Goal: Task Accomplishment & Management: Manage account settings

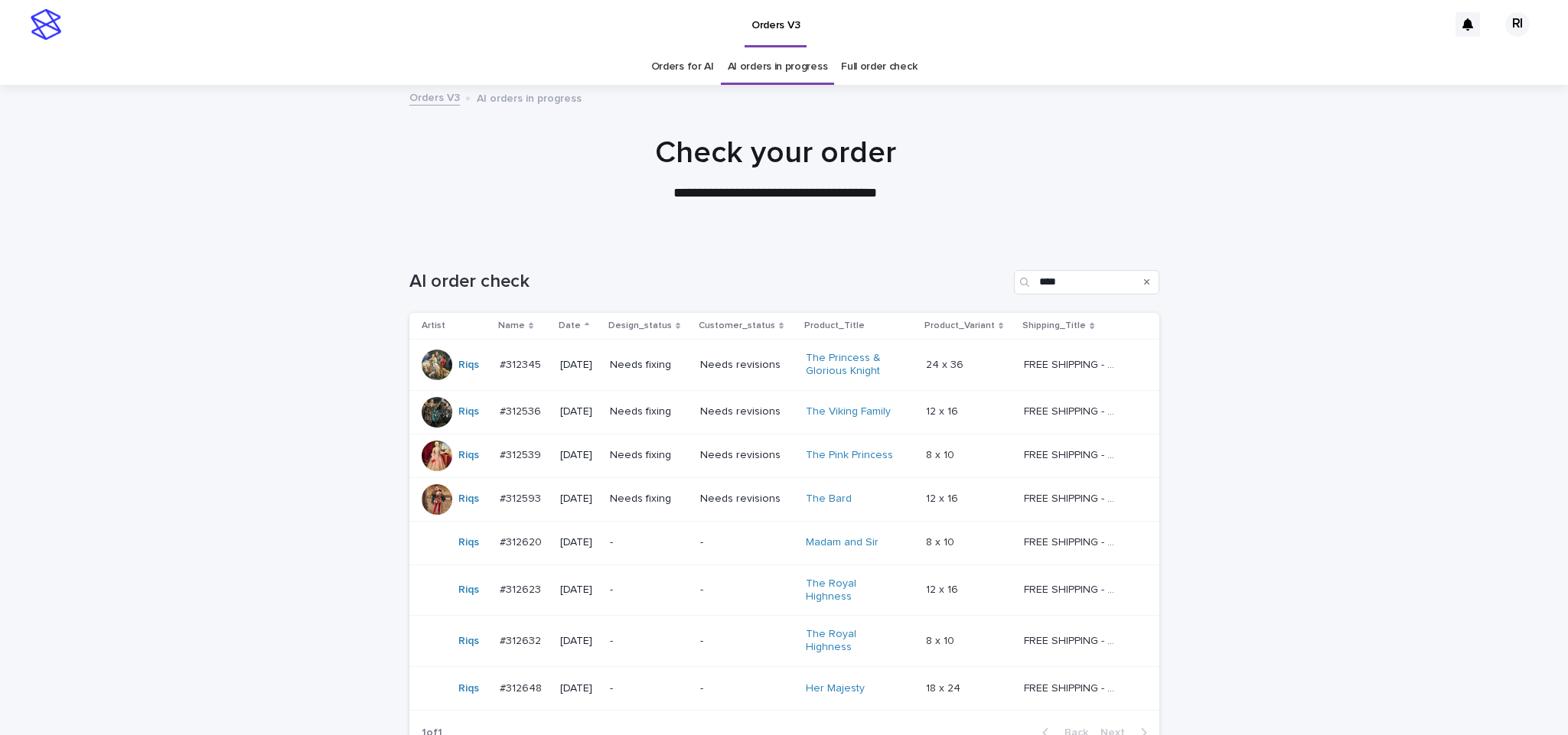
click at [214, 297] on div "Loading... Saving… Loading... Saving… AI order check **** Artist Name Date Desi…" at bounding box center [784, 540] width 1568 height 601
click at [647, 379] on td "Needs fixing" at bounding box center [649, 365] width 91 height 51
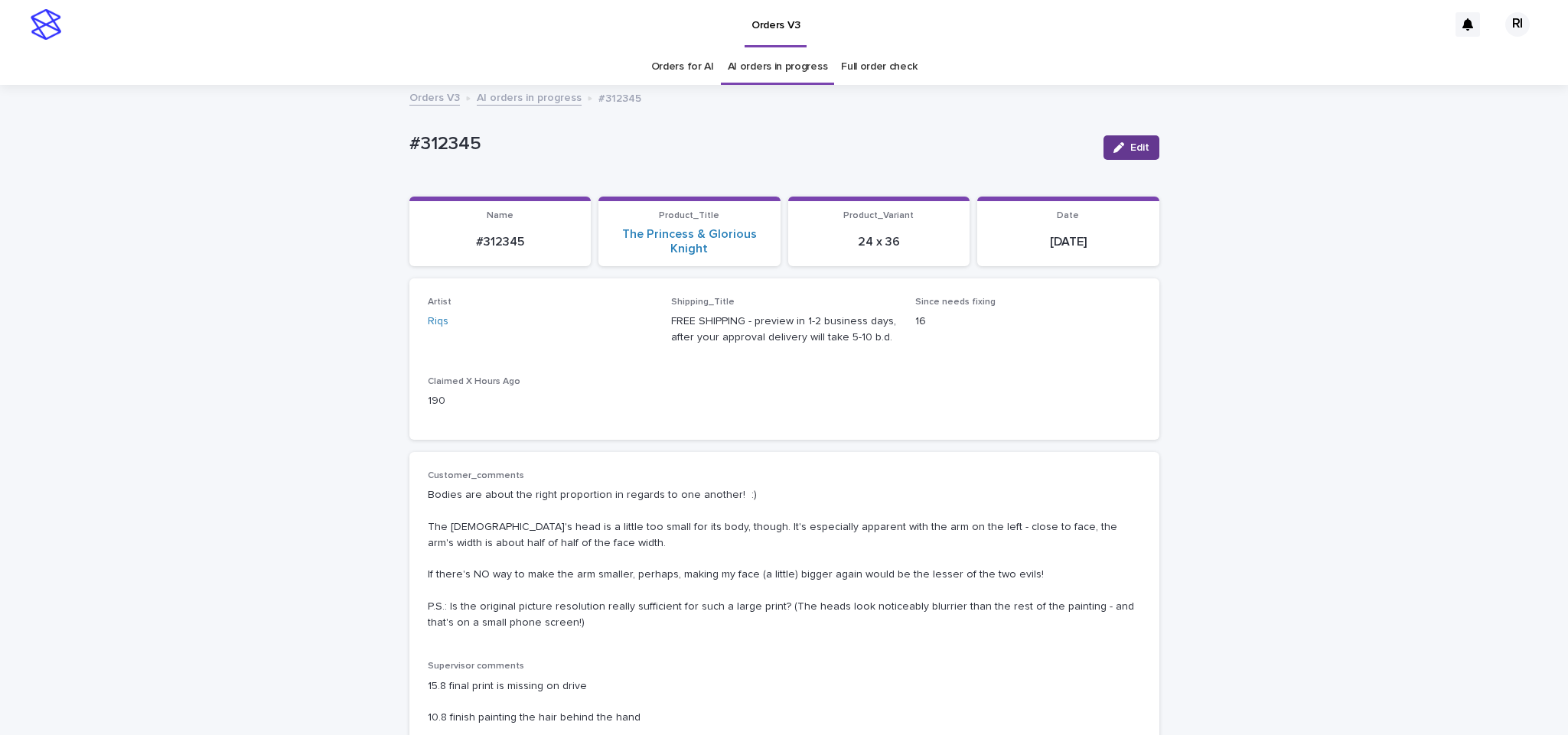
click at [1115, 144] on icon "button" at bounding box center [1119, 148] width 11 height 11
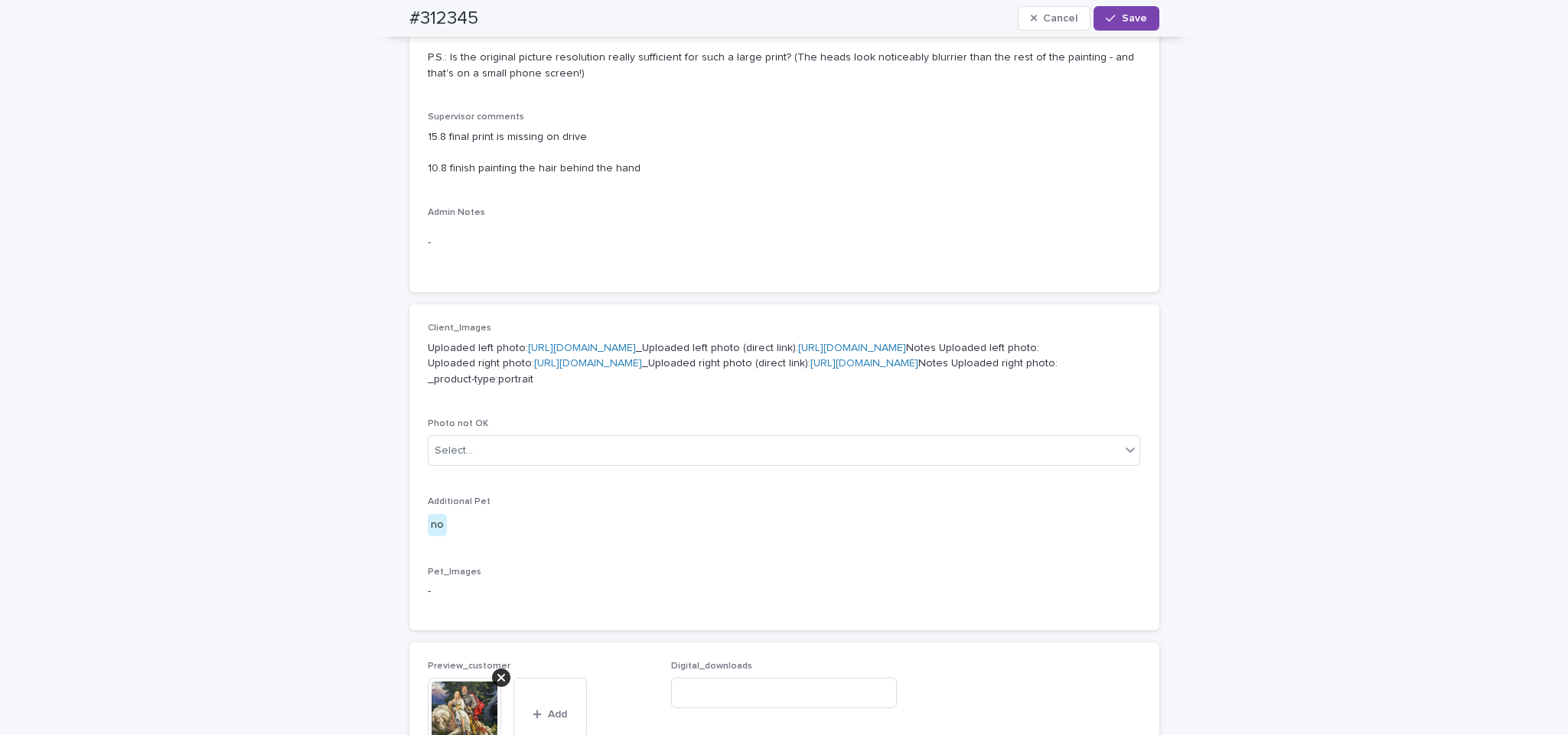
scroll to position [1270, 0]
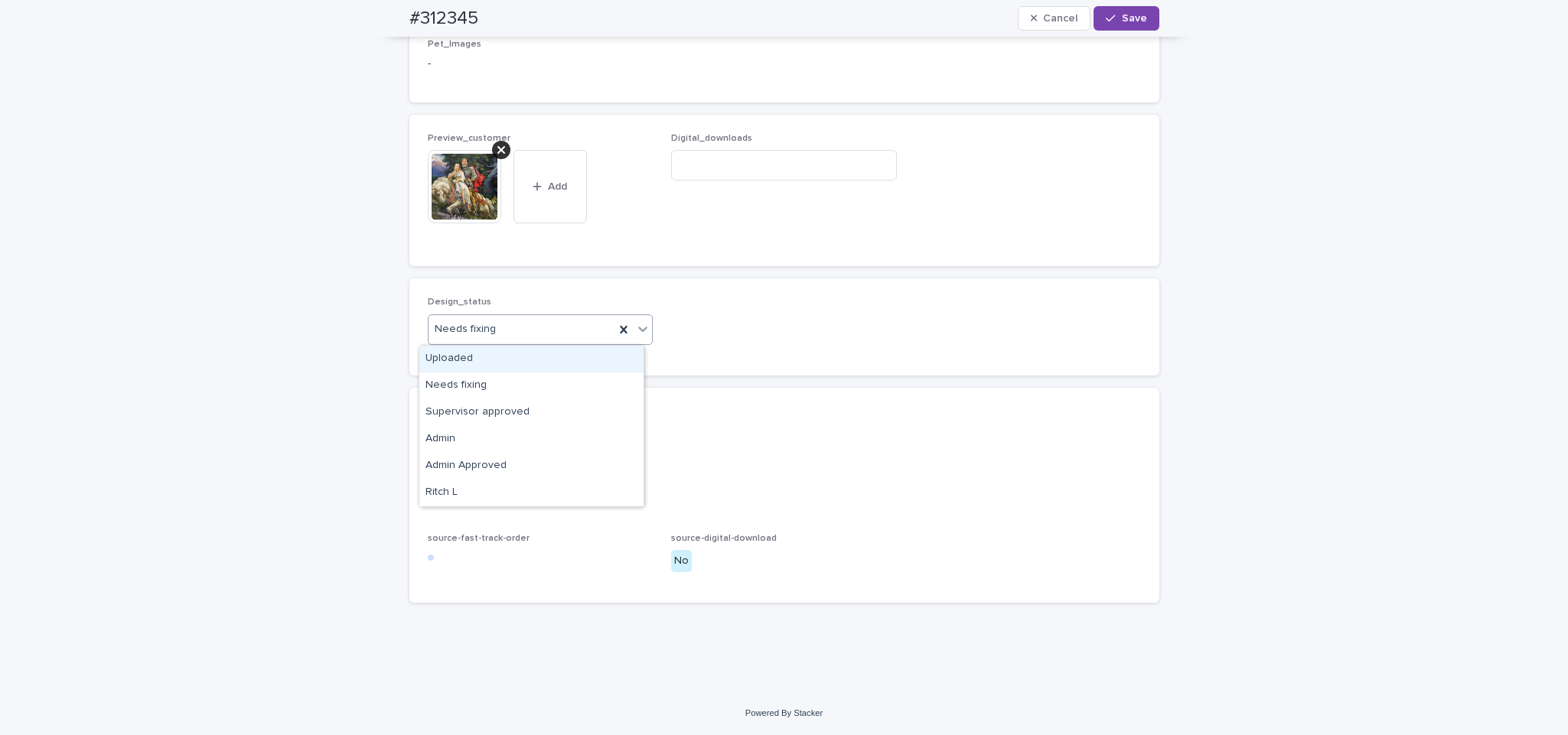
click at [561, 356] on div "Uploaded" at bounding box center [531, 359] width 224 height 27
click at [1111, 16] on div "button" at bounding box center [1113, 18] width 15 height 11
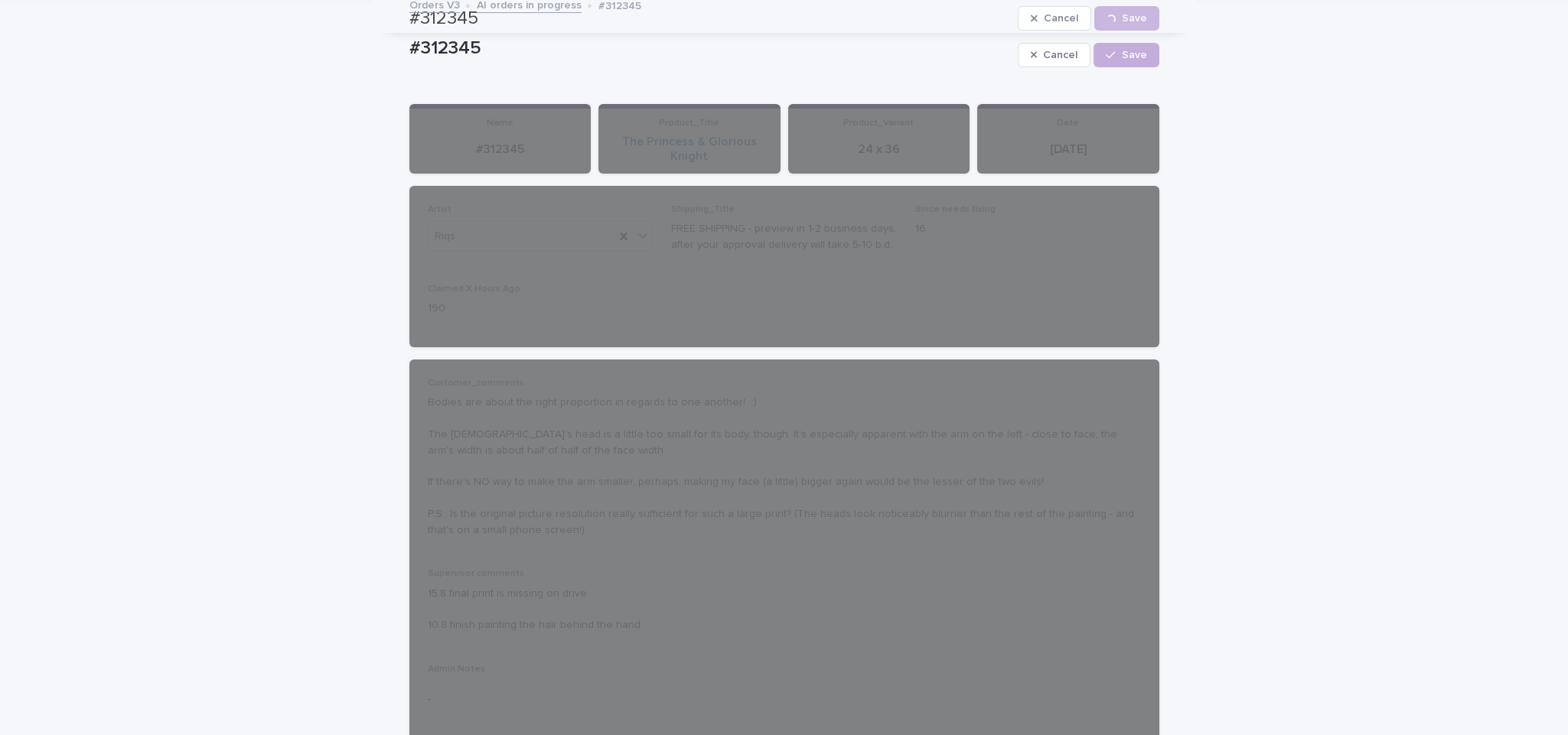
scroll to position [0, 0]
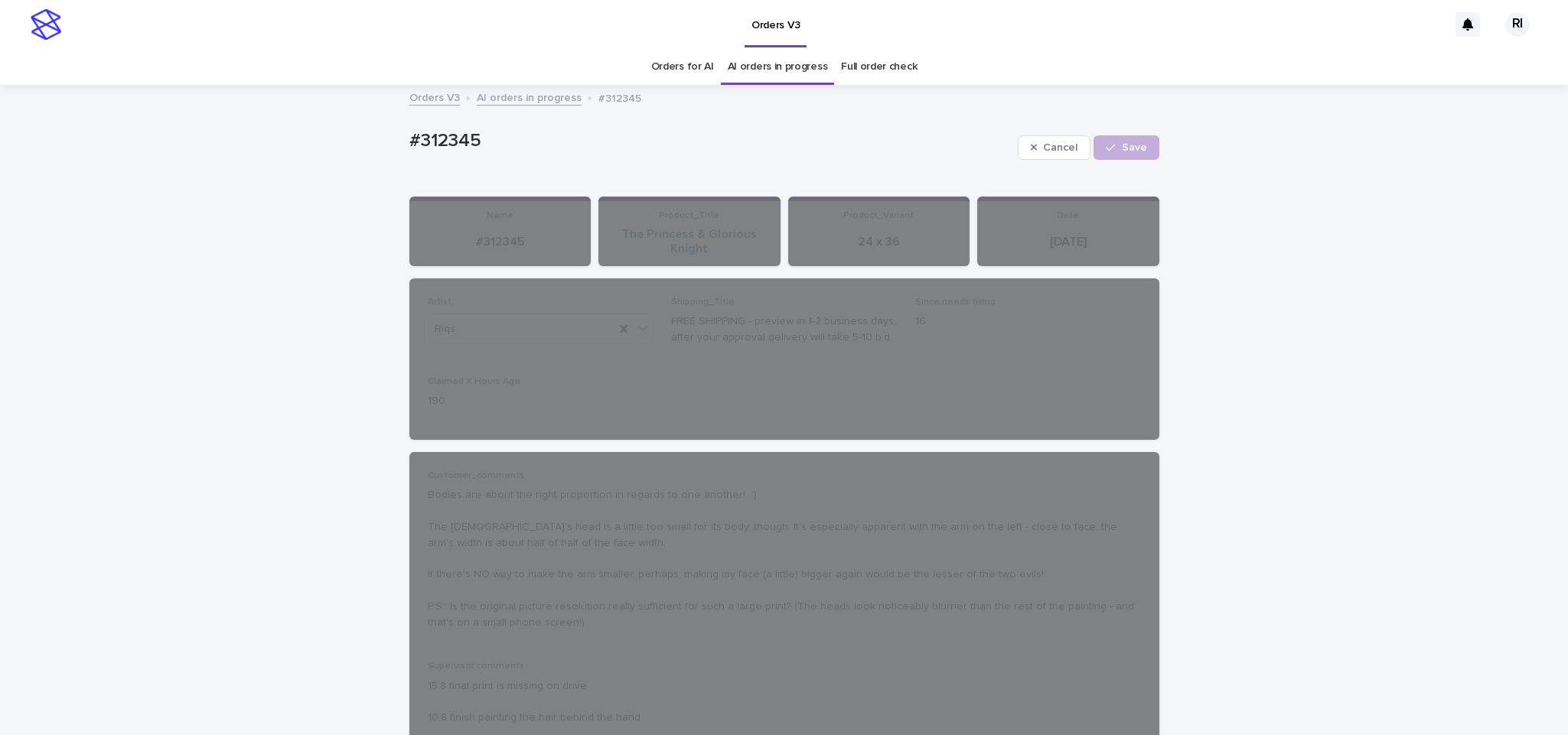
click at [507, 81] on div "Orders for AI AI orders in progress Full order check" at bounding box center [784, 67] width 1568 height 36
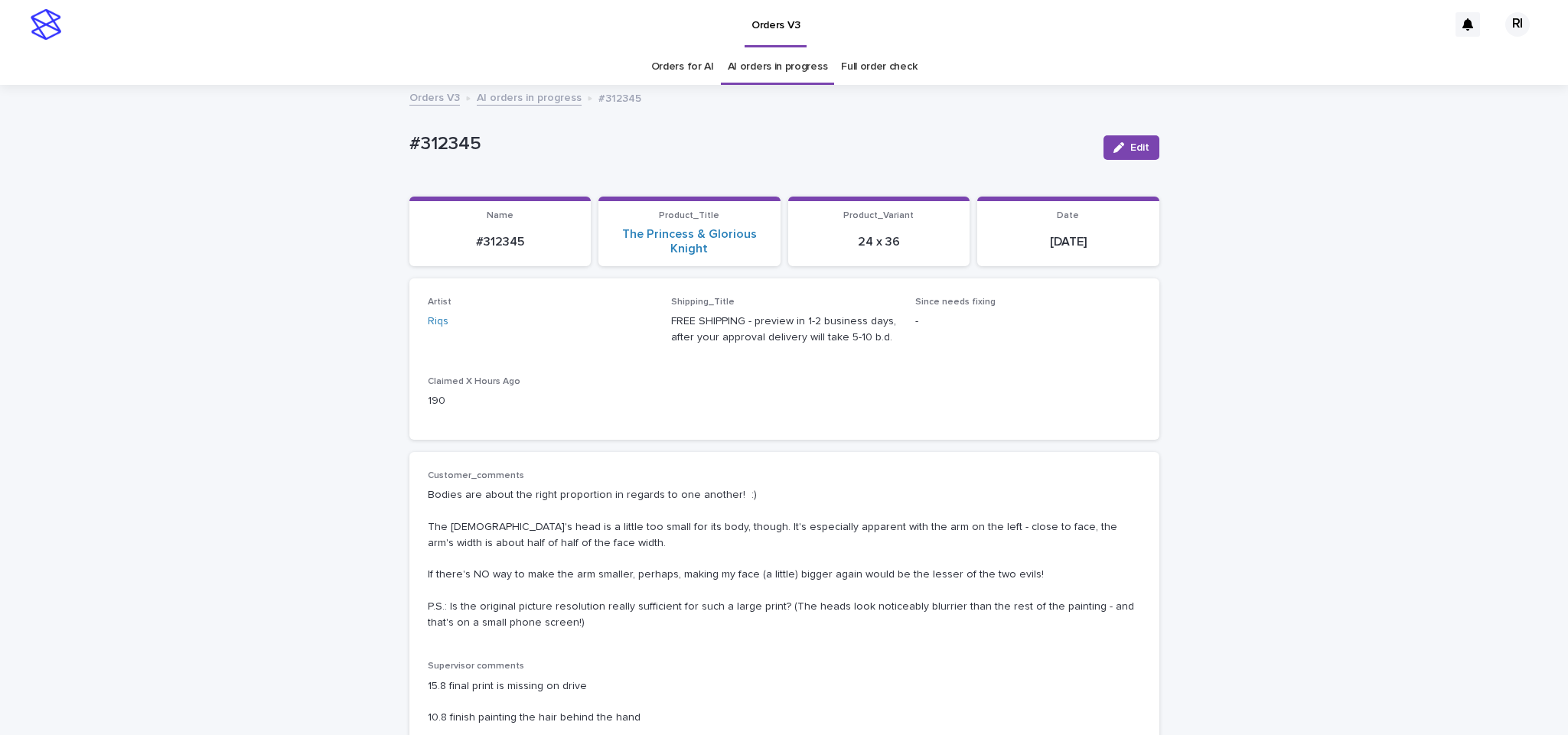
click at [499, 103] on link "AI orders in progress" at bounding box center [529, 97] width 105 height 18
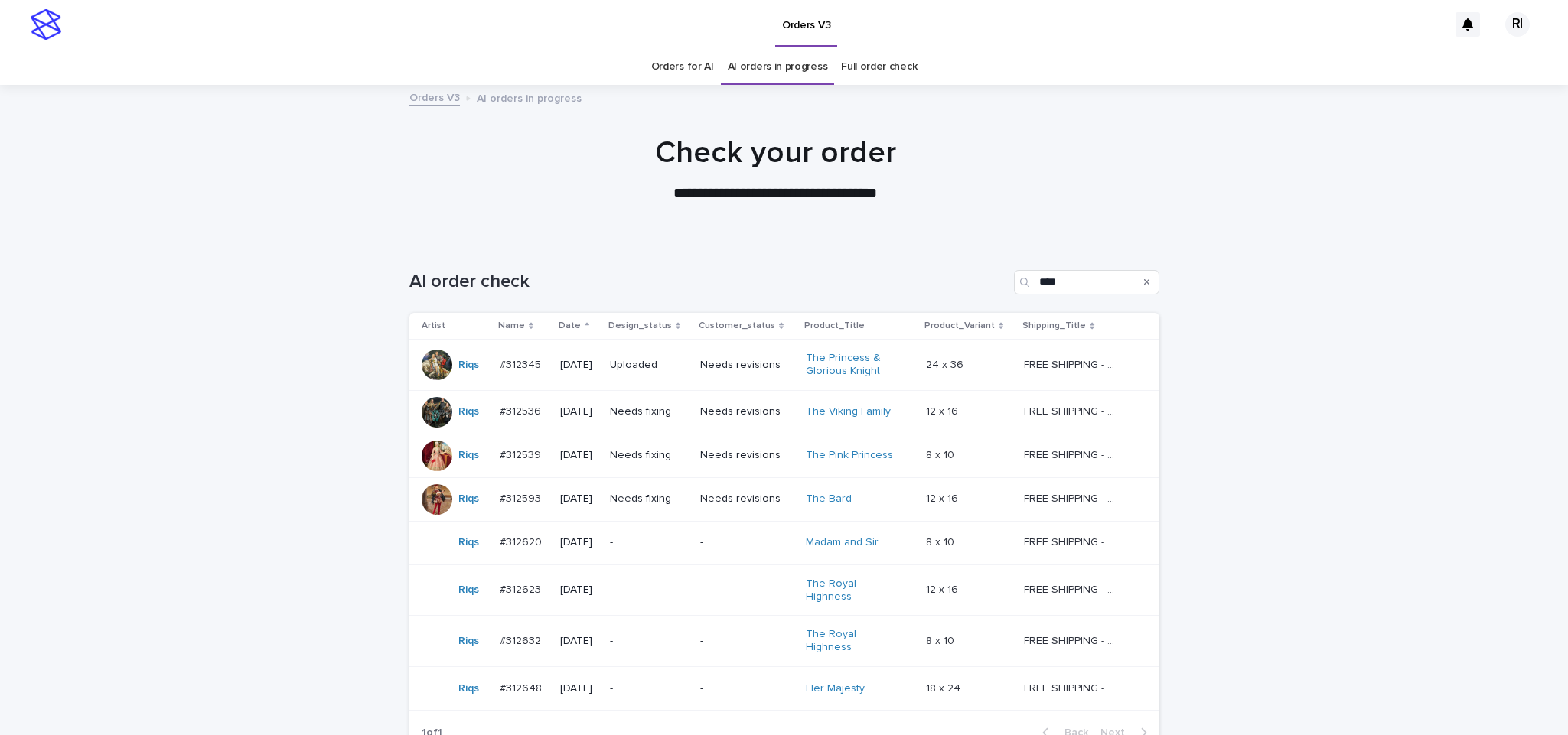
scroll to position [49, 0]
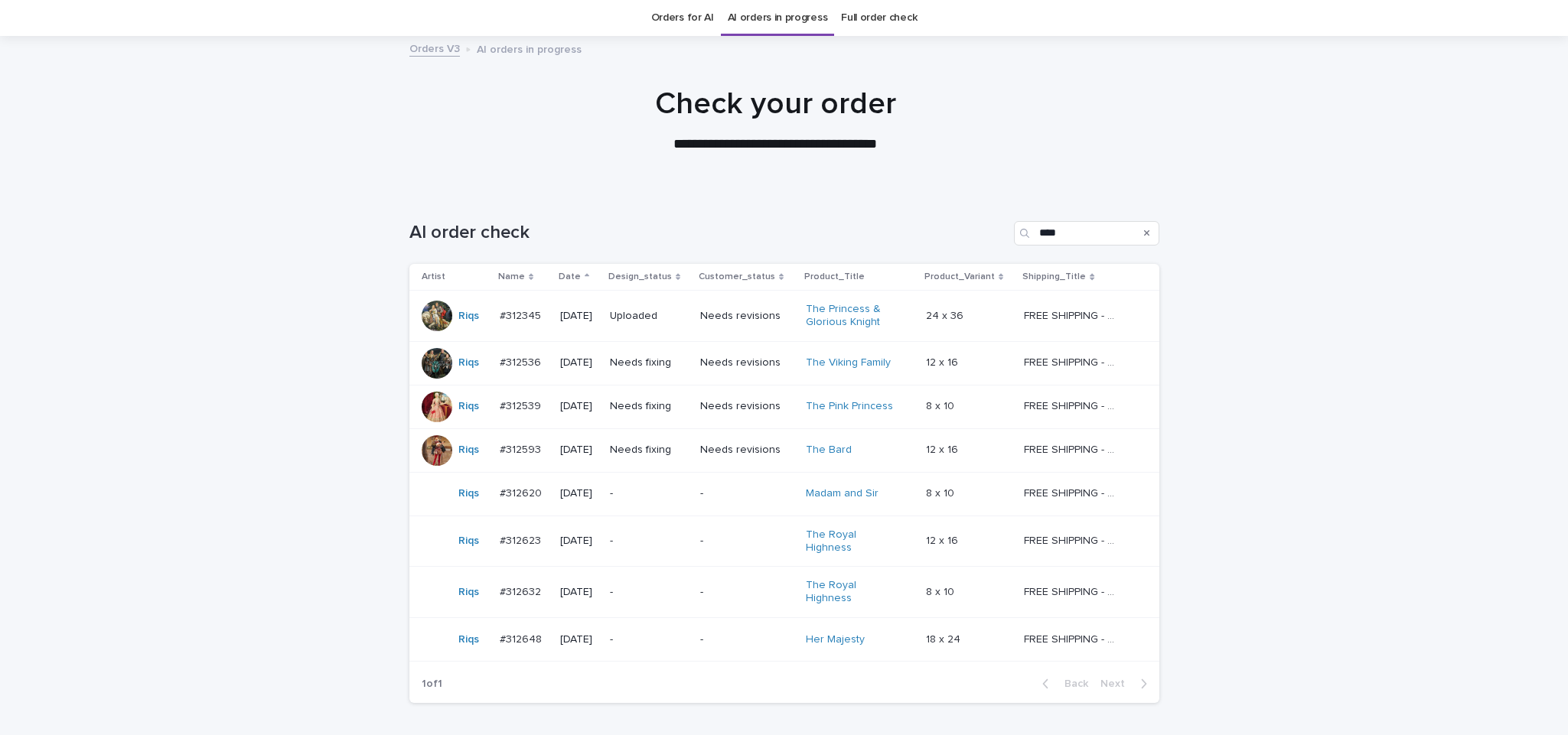
click at [680, 377] on td "Needs fixing" at bounding box center [649, 363] width 91 height 44
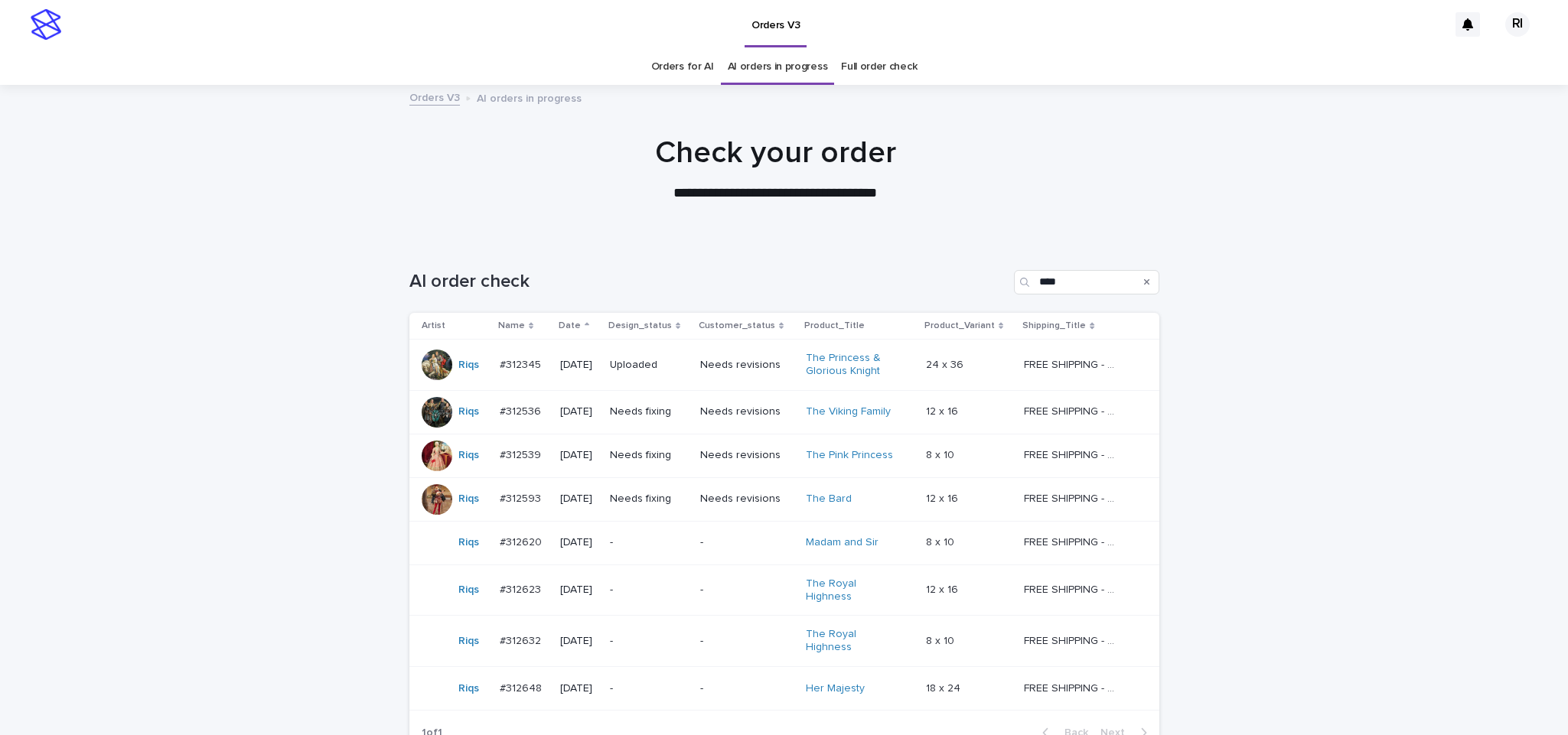
scroll to position [49, 0]
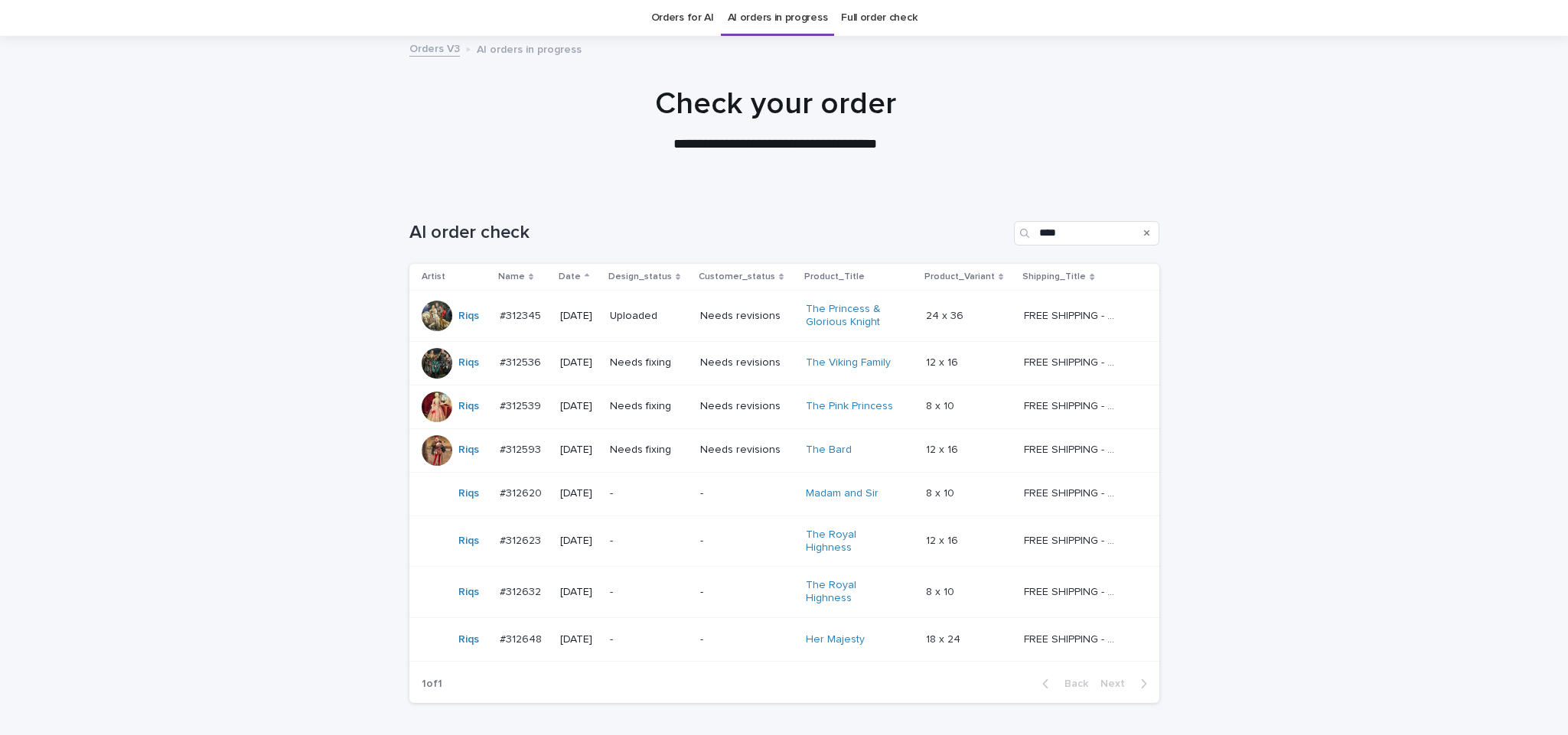
click at [647, 423] on td "Needs fixing" at bounding box center [649, 407] width 91 height 44
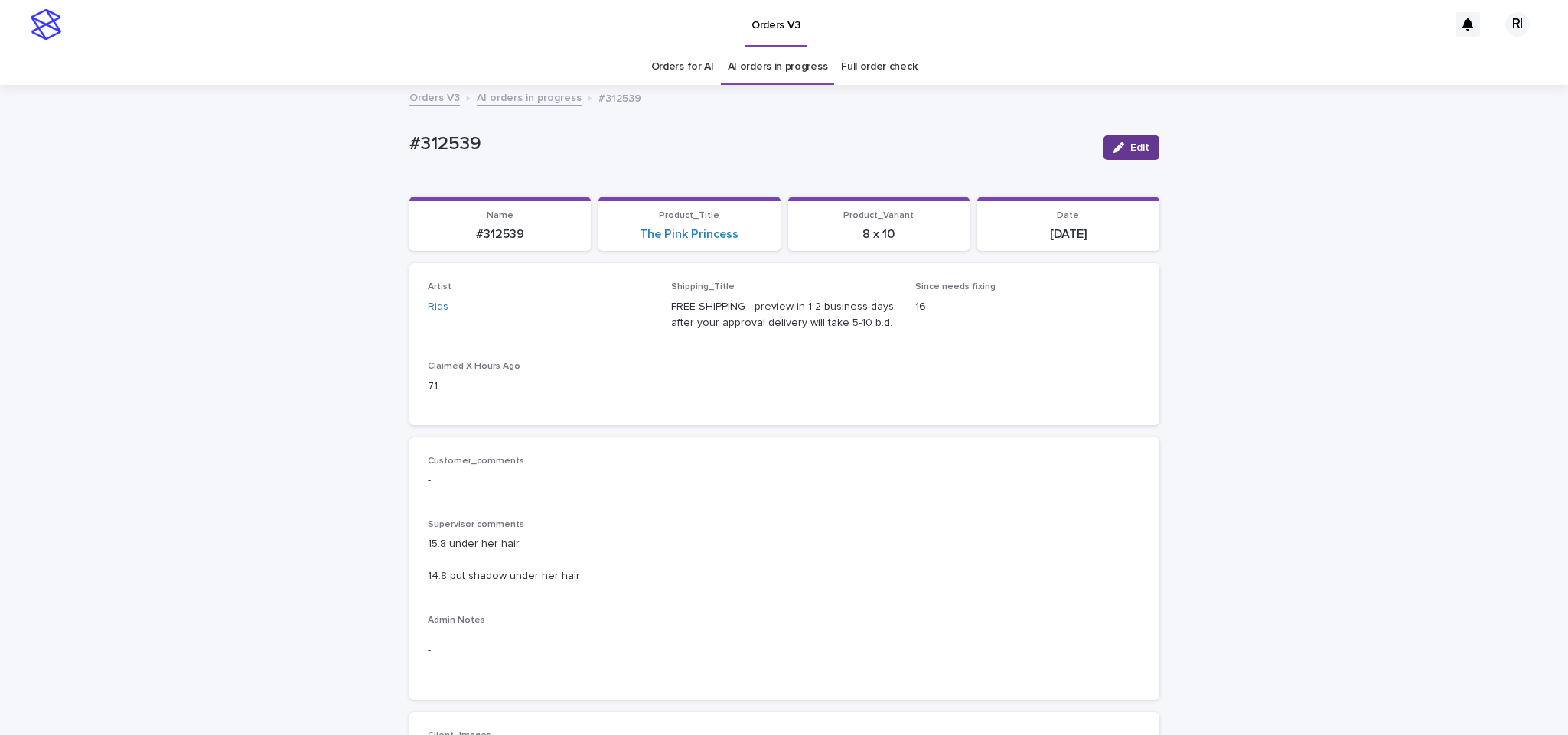
click at [1130, 150] on span "Edit" at bounding box center [1139, 148] width 19 height 11
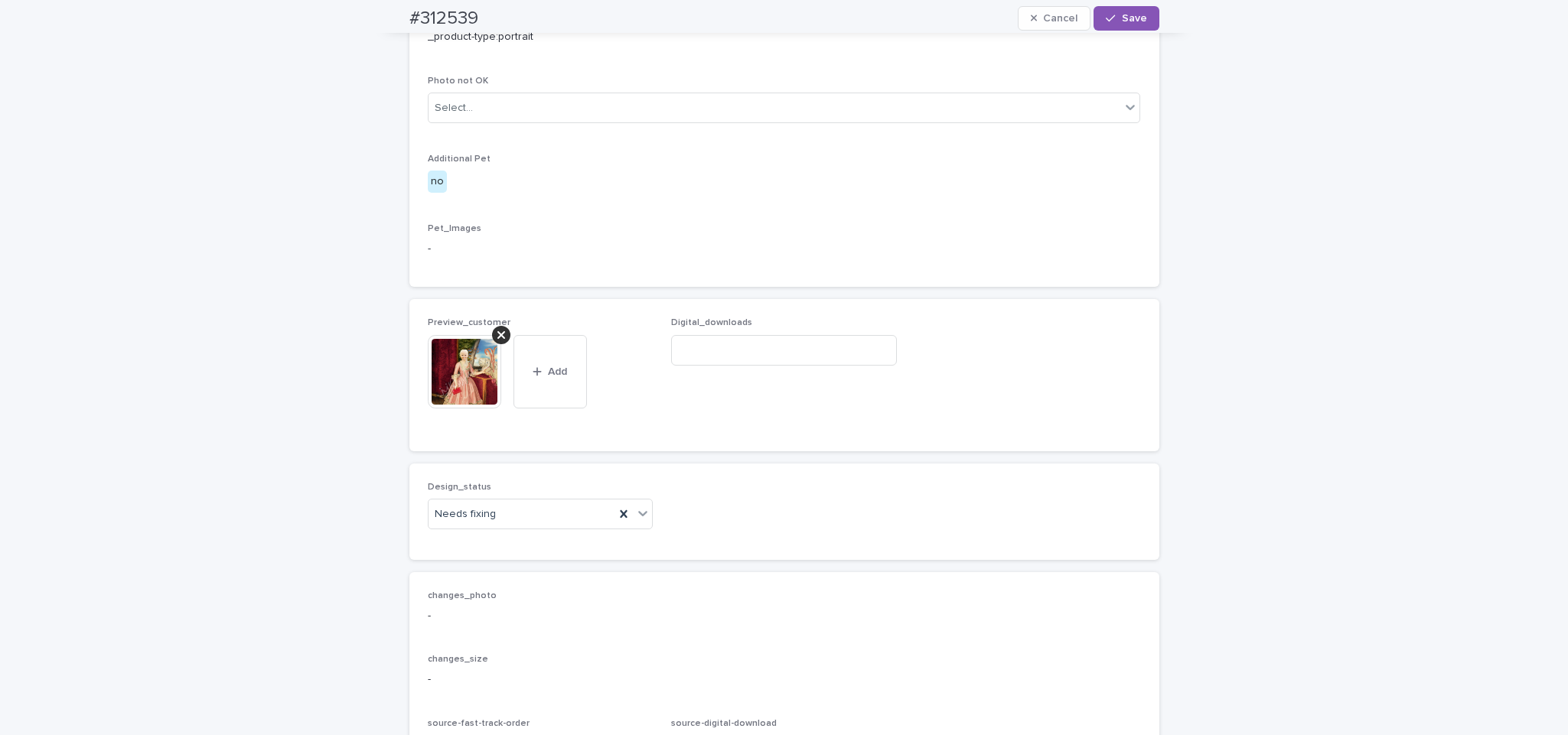
scroll to position [1000, 0]
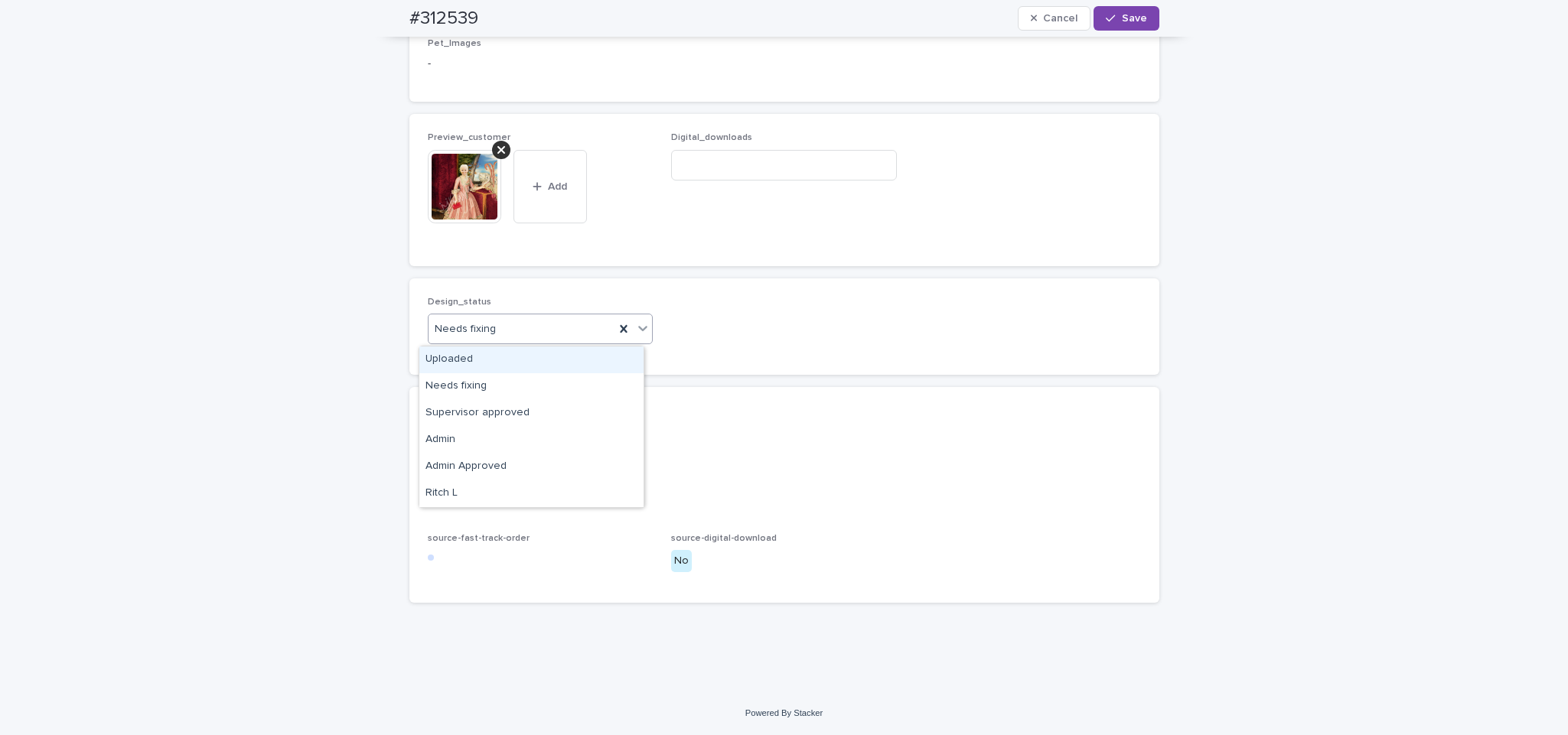
click at [530, 356] on div "Uploaded" at bounding box center [531, 360] width 224 height 27
click at [497, 150] on icon at bounding box center [501, 150] width 8 height 8
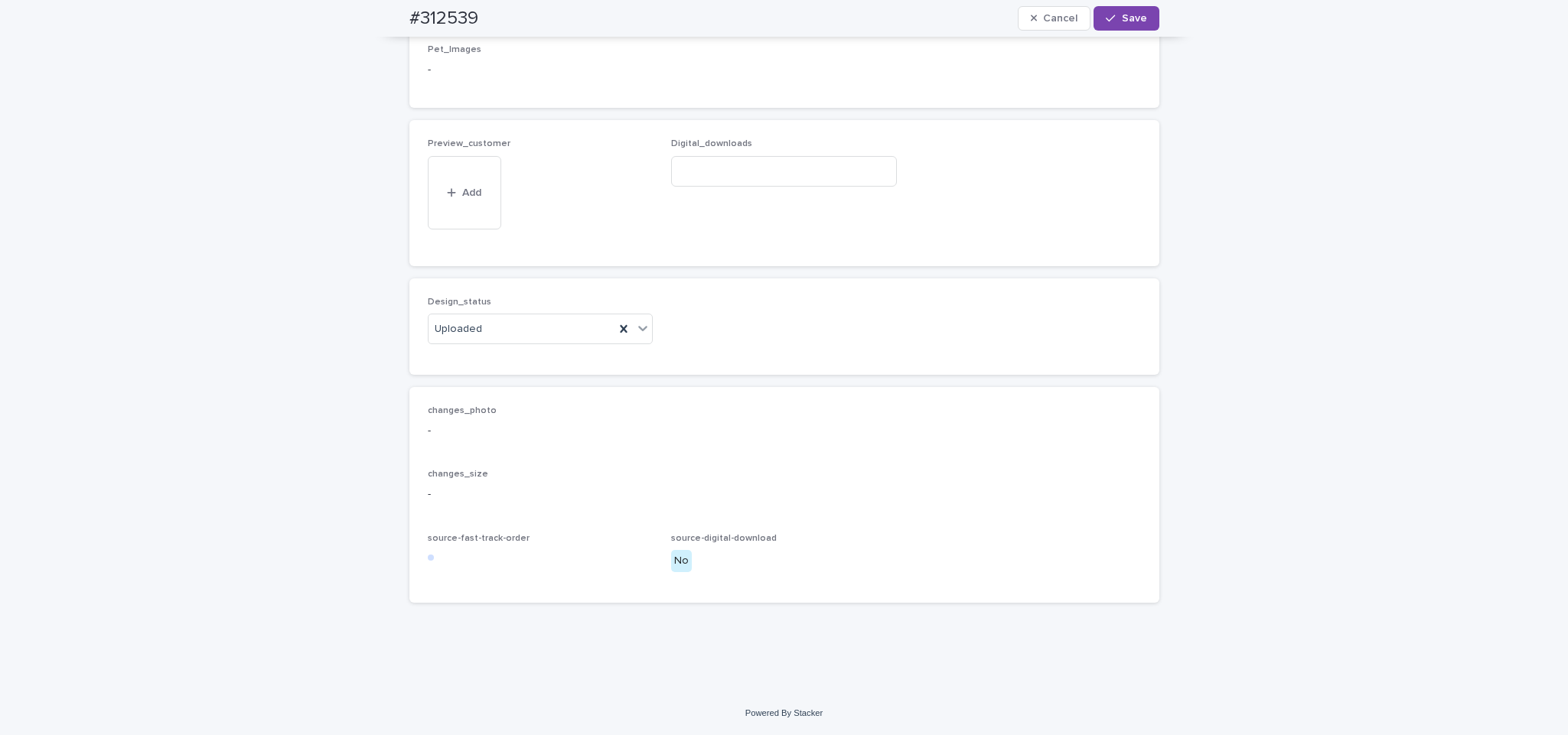
scroll to position [944, 0]
click at [467, 209] on button "Add" at bounding box center [465, 217] width 74 height 24
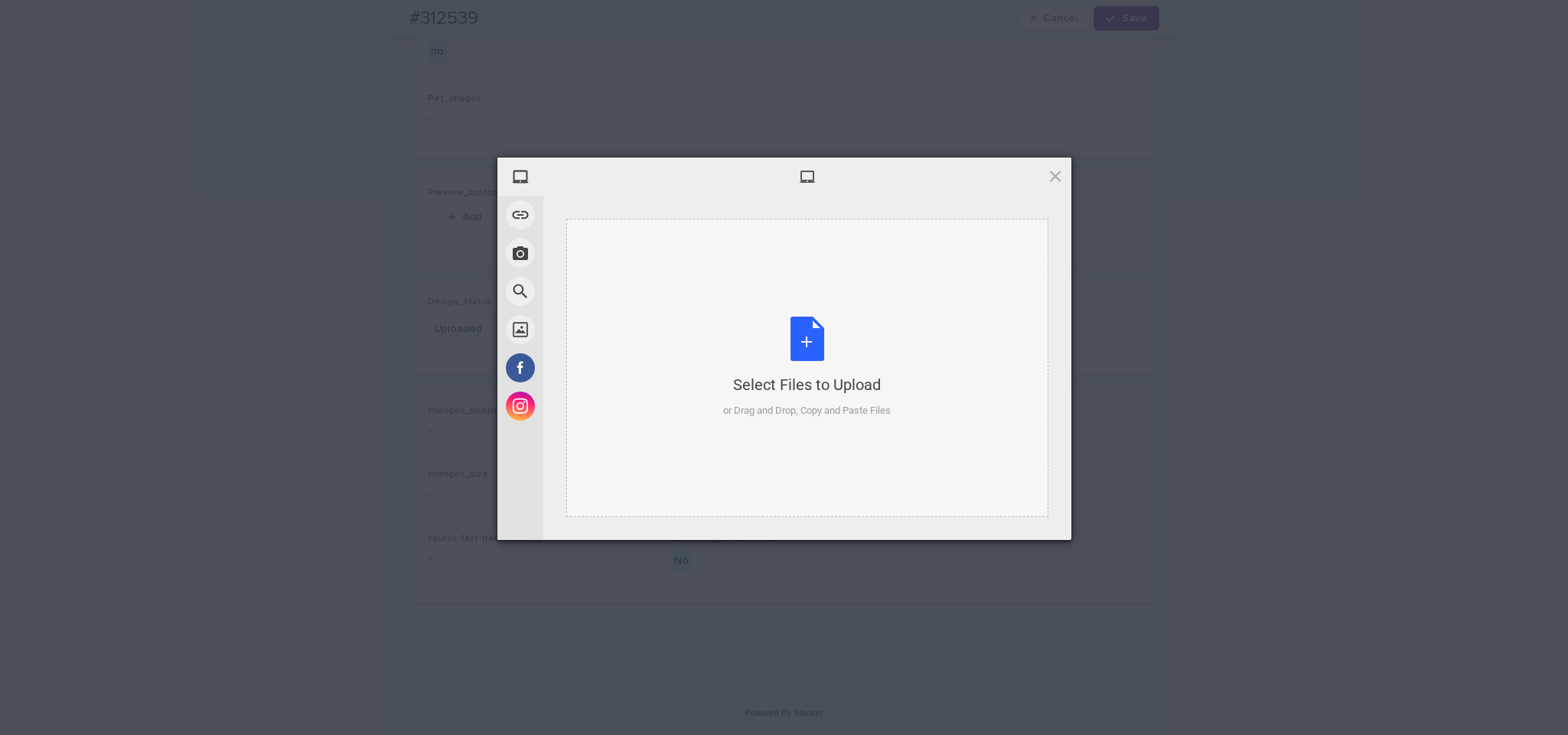
click at [699, 308] on div "Select Files to Upload or Drag and Drop, Copy and Paste Files" at bounding box center [807, 368] width 482 height 299
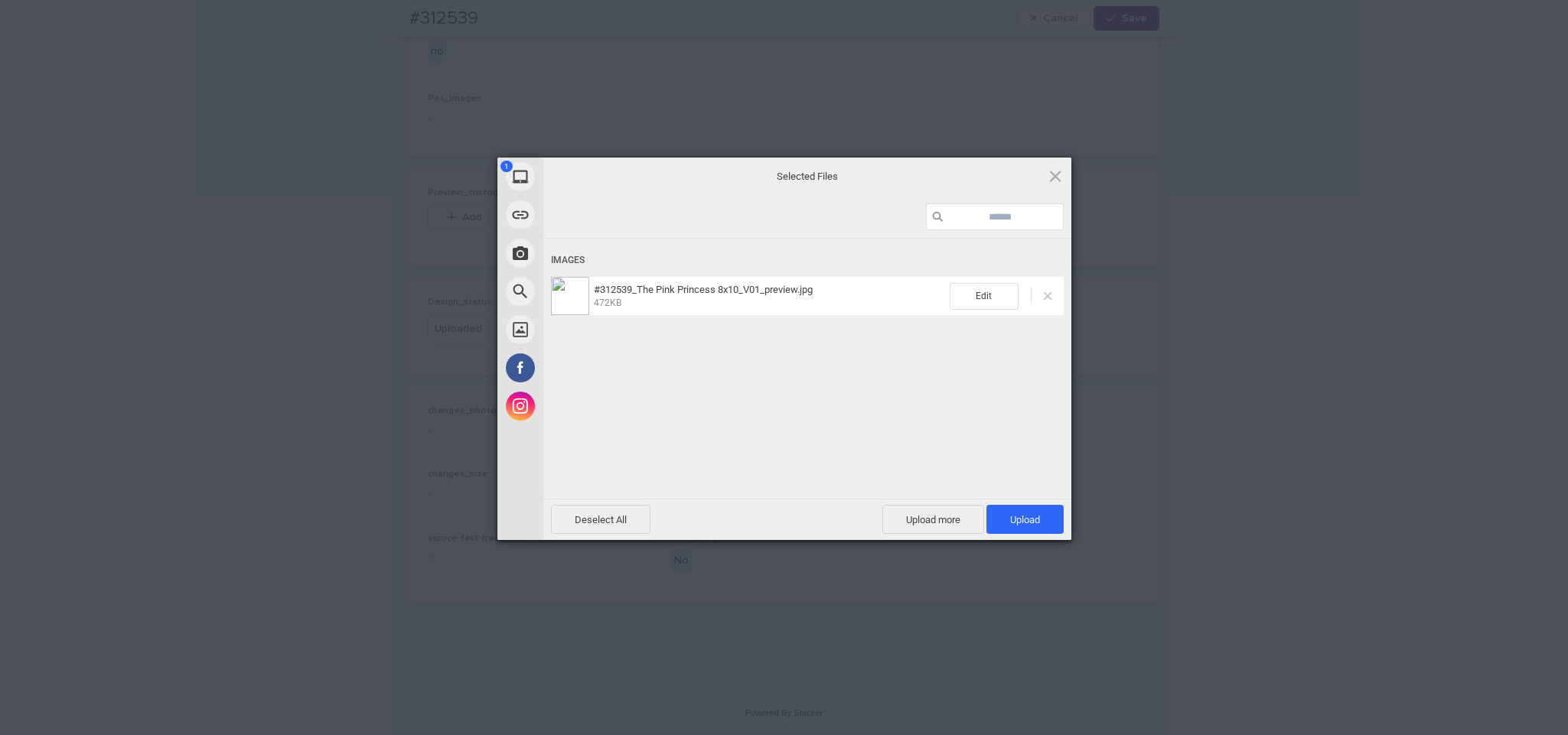
click at [1047, 293] on span at bounding box center [1047, 296] width 8 height 8
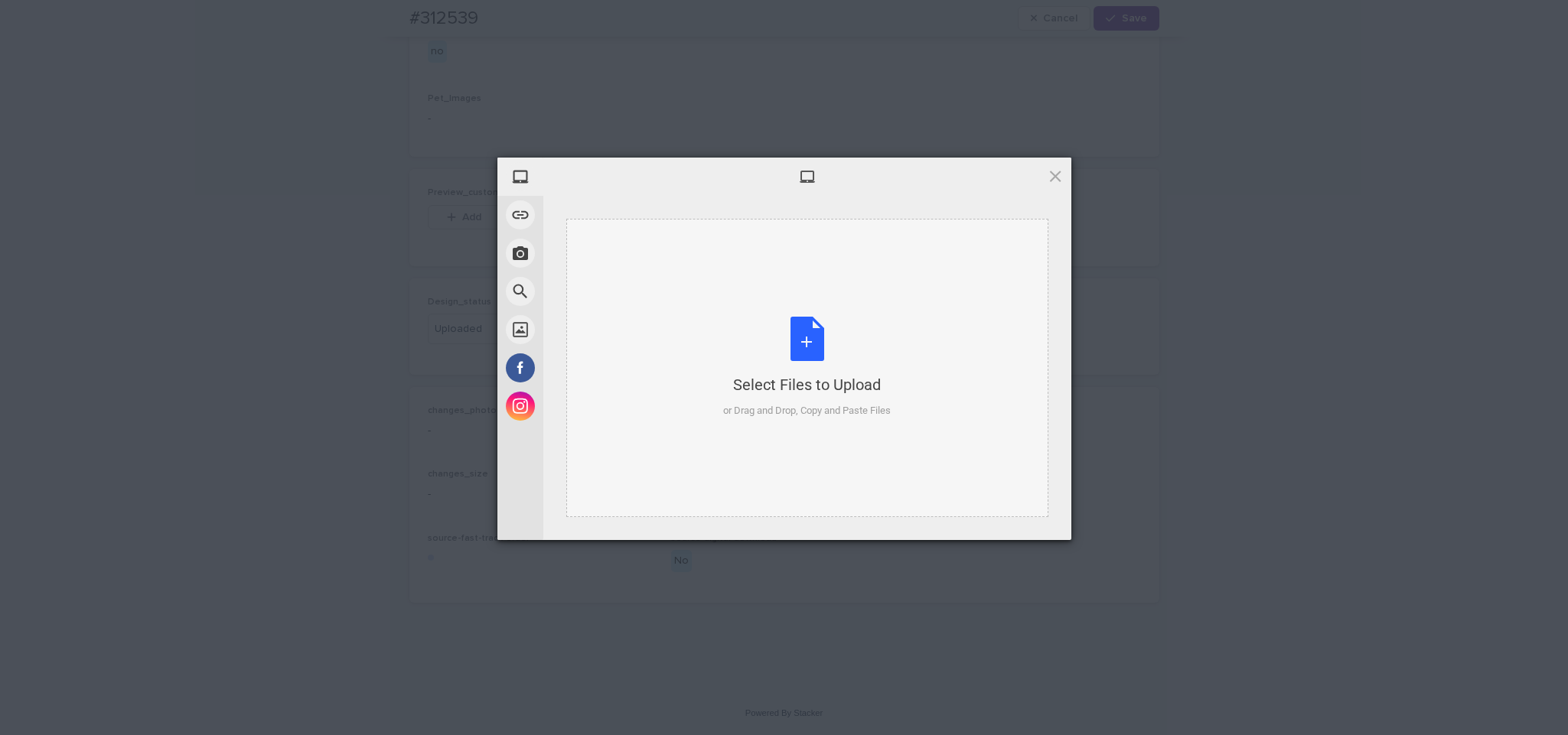
click at [844, 354] on div "Select Files to Upload or Drag and Drop, Copy and Paste Files" at bounding box center [807, 367] width 168 height 101
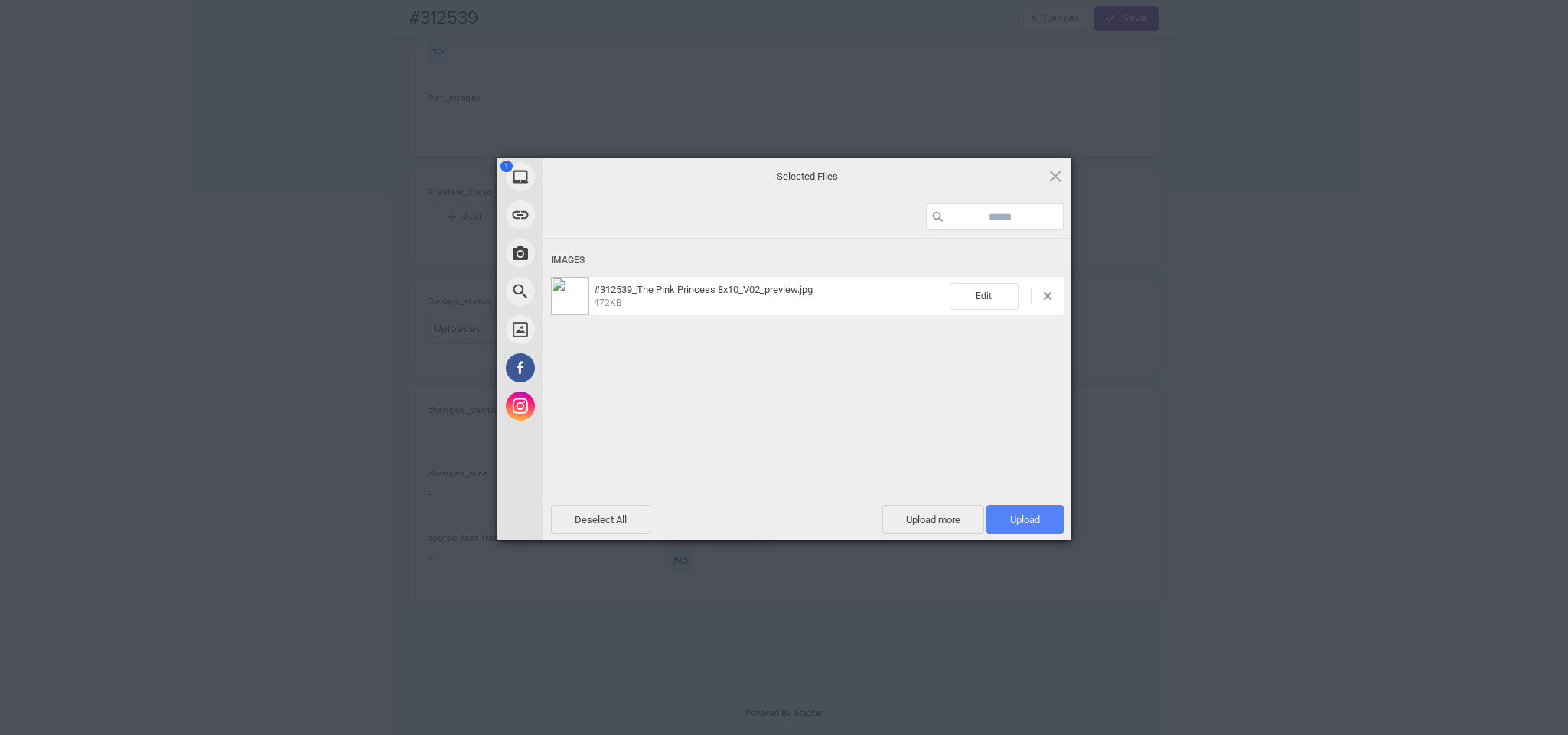
click at [1036, 520] on span "Upload 1" at bounding box center [1025, 520] width 30 height 12
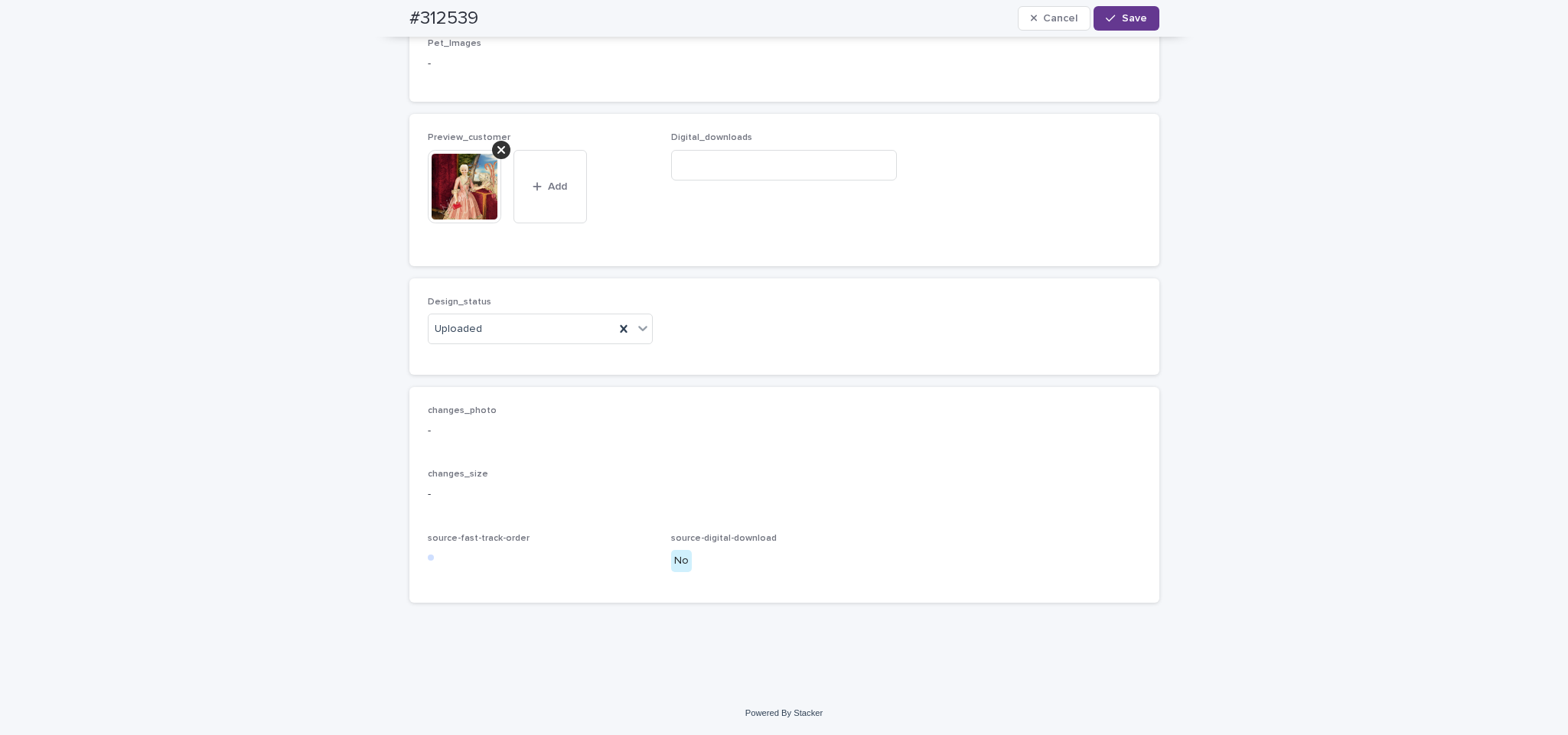
click at [1116, 28] on button "Save" at bounding box center [1126, 18] width 65 height 24
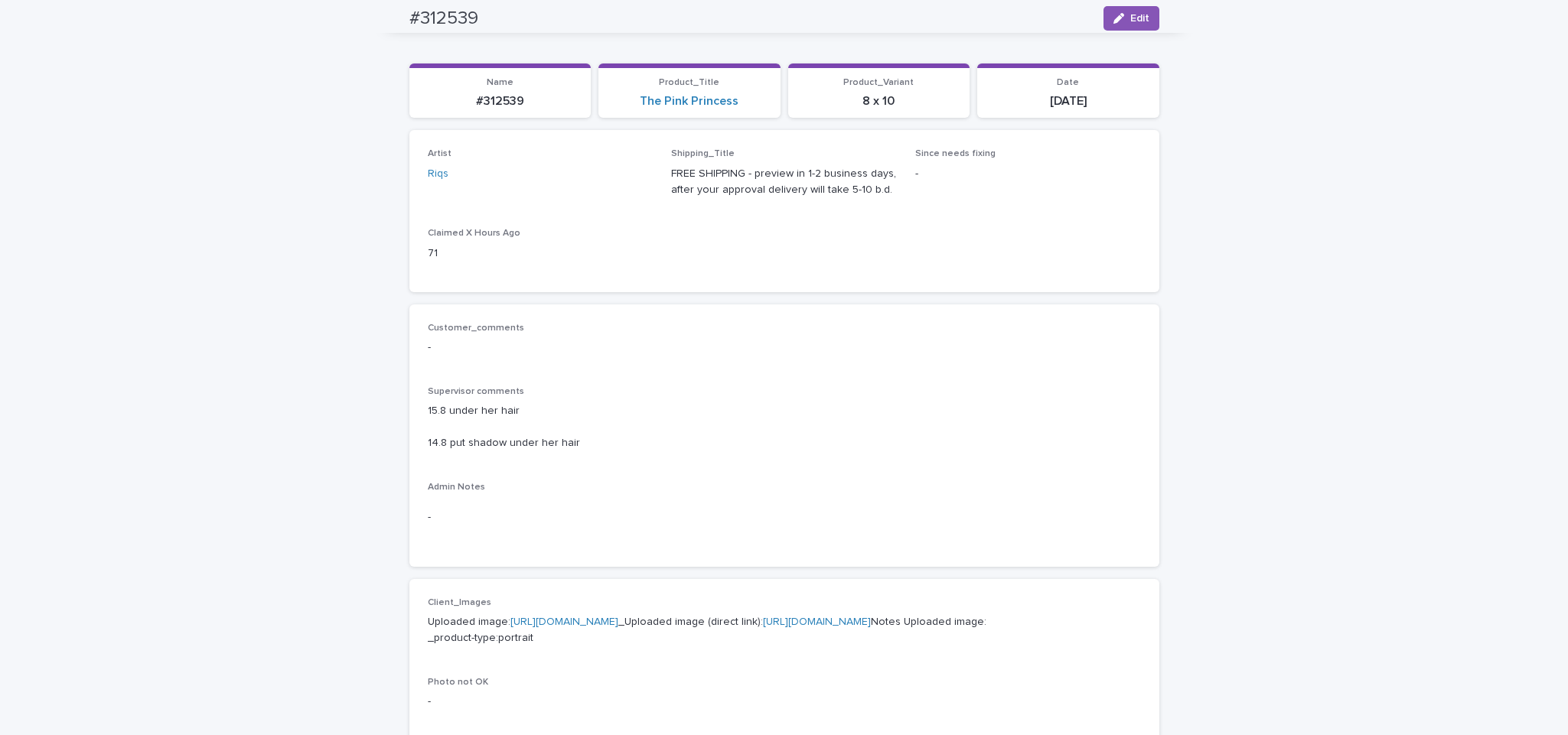
scroll to position [0, 0]
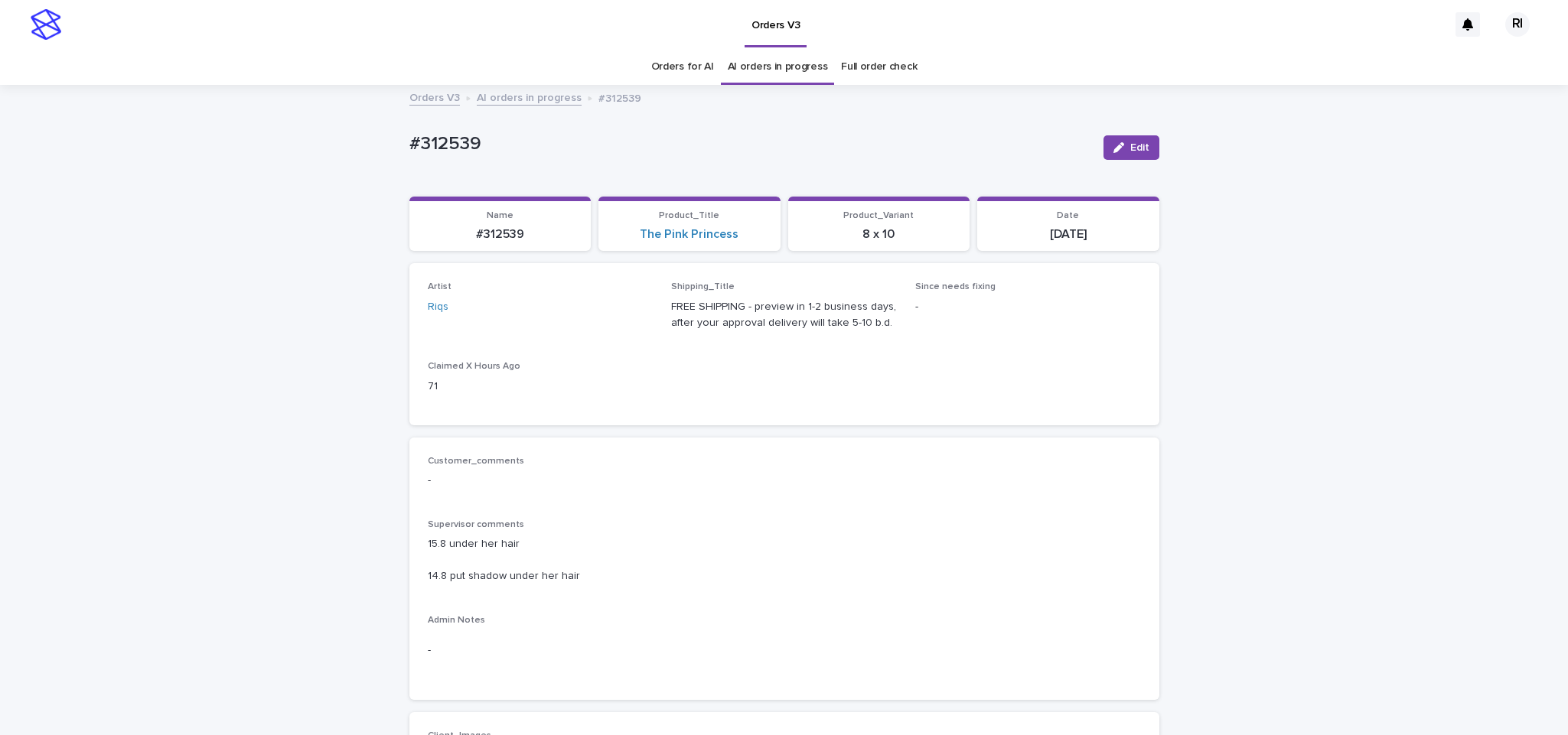
click at [520, 92] on link "AI orders in progress" at bounding box center [529, 97] width 105 height 18
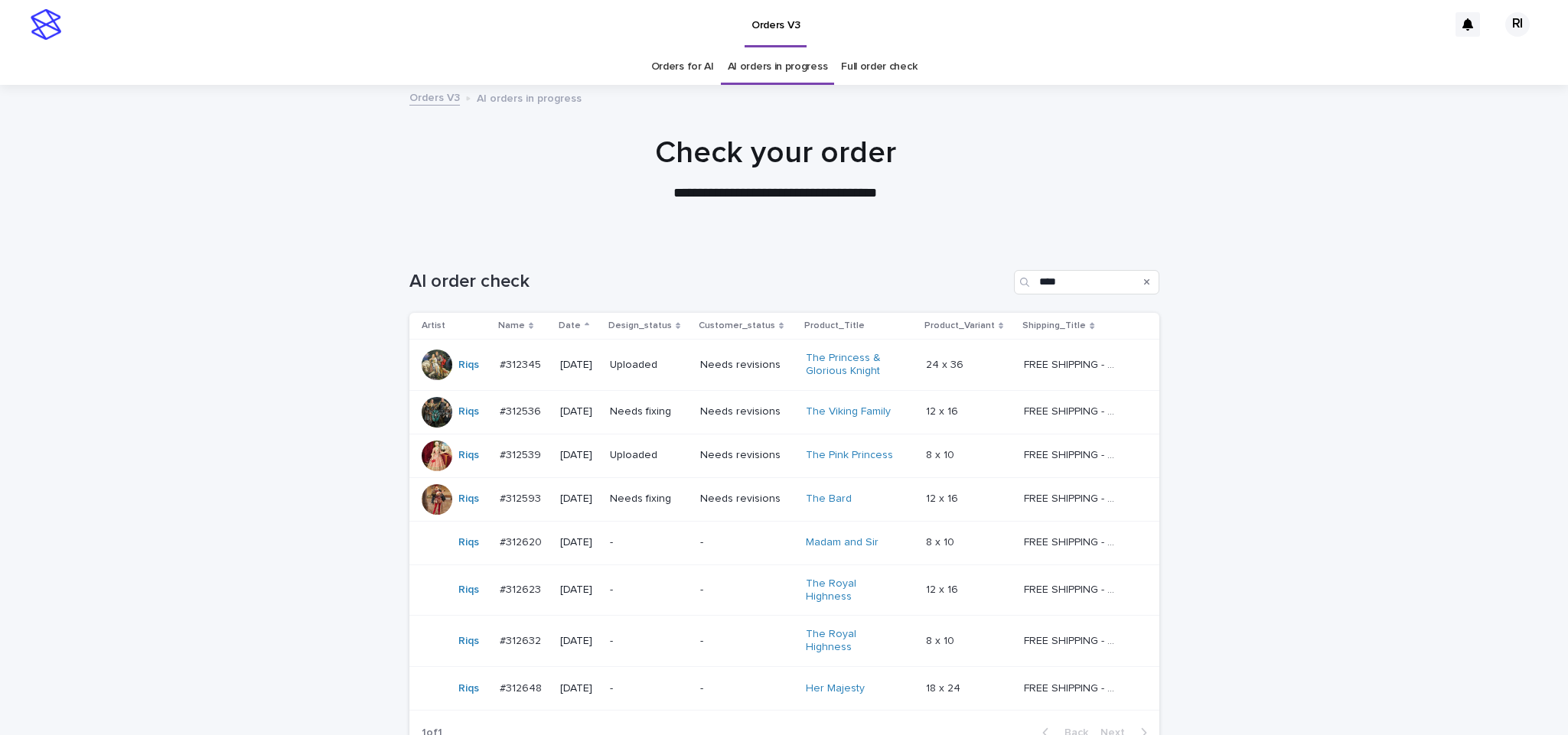
scroll to position [49, 0]
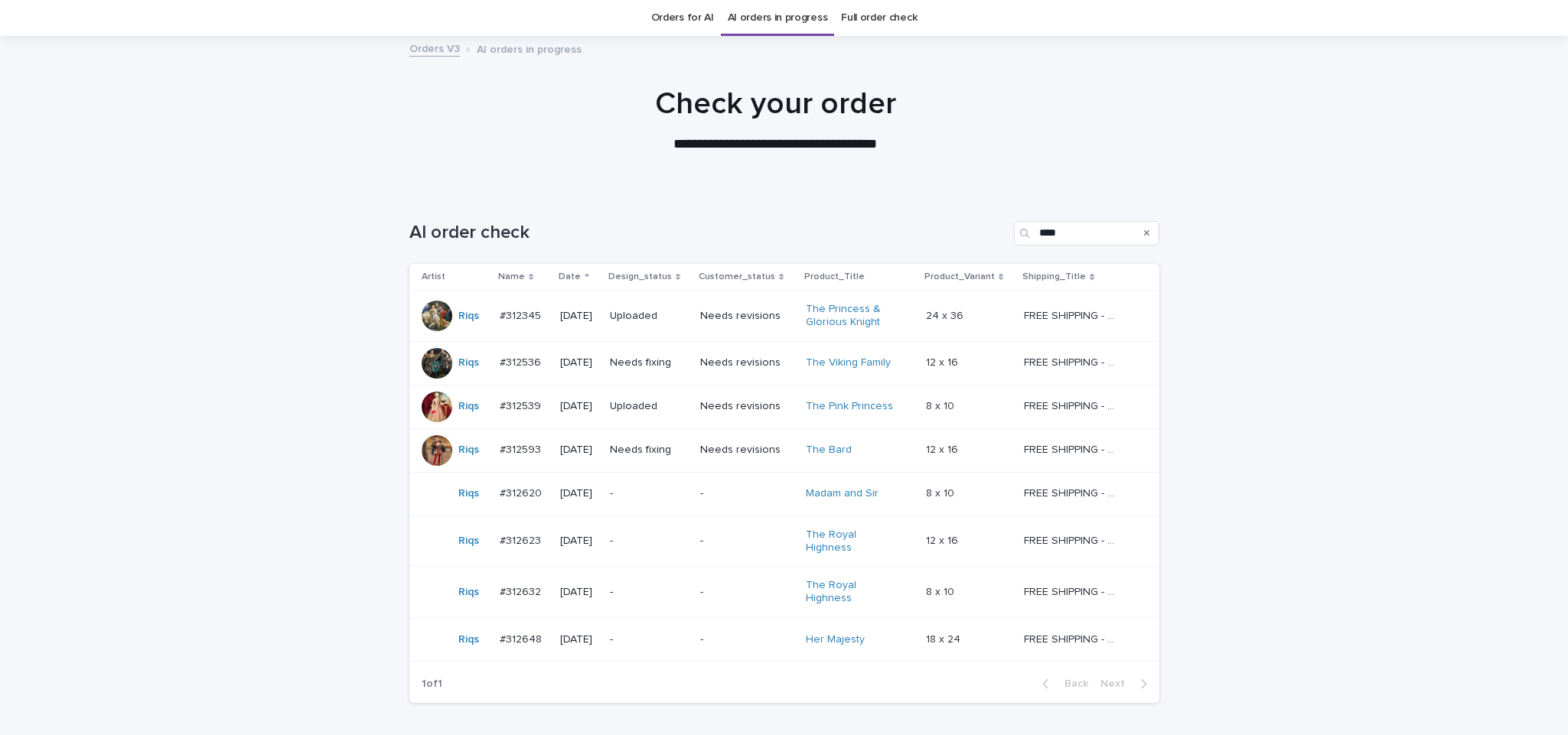
click at [642, 462] on div "Needs fixing" at bounding box center [649, 451] width 78 height 25
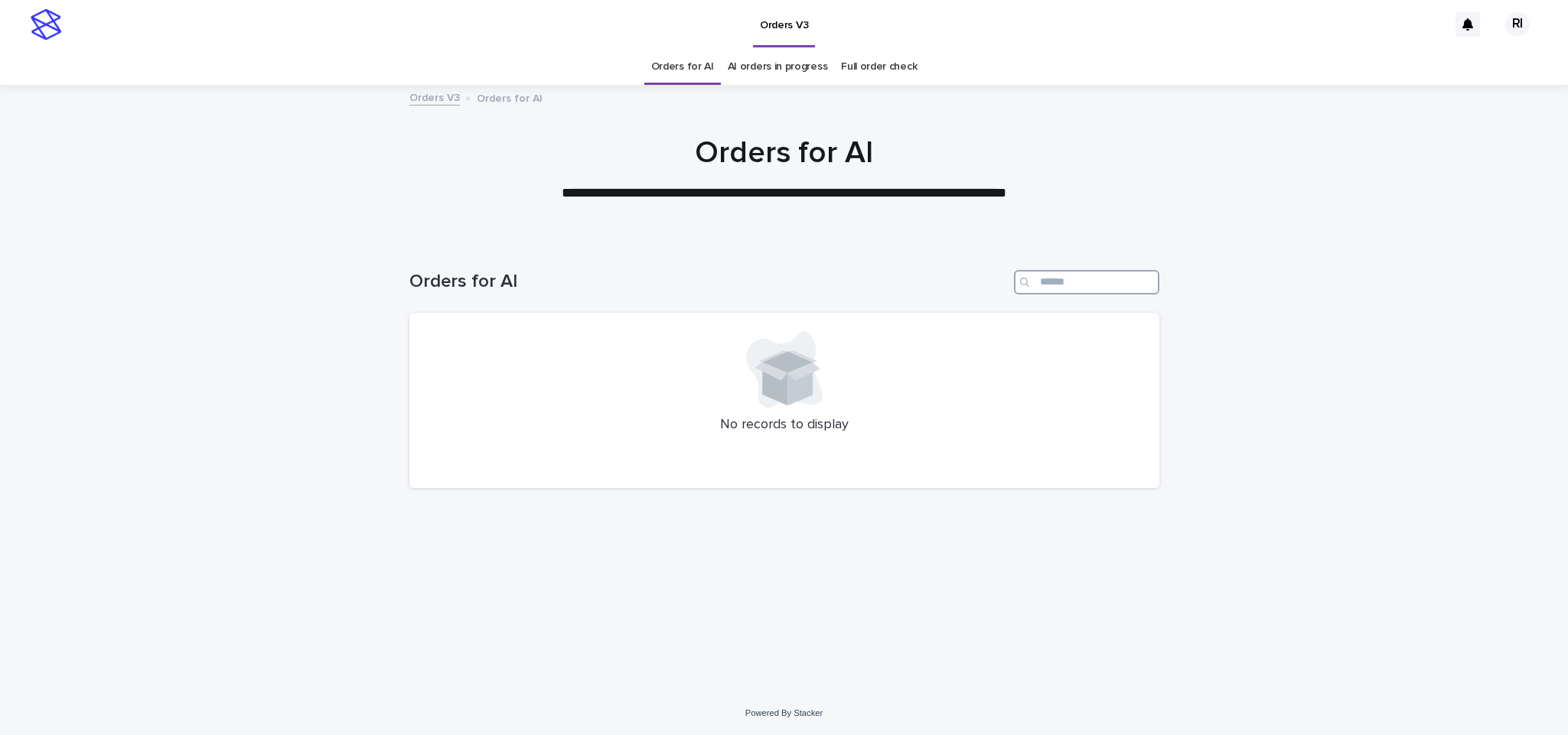
click at [1073, 281] on input "Search" at bounding box center [1087, 282] width 145 height 24
type input "****"
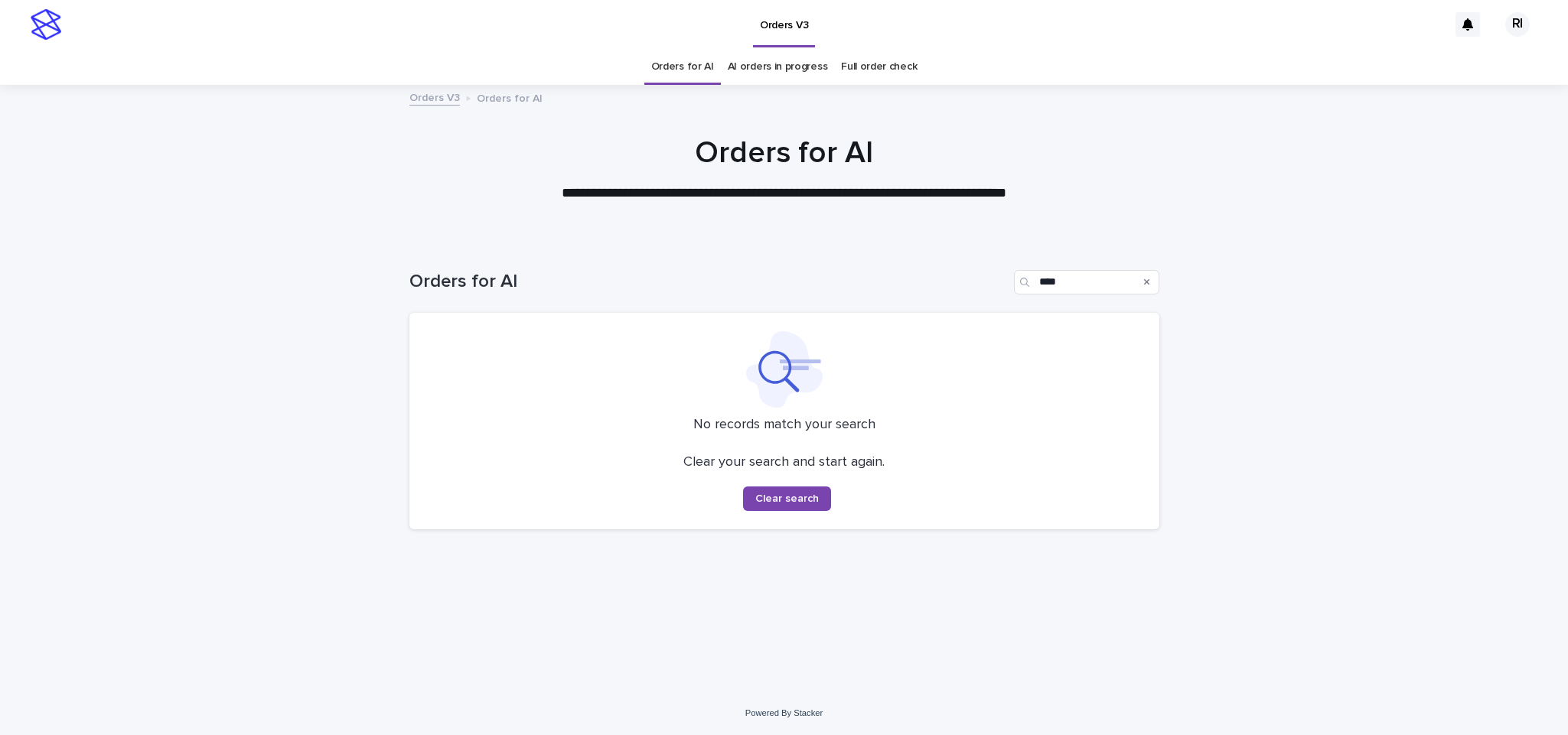
click at [704, 83] on link "Orders for AI" at bounding box center [683, 67] width 63 height 36
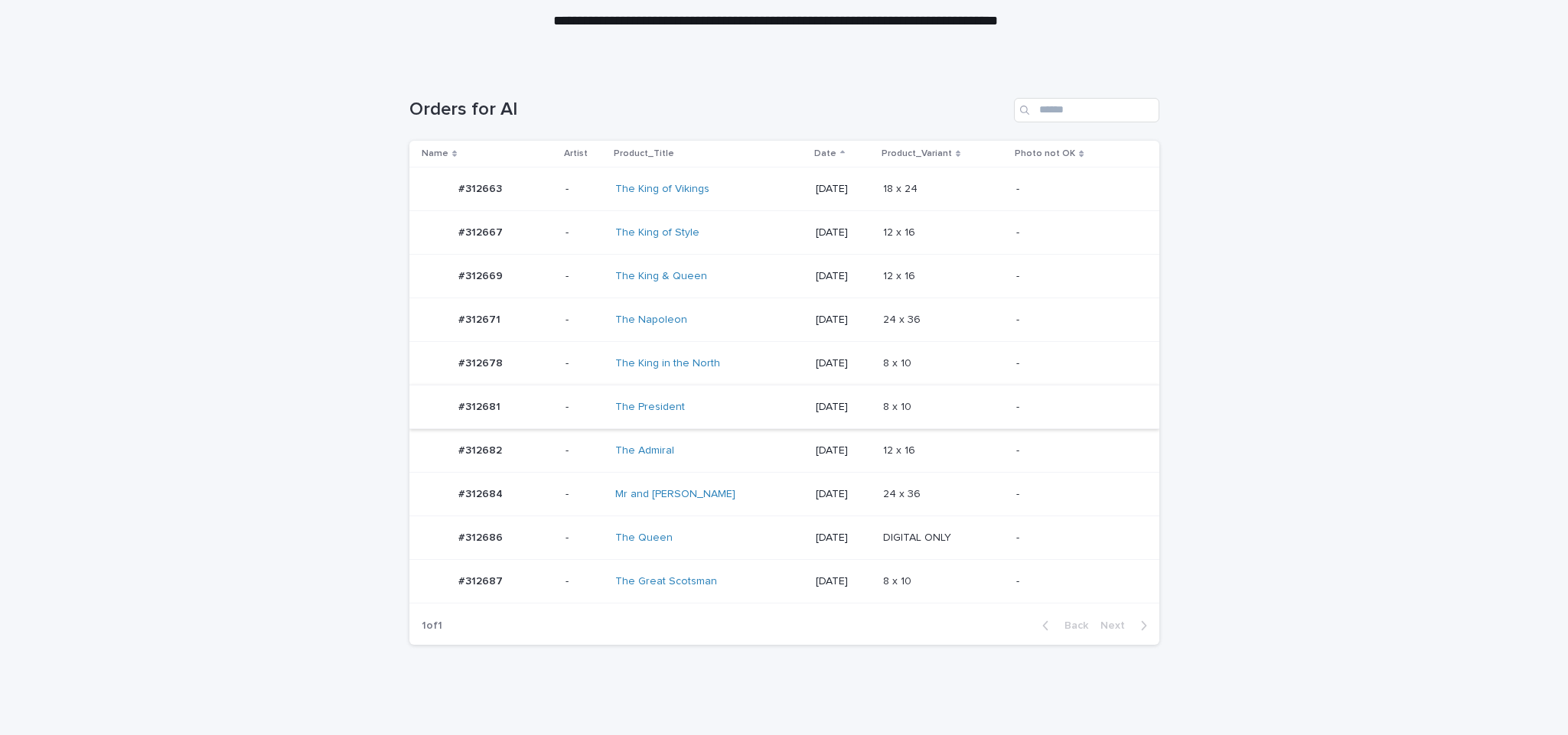
scroll to position [215, 0]
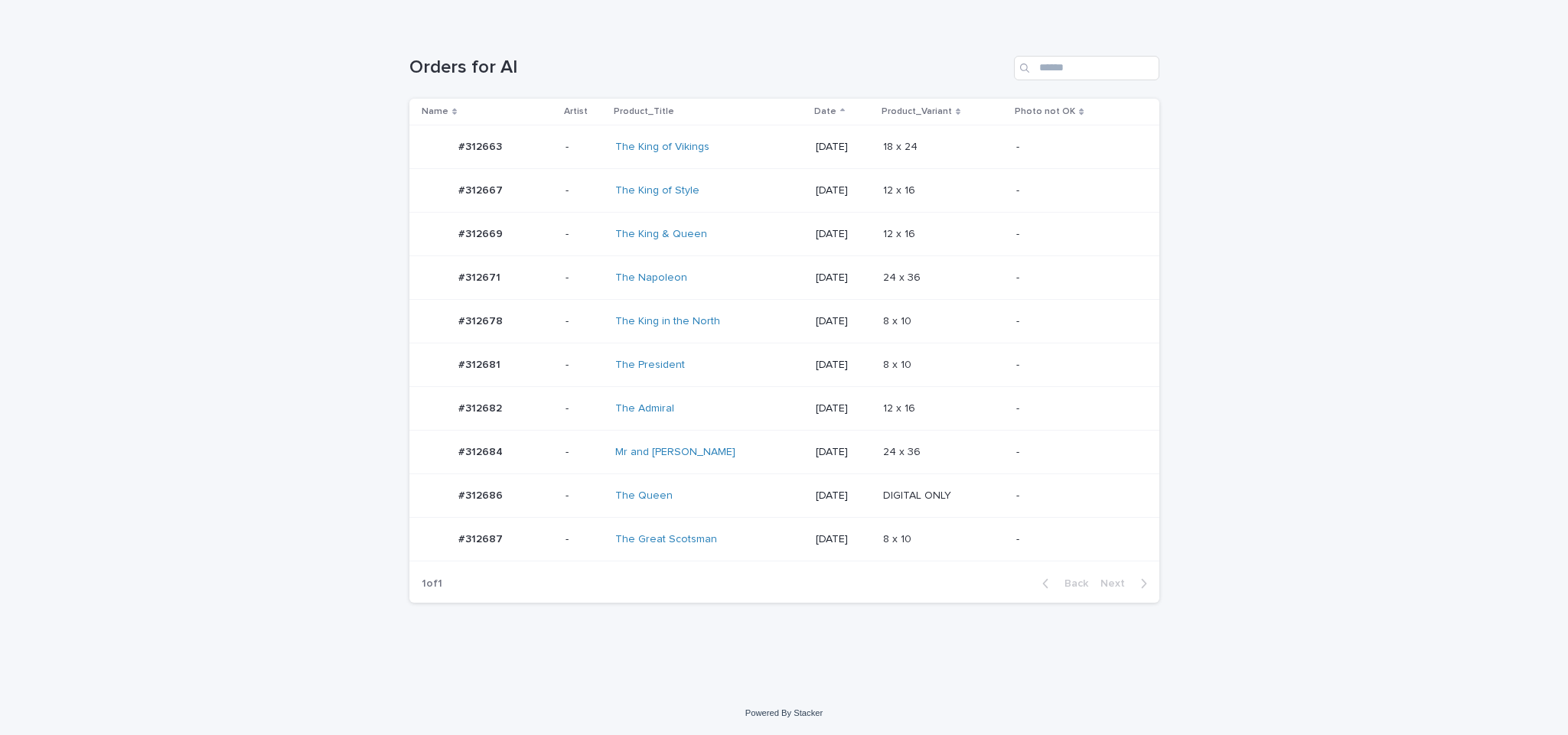
click at [950, 443] on div "24 x 36 24 x 36" at bounding box center [943, 452] width 121 height 25
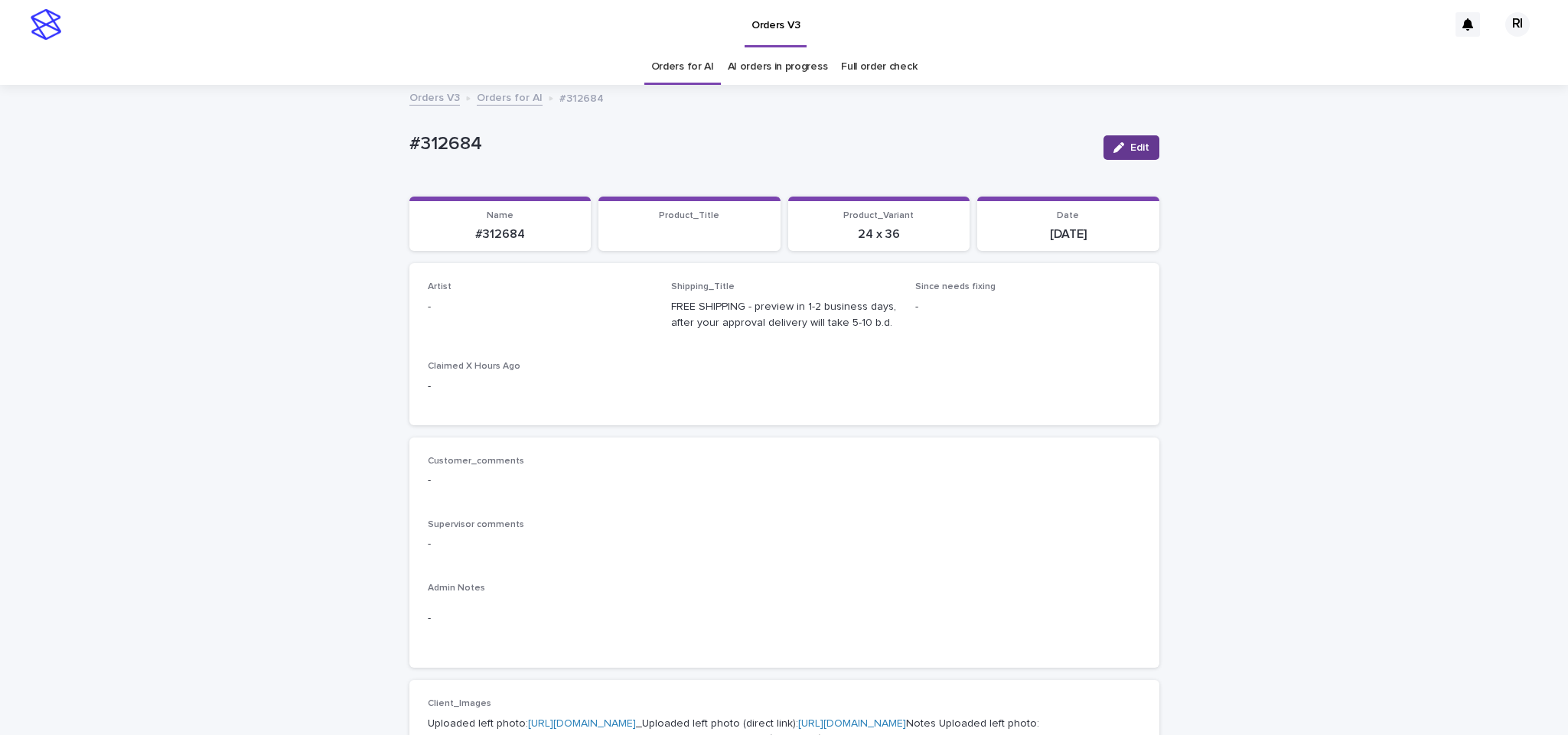
click at [1112, 154] on button "Edit" at bounding box center [1132, 147] width 56 height 24
paste input "****"
type input "****"
click at [1108, 150] on icon "button" at bounding box center [1110, 148] width 9 height 11
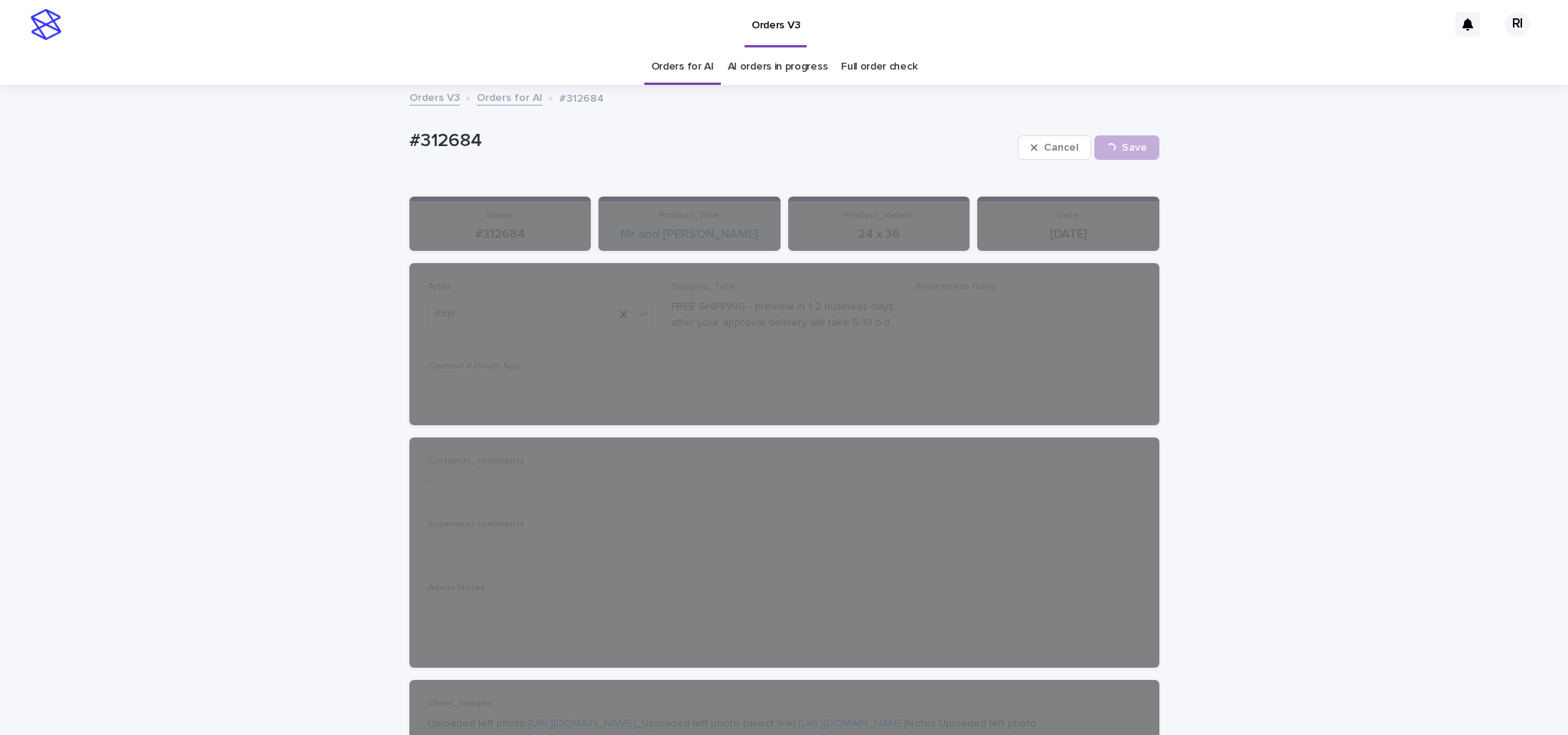
drag, startPoint x: 679, startPoint y: 76, endPoint x: 688, endPoint y: 74, distance: 9.2
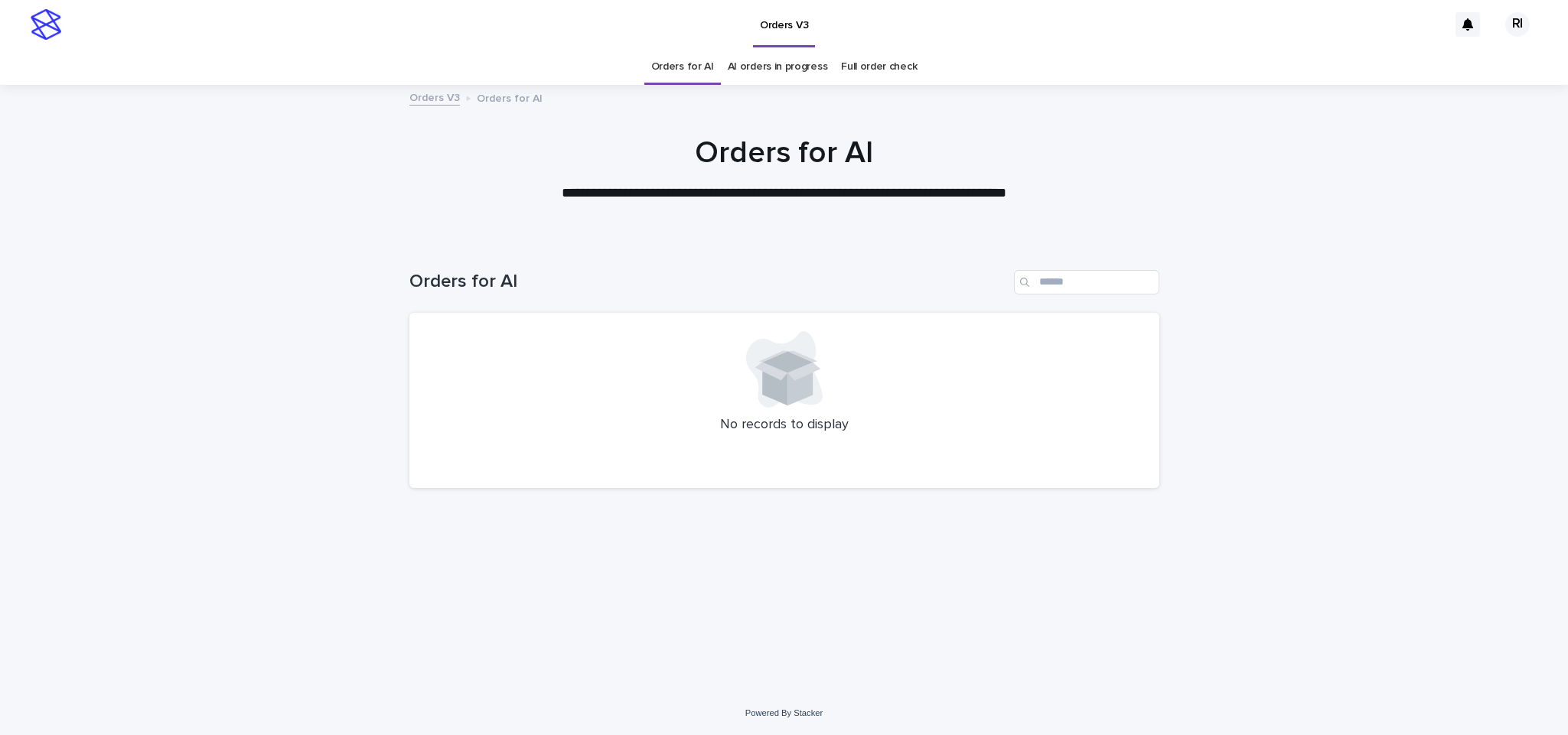
click at [737, 66] on link "AI orders in progress" at bounding box center [778, 67] width 101 height 36
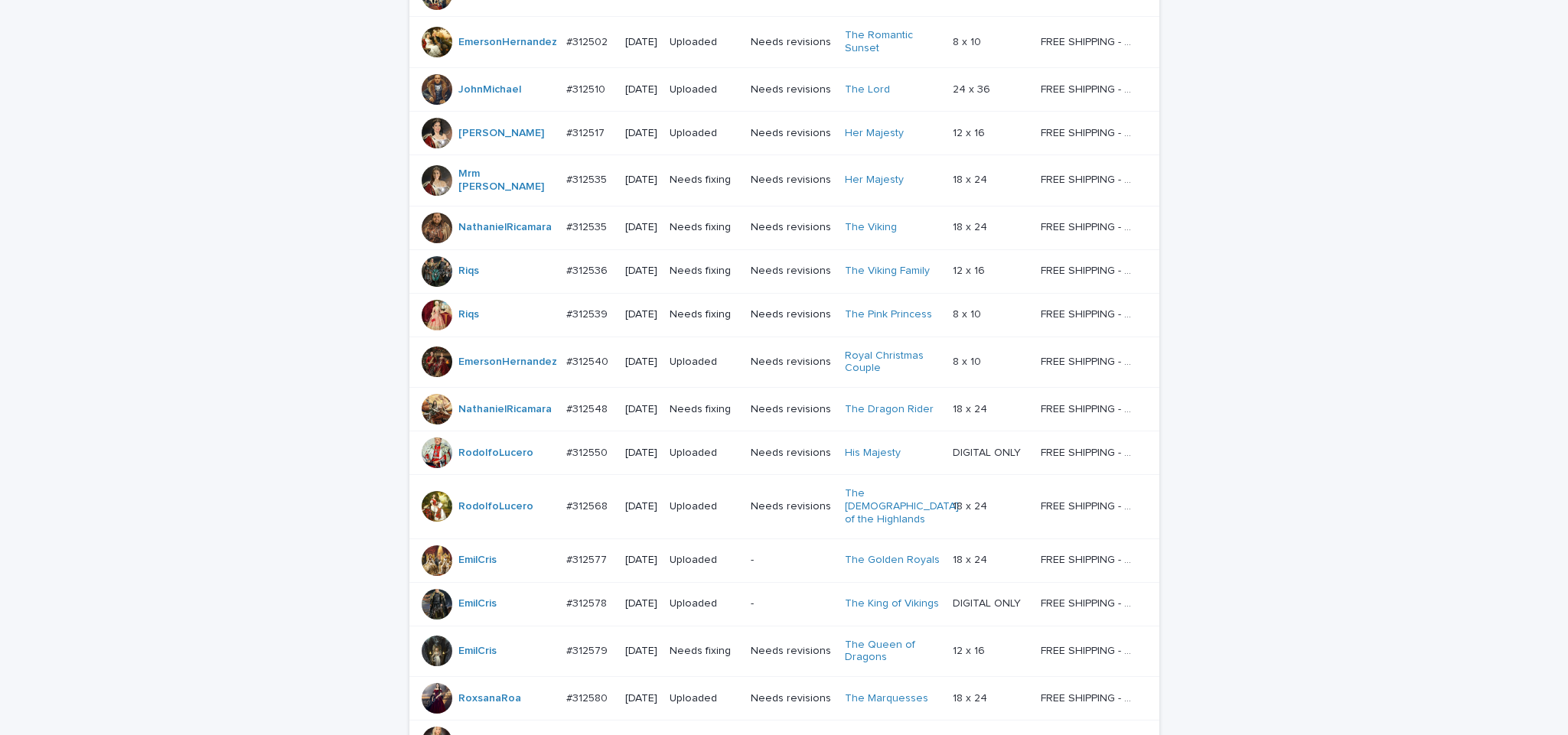
scroll to position [1208, 0]
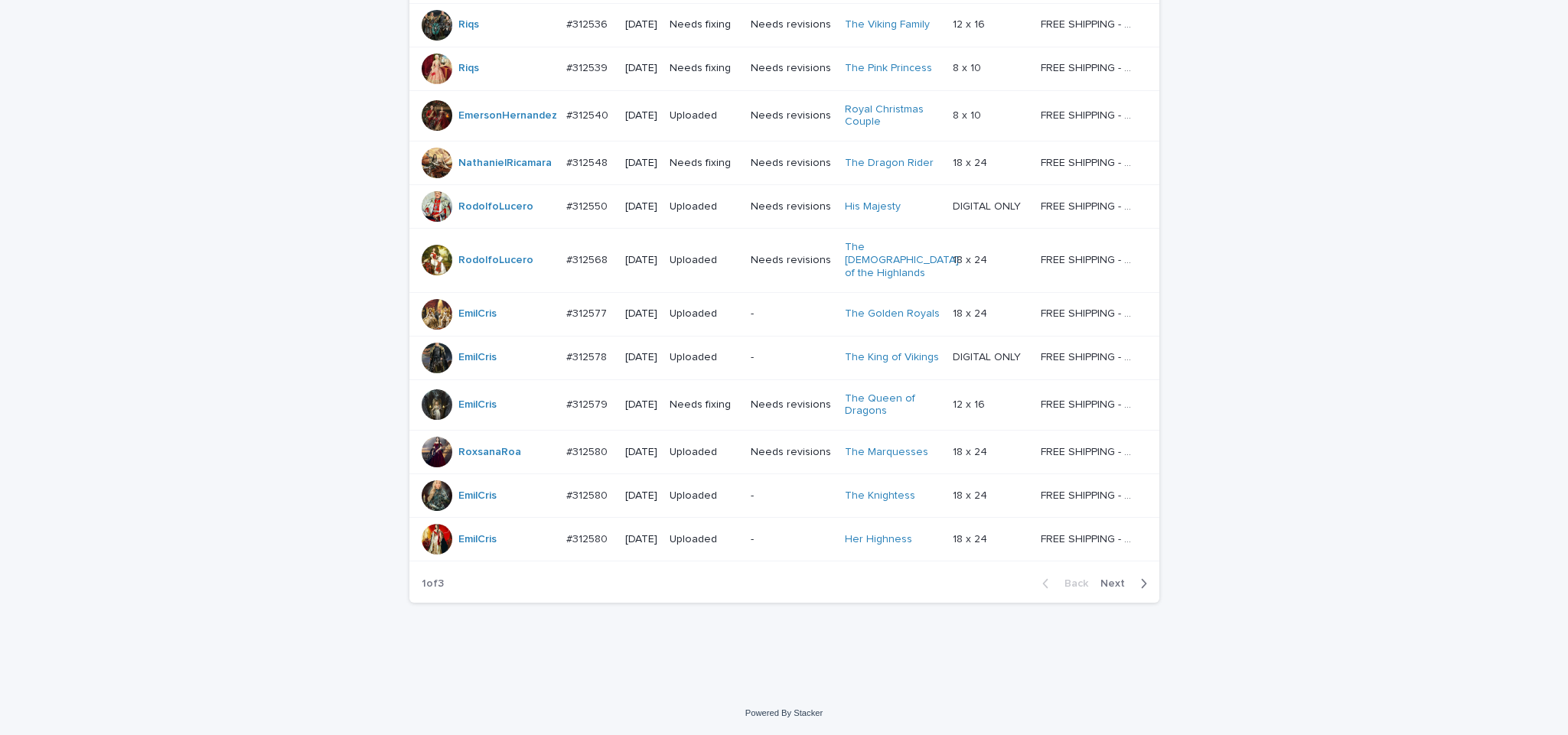
click at [1109, 581] on span "Next" at bounding box center [1117, 584] width 34 height 11
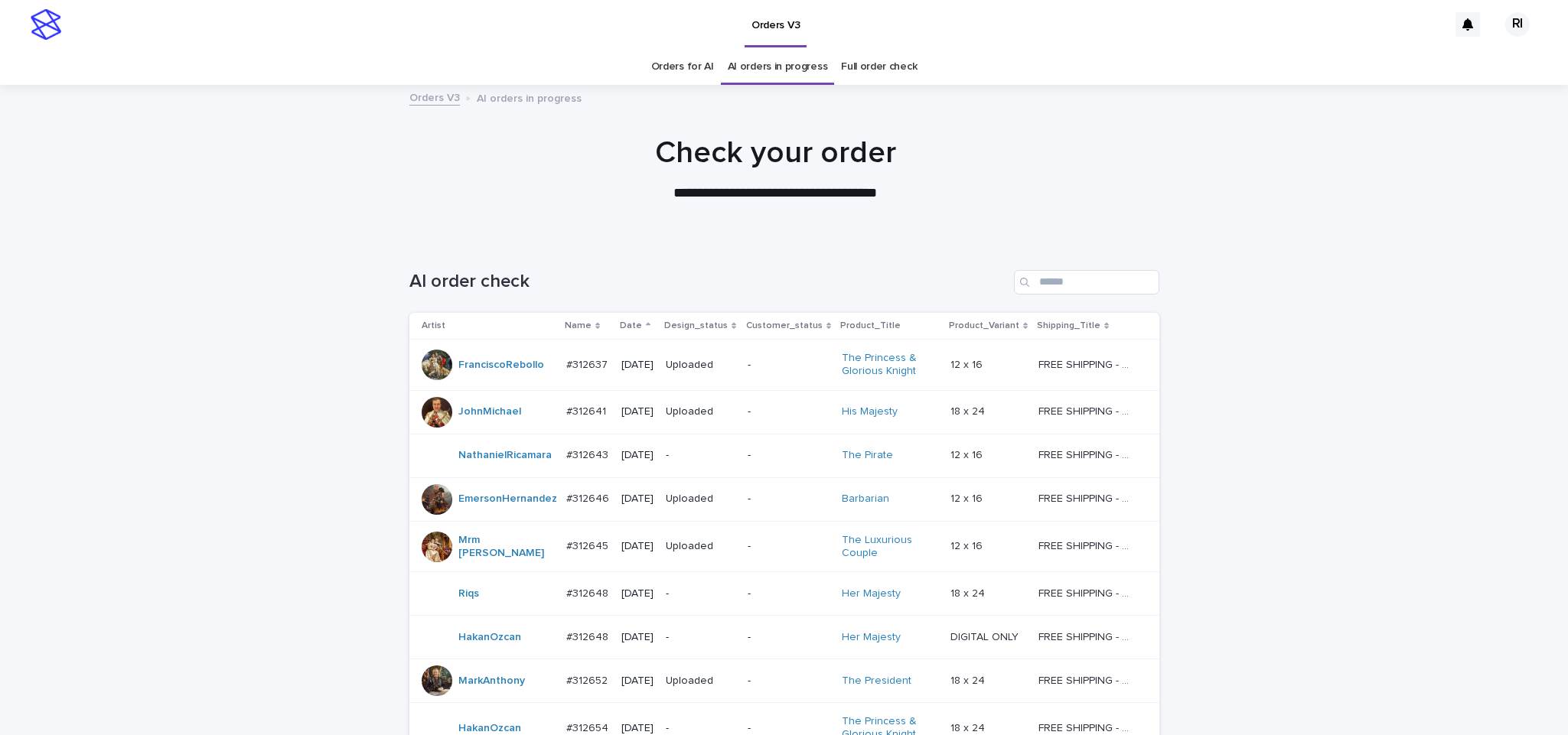
click at [670, 78] on link "Orders for AI" at bounding box center [683, 67] width 63 height 36
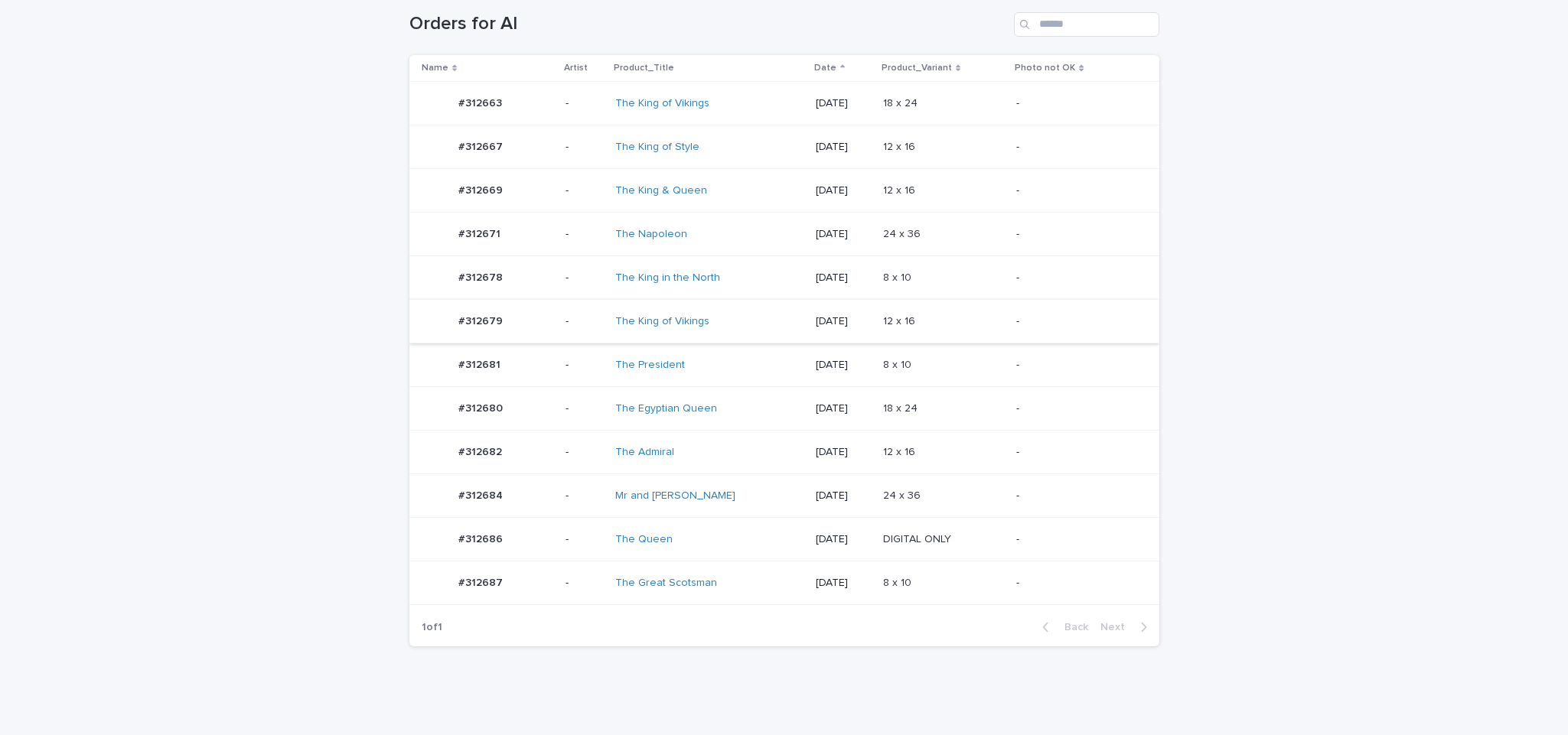
scroll to position [304, 0]
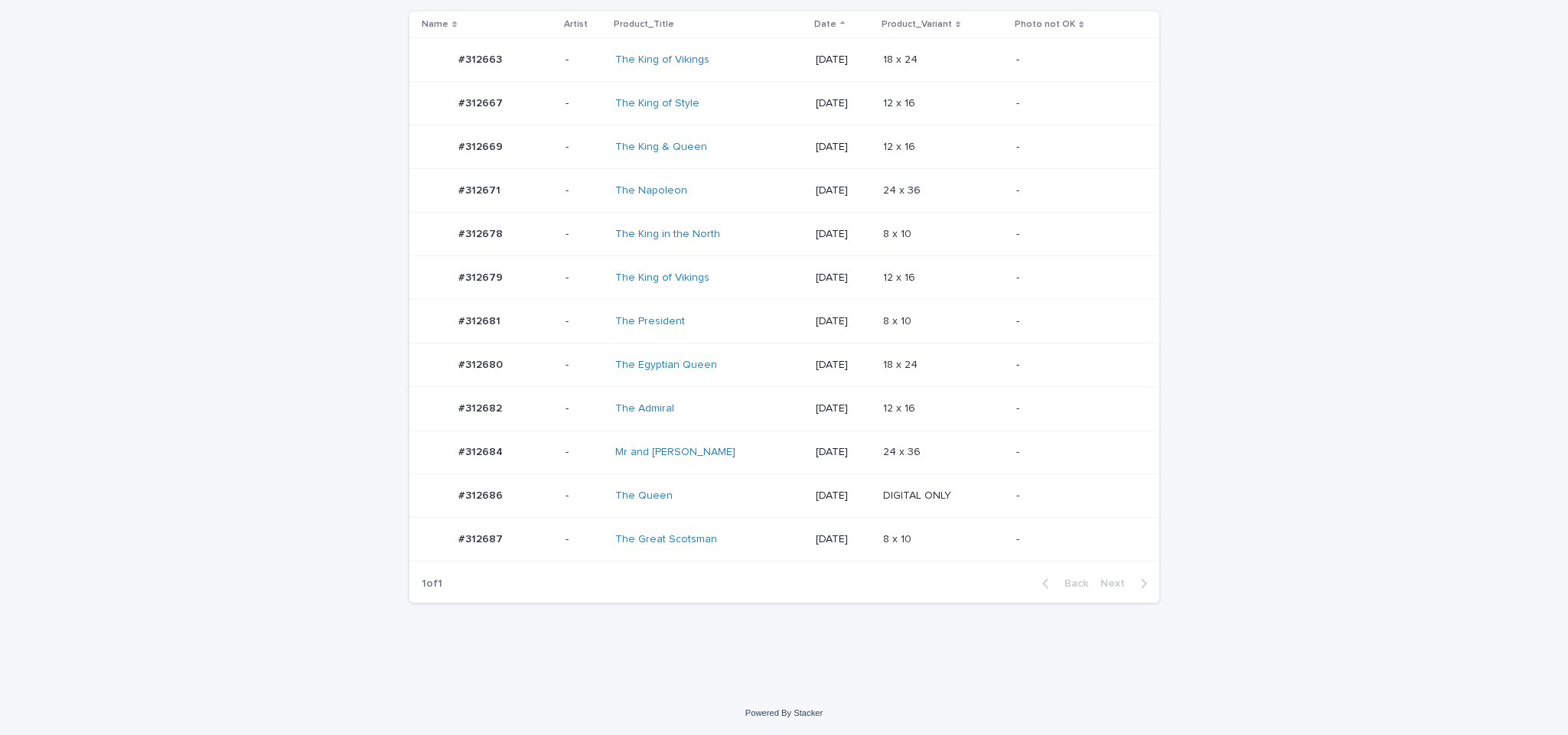
click at [959, 498] on p at bounding box center [943, 496] width 121 height 13
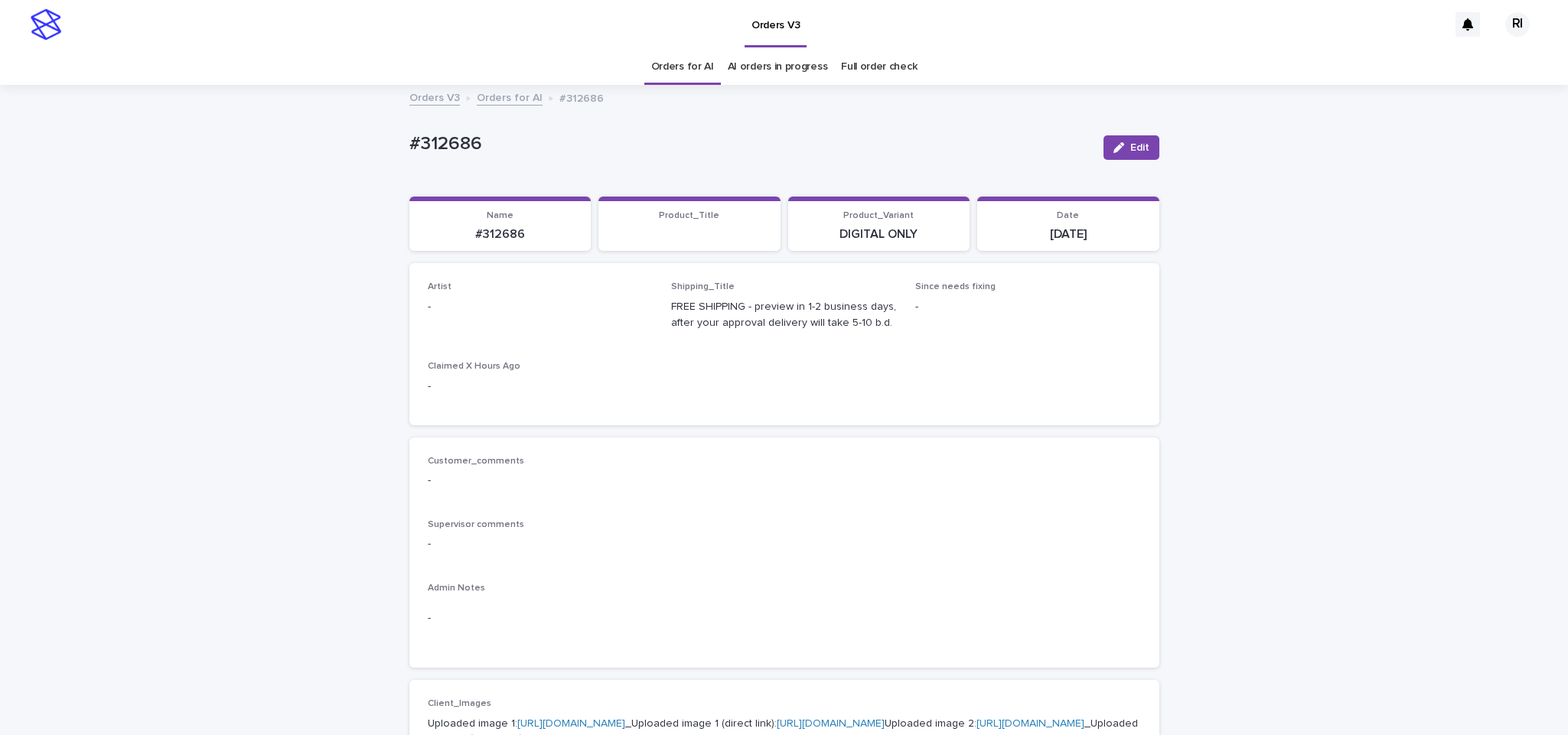
click at [1118, 145] on div "button" at bounding box center [1122, 148] width 17 height 11
paste input "****"
type input "****"
click at [496, 338] on div "Riqs" at bounding box center [531, 345] width 224 height 27
click at [1118, 153] on button "Save" at bounding box center [1126, 147] width 65 height 24
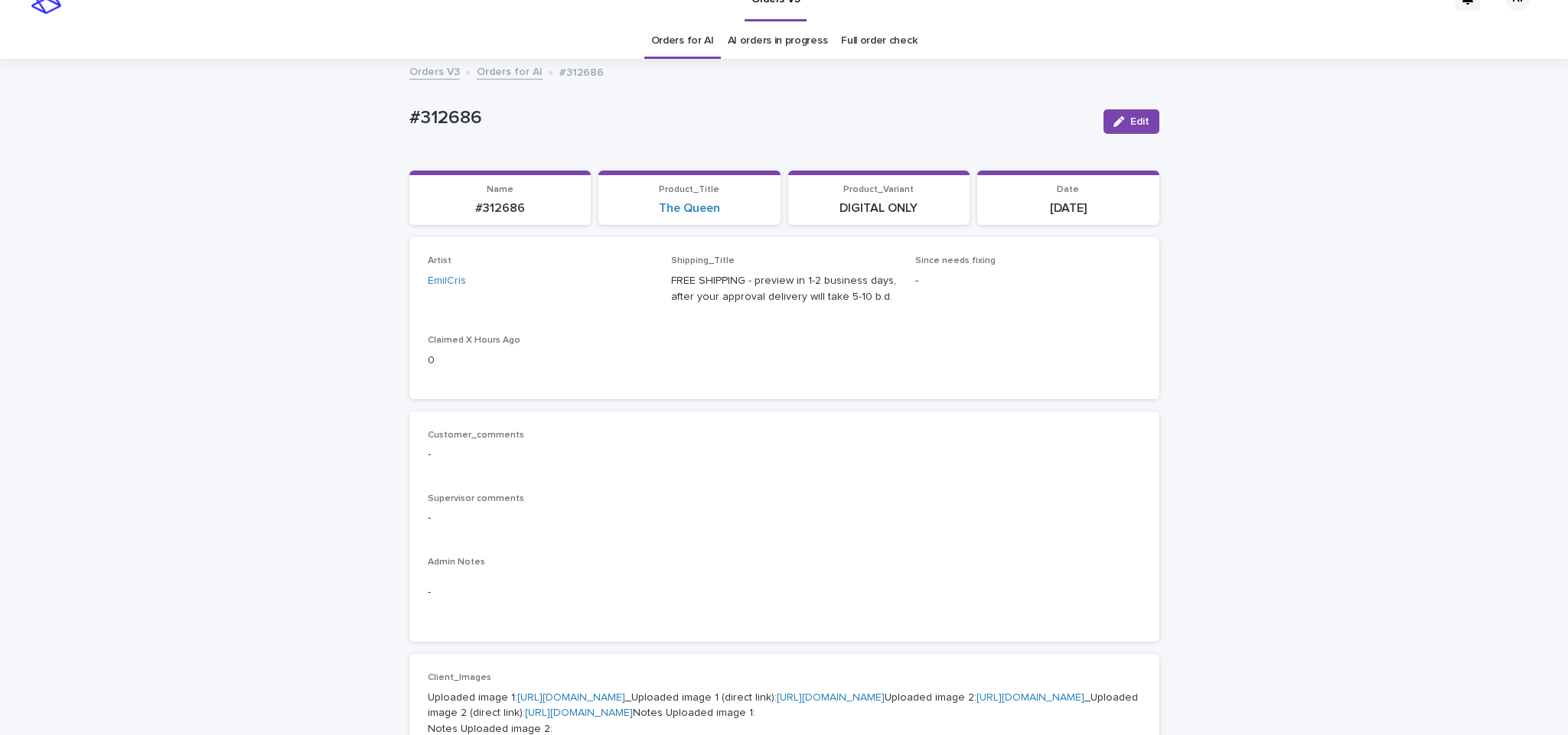
scroll to position [12, 0]
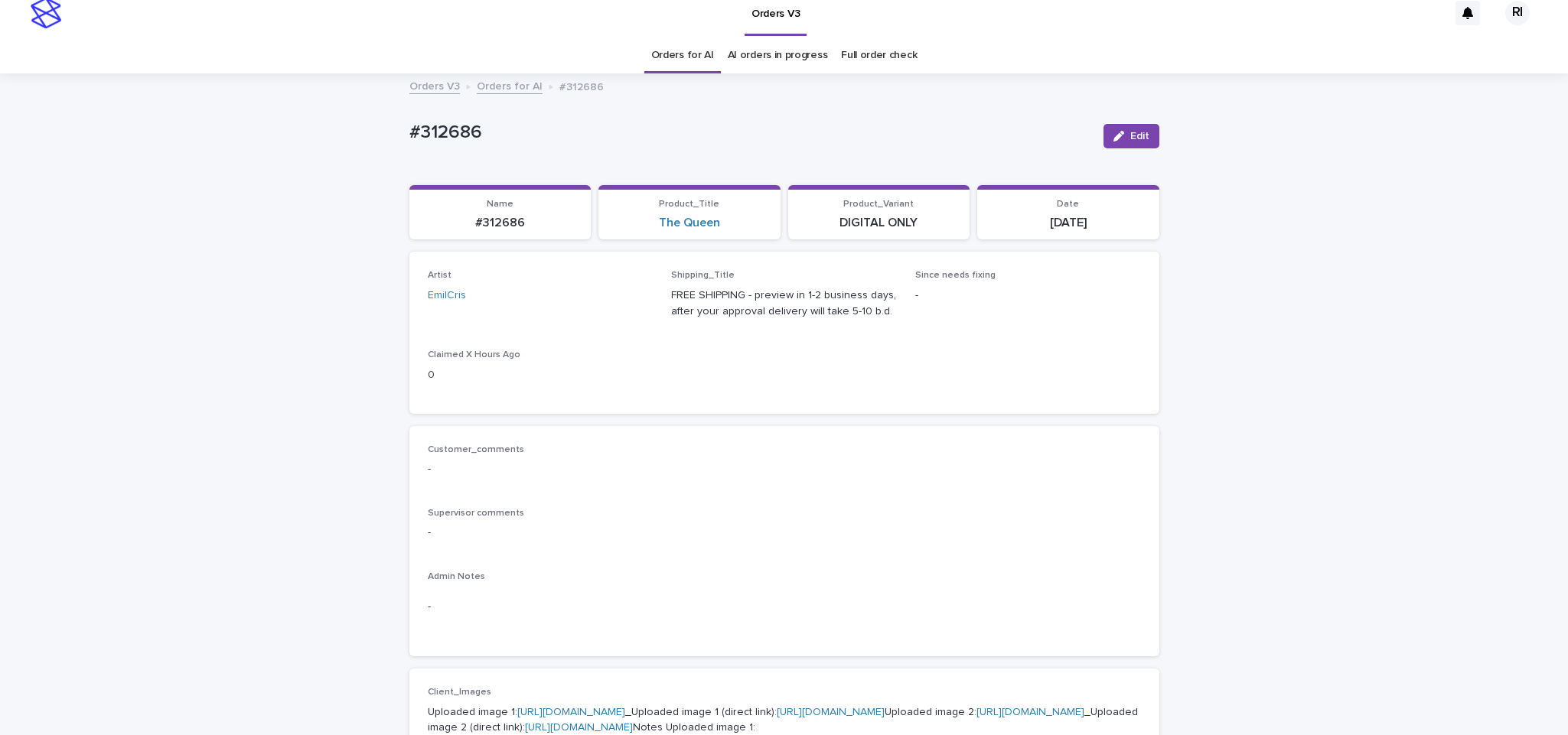
click at [1136, 134] on span "Edit" at bounding box center [1139, 136] width 19 height 11
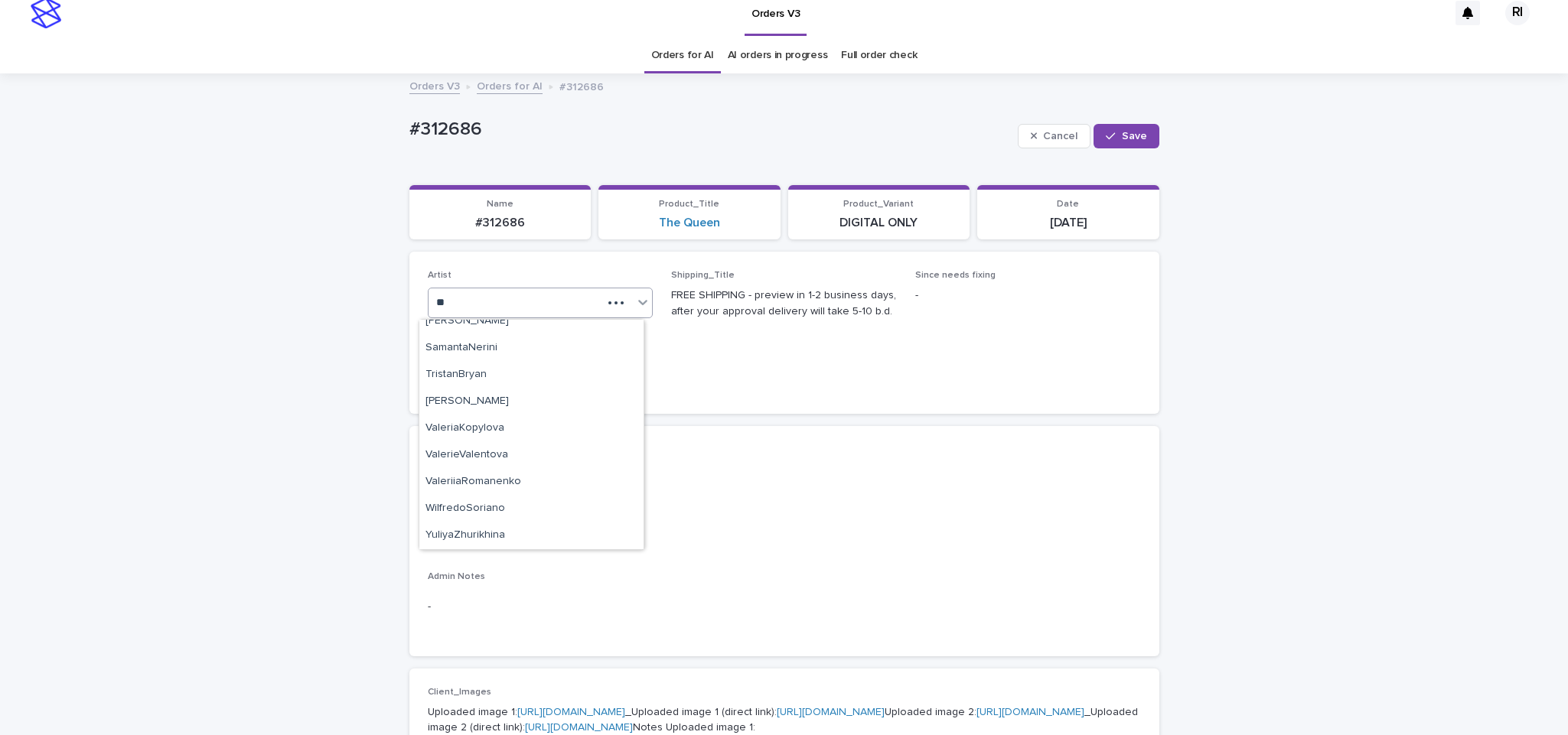
scroll to position [1940, 0]
type input "****"
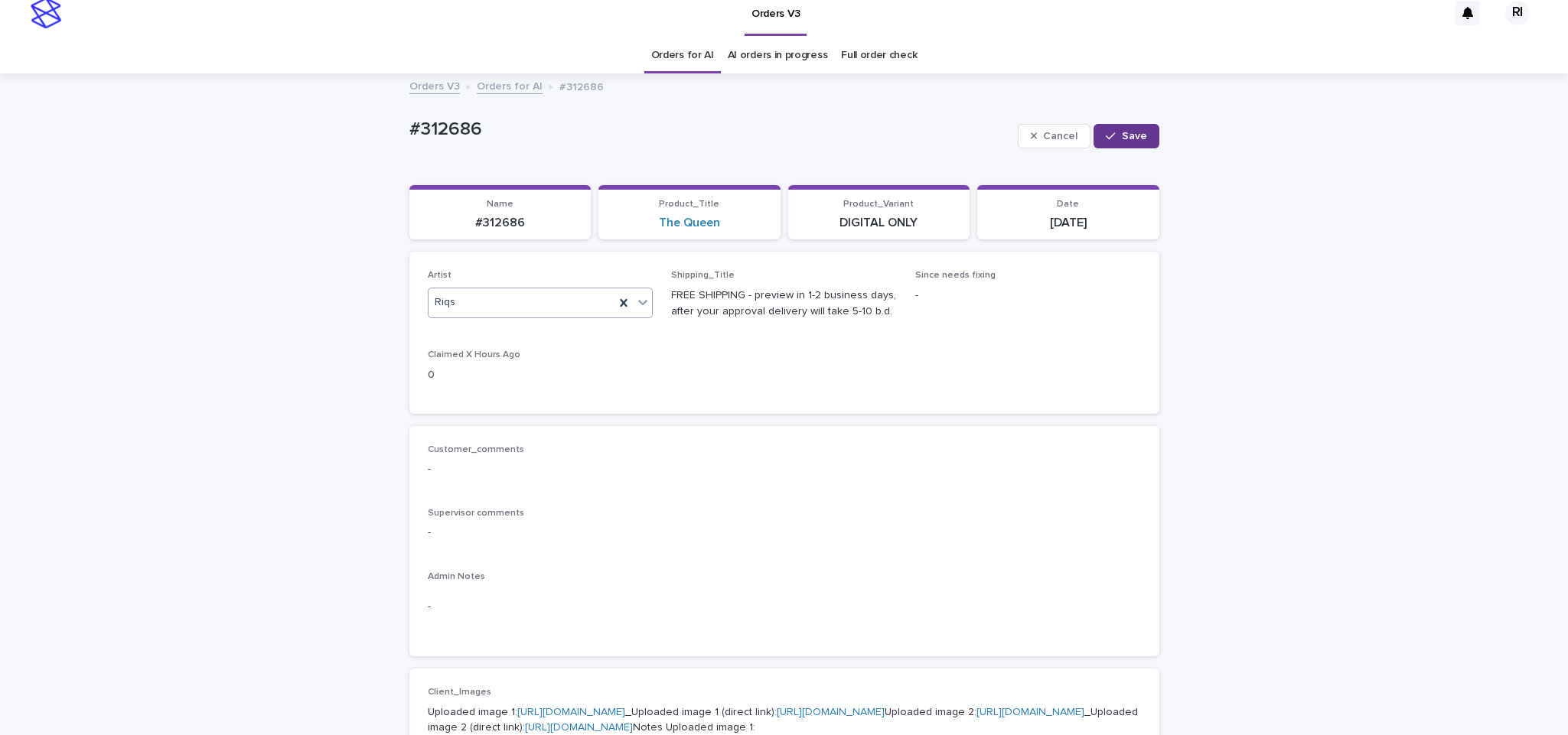
click at [1136, 136] on span "Save" at bounding box center [1134, 136] width 25 height 11
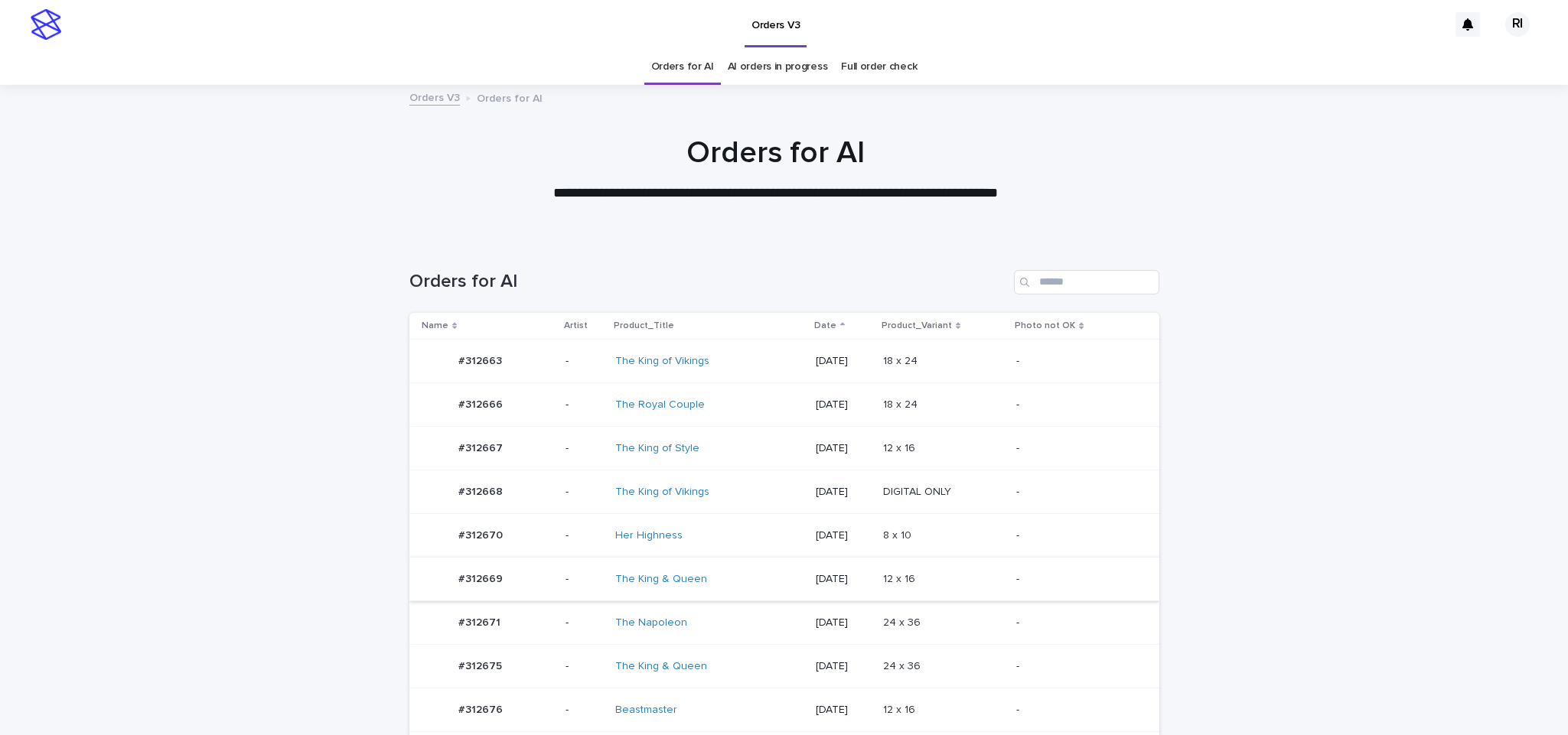
scroll to position [206, 0]
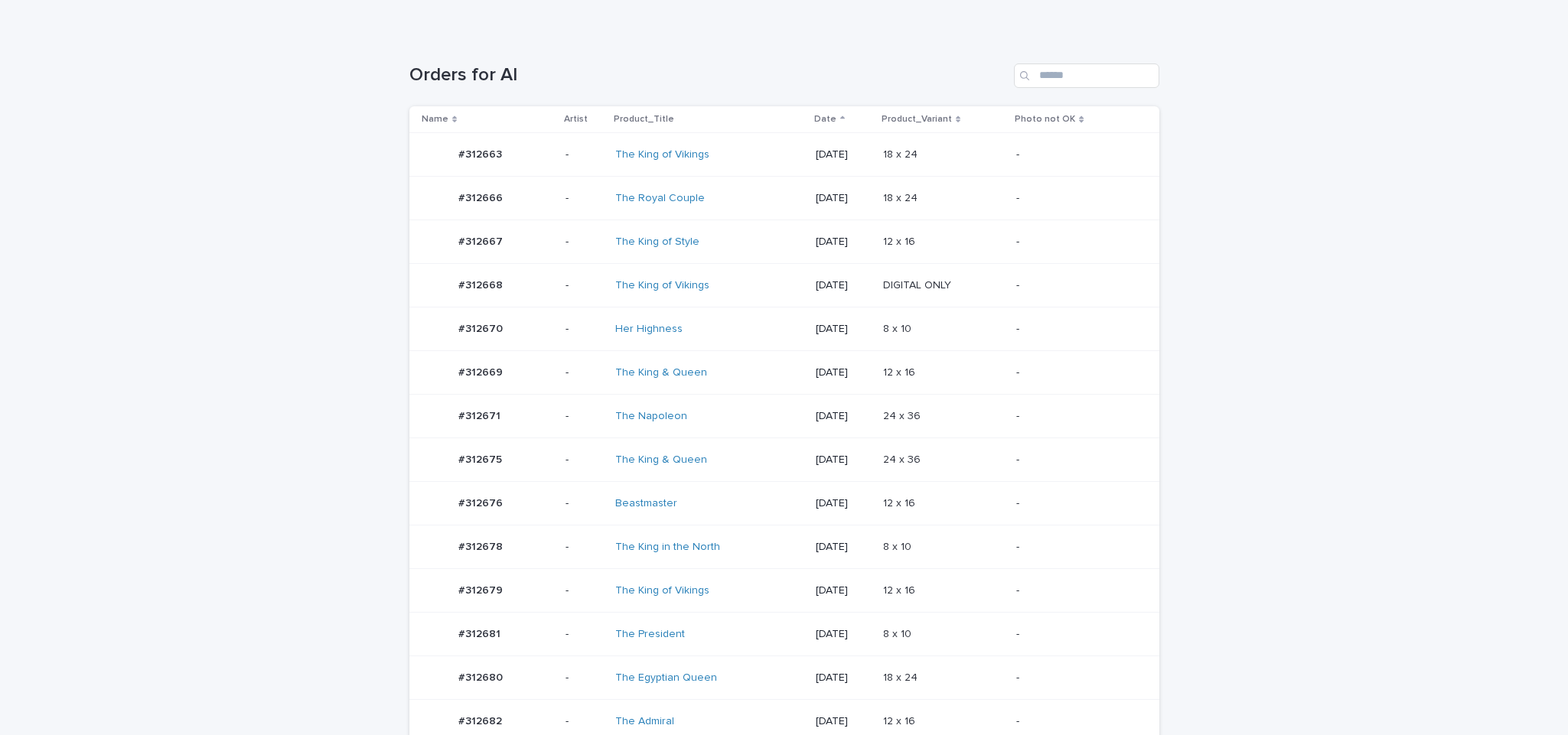
click at [993, 485] on td "12 x 16 12 x 16" at bounding box center [943, 503] width 133 height 44
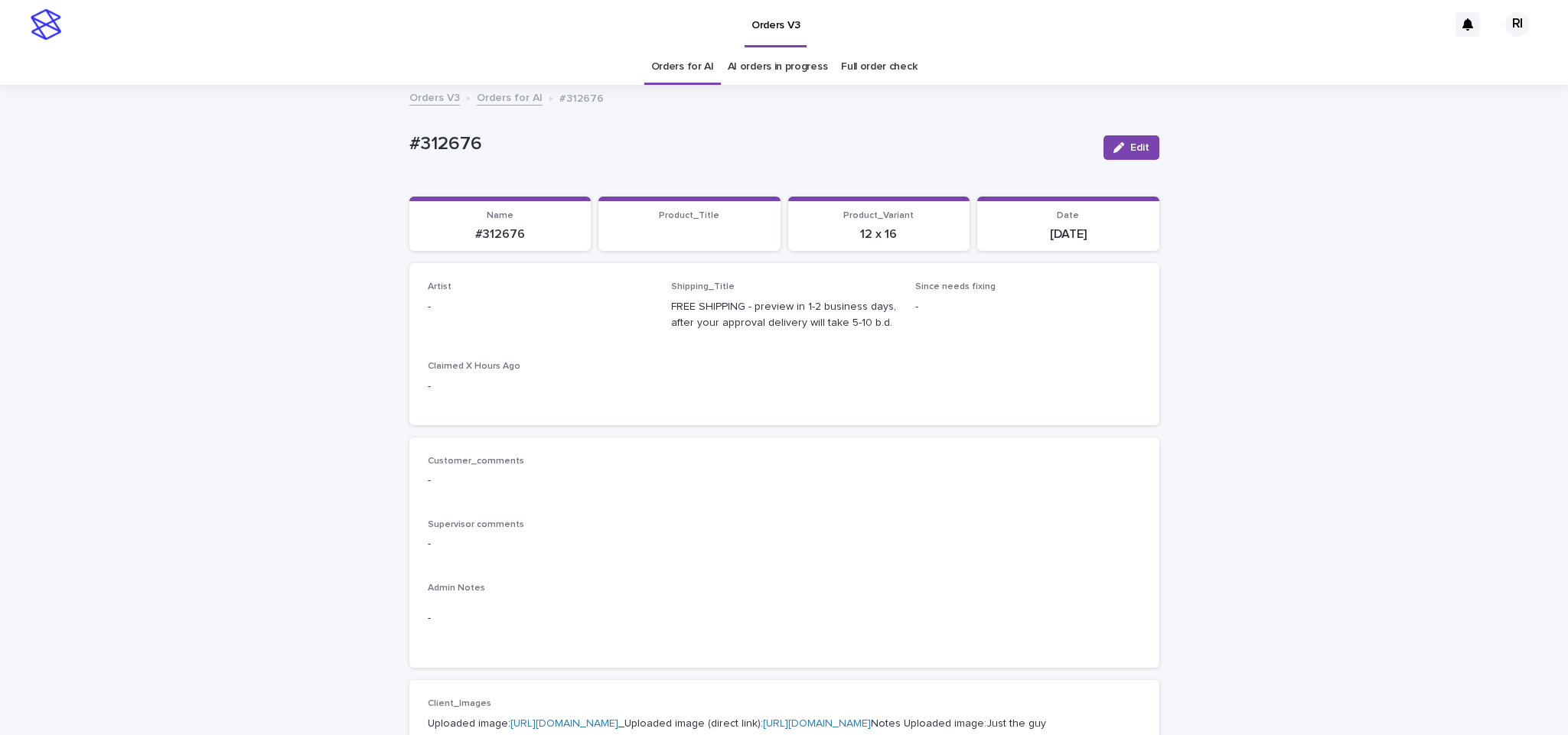
click at [1130, 147] on span "Edit" at bounding box center [1139, 148] width 19 height 11
paste input "****"
type input "****"
click at [503, 342] on div "Riqs" at bounding box center [531, 345] width 224 height 27
click at [1122, 149] on span "Save" at bounding box center [1134, 148] width 25 height 11
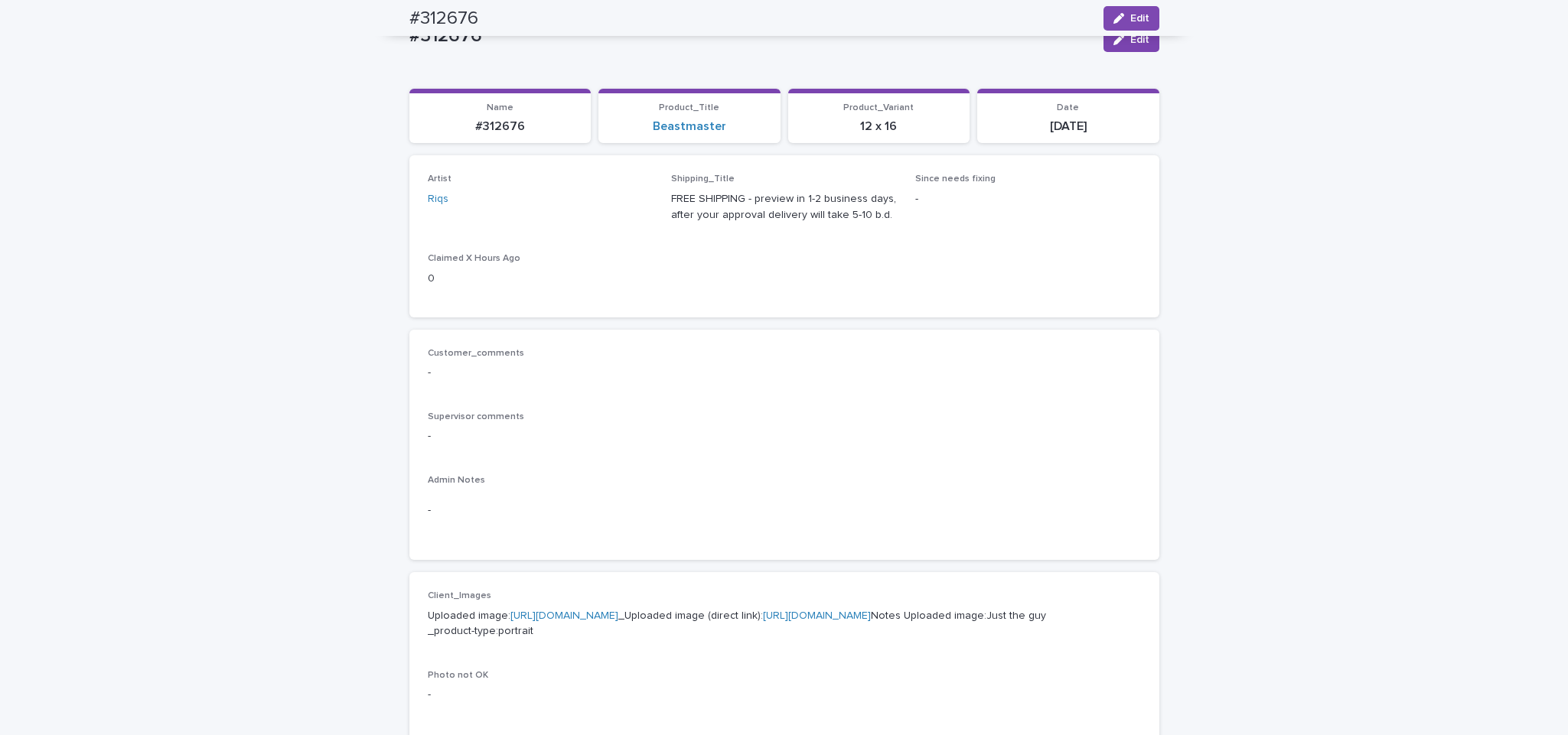
scroll to position [106, 0]
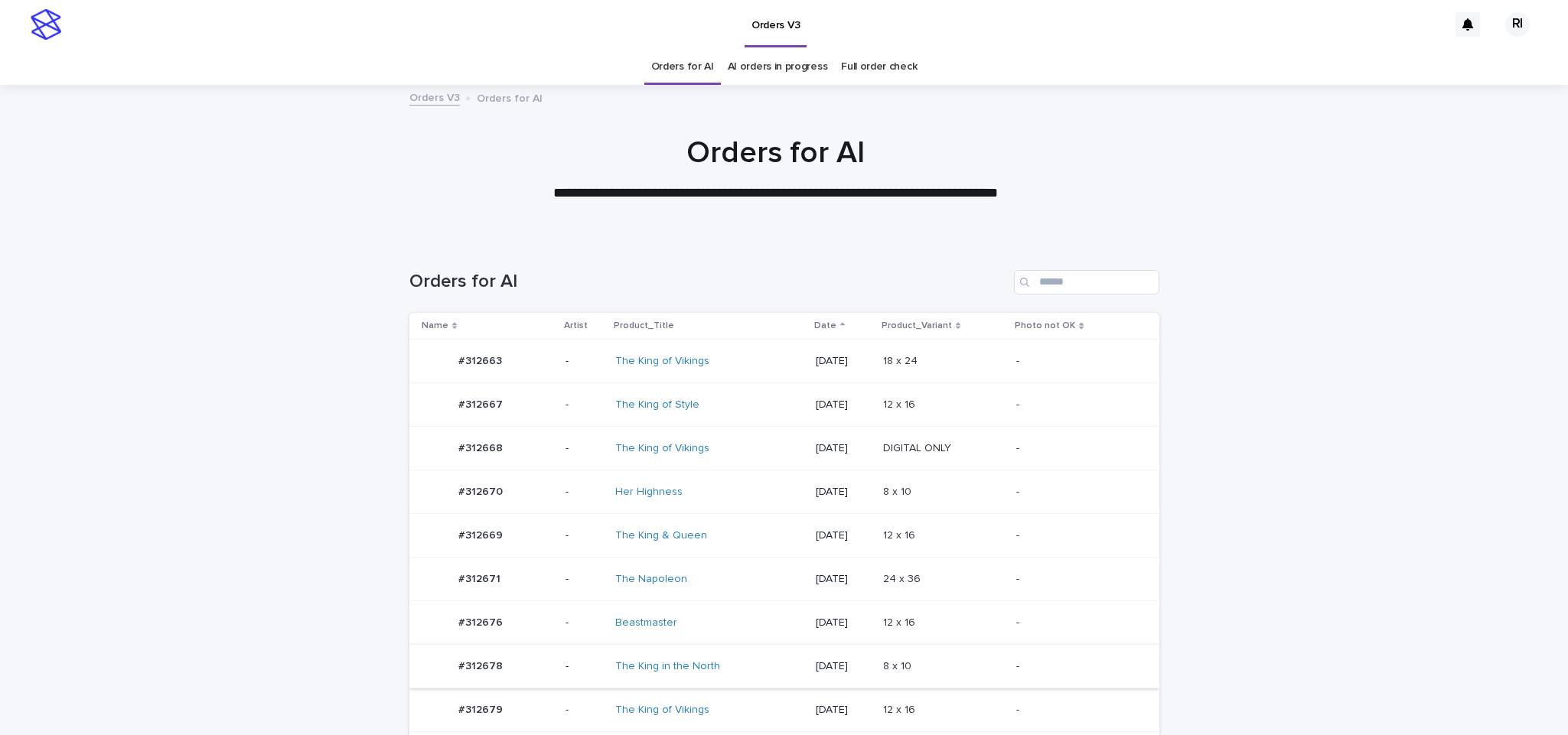
scroll to position [253, 0]
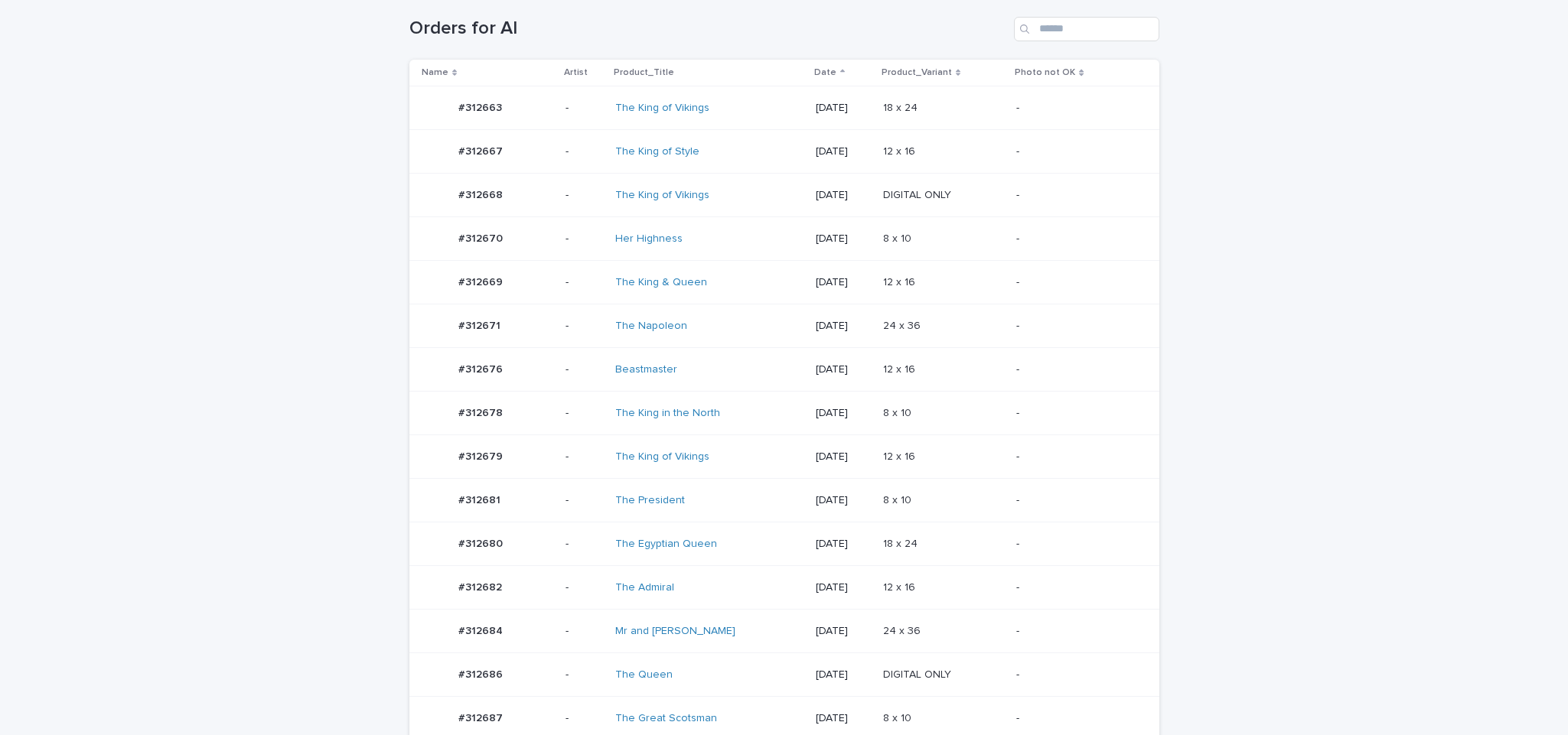
click at [992, 547] on p at bounding box center [943, 544] width 121 height 13
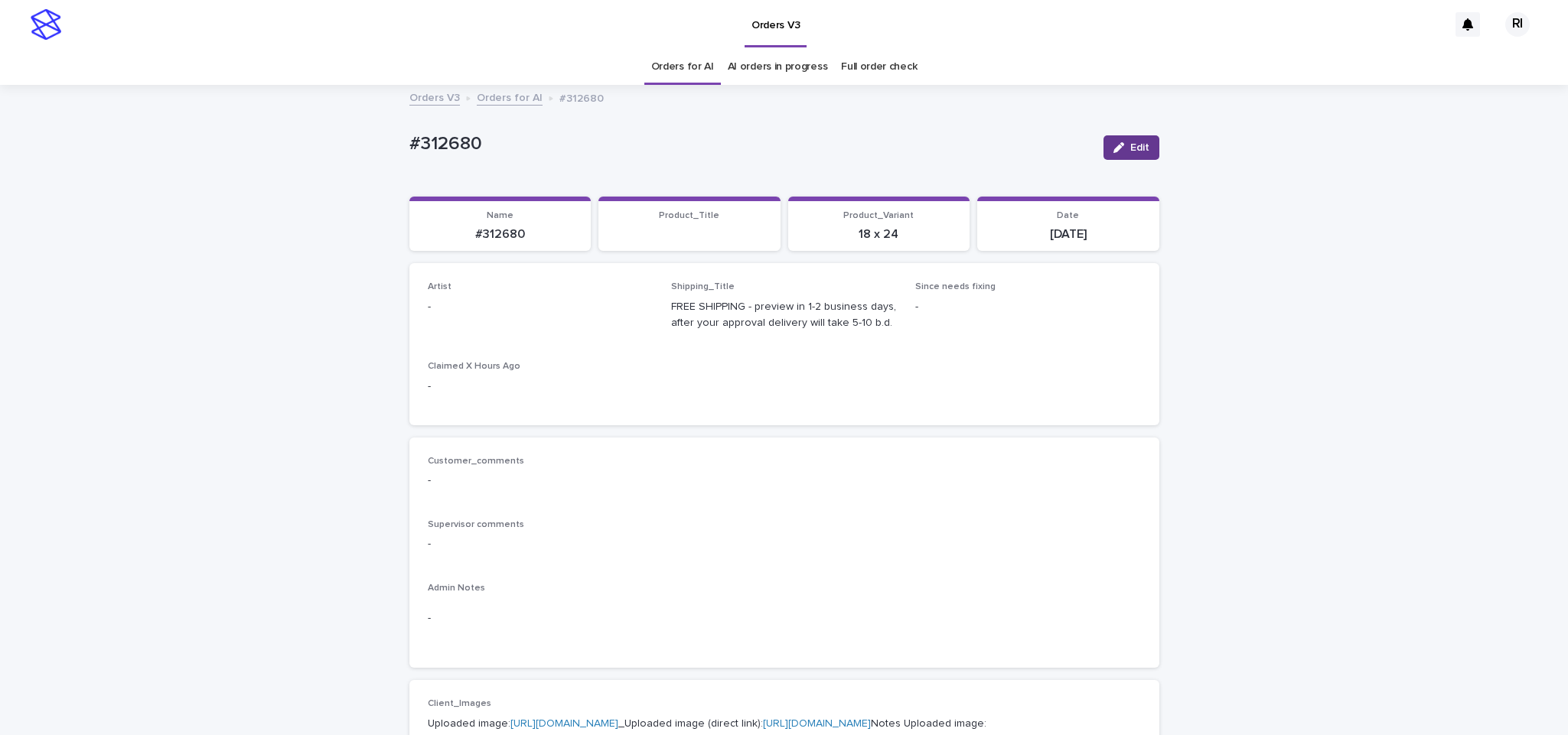
click at [1136, 141] on button "Edit" at bounding box center [1132, 147] width 56 height 24
paste input "****"
type input "****"
click at [1123, 159] on button "Save" at bounding box center [1126, 147] width 65 height 24
click at [1130, 150] on span "Edit" at bounding box center [1139, 148] width 19 height 11
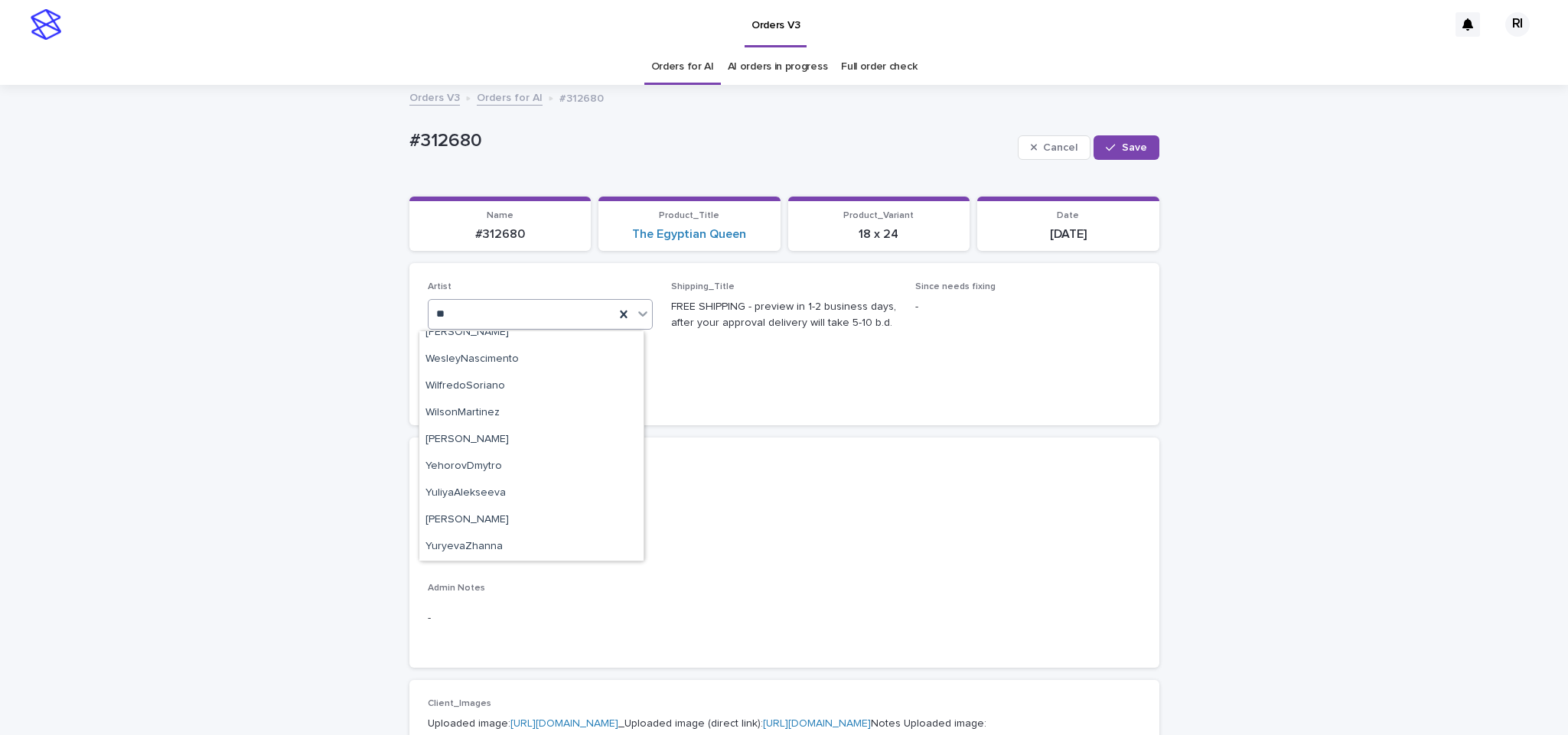
scroll to position [359, 0]
type input "****"
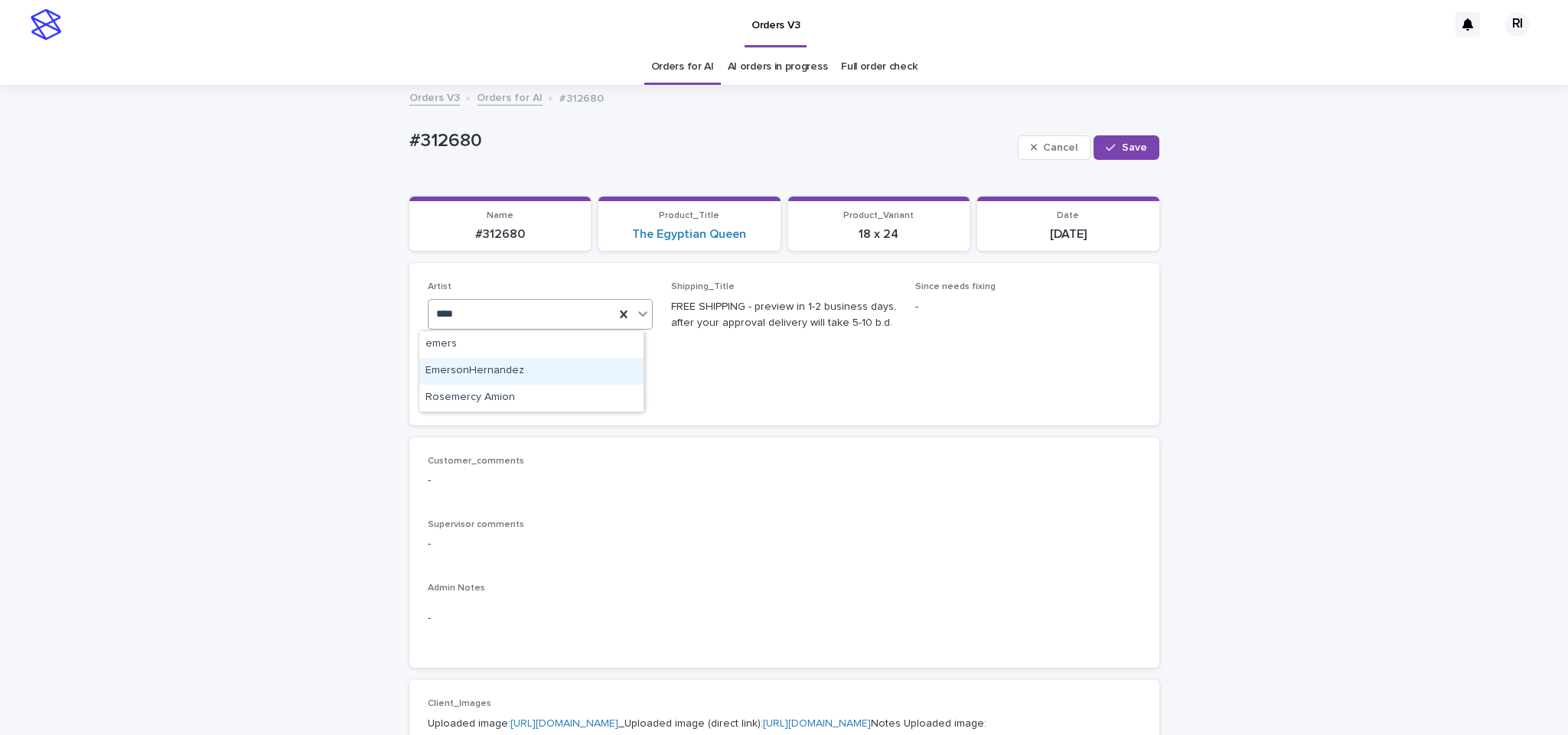
click at [496, 370] on div "EmersonHernandez" at bounding box center [531, 372] width 224 height 27
click at [1132, 154] on button "Save" at bounding box center [1126, 147] width 65 height 24
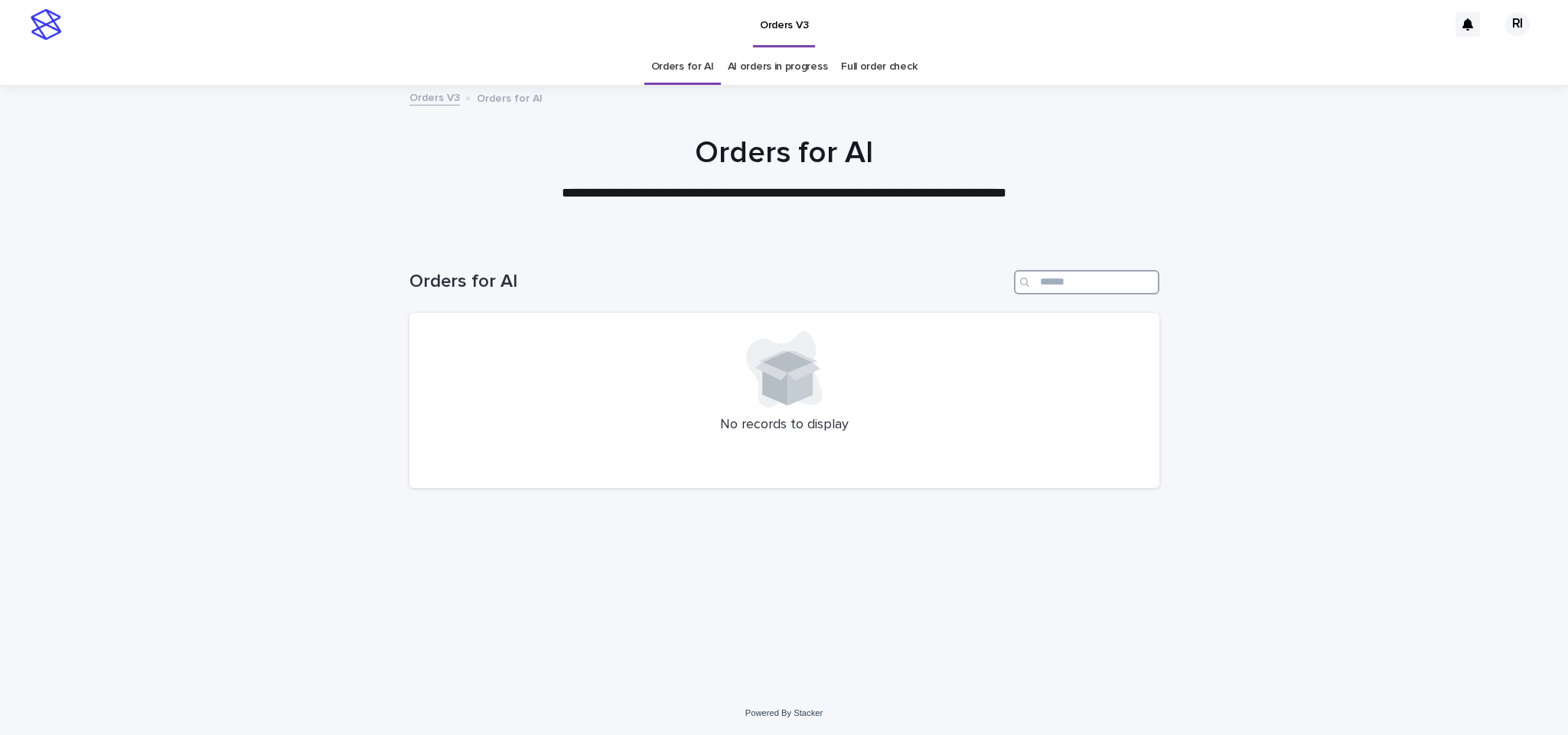
click at [1064, 284] on input "Search" at bounding box center [1087, 282] width 145 height 24
paste input "****"
type input "****"
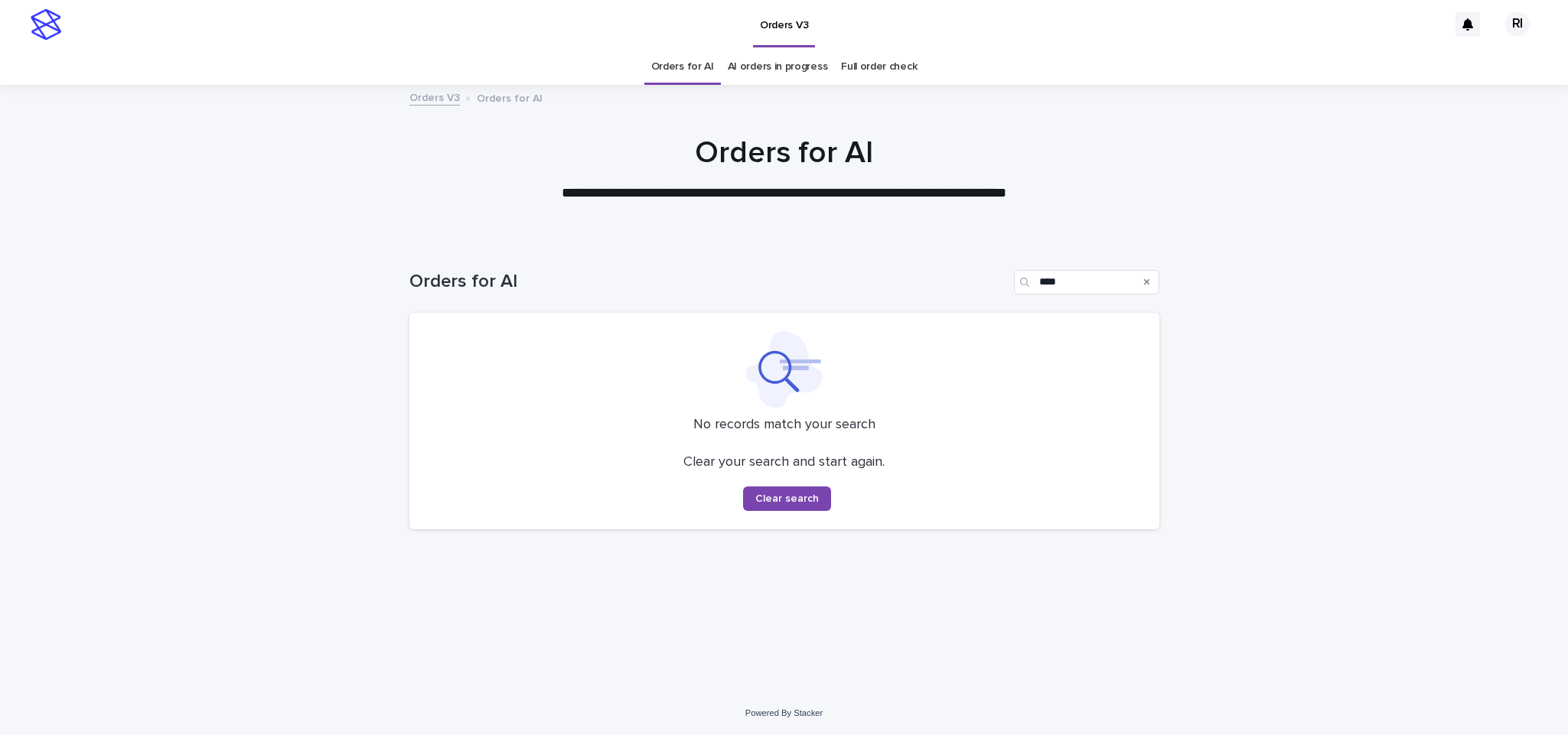
click at [689, 67] on link "Orders for AI" at bounding box center [683, 67] width 63 height 36
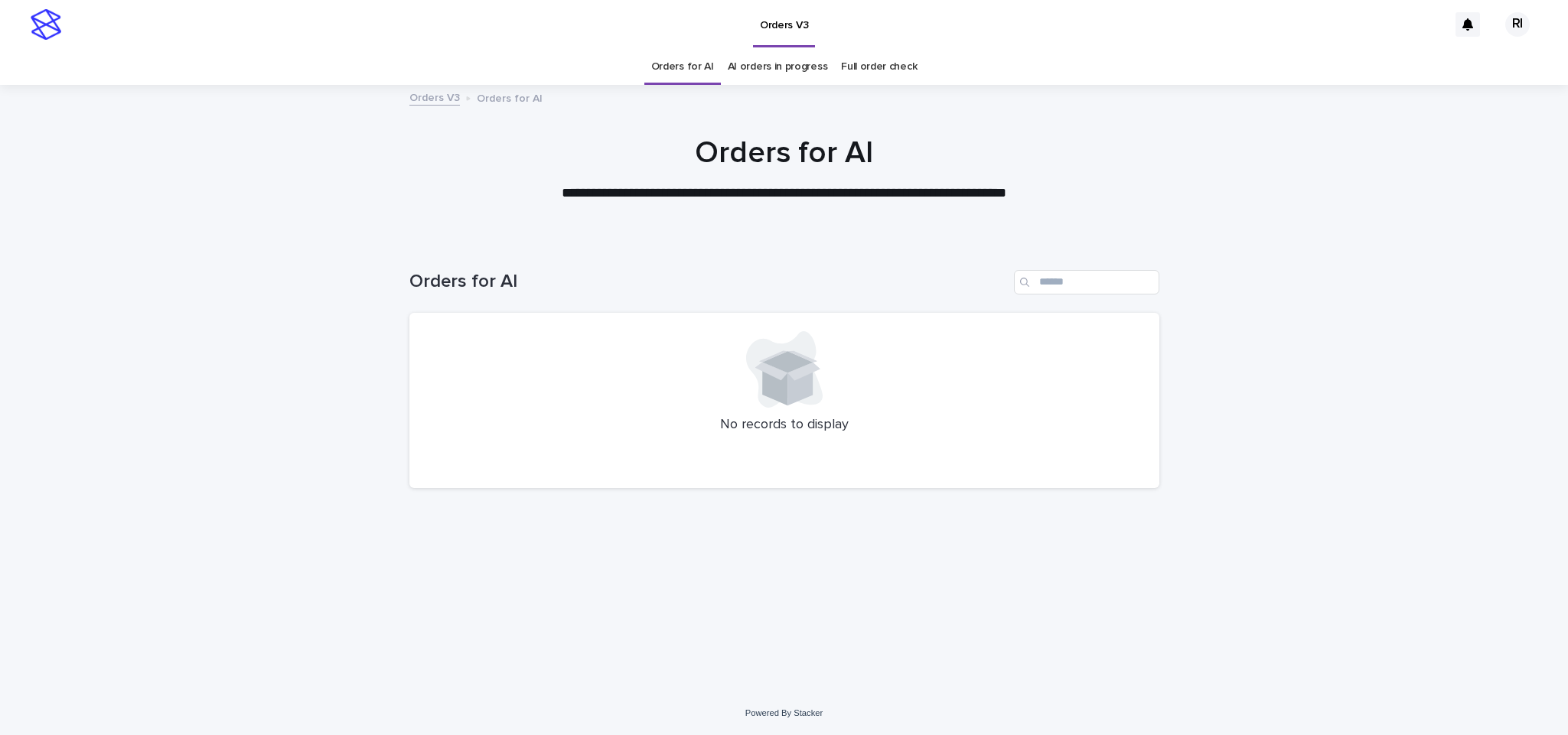
drag, startPoint x: 0, startPoint y: 0, endPoint x: 662, endPoint y: 94, distance: 668.6
click at [662, 94] on div "Orders V3 Orders for AI" at bounding box center [784, 99] width 766 height 22
click at [1116, 284] on input "Search" at bounding box center [1087, 282] width 145 height 24
paste input "****"
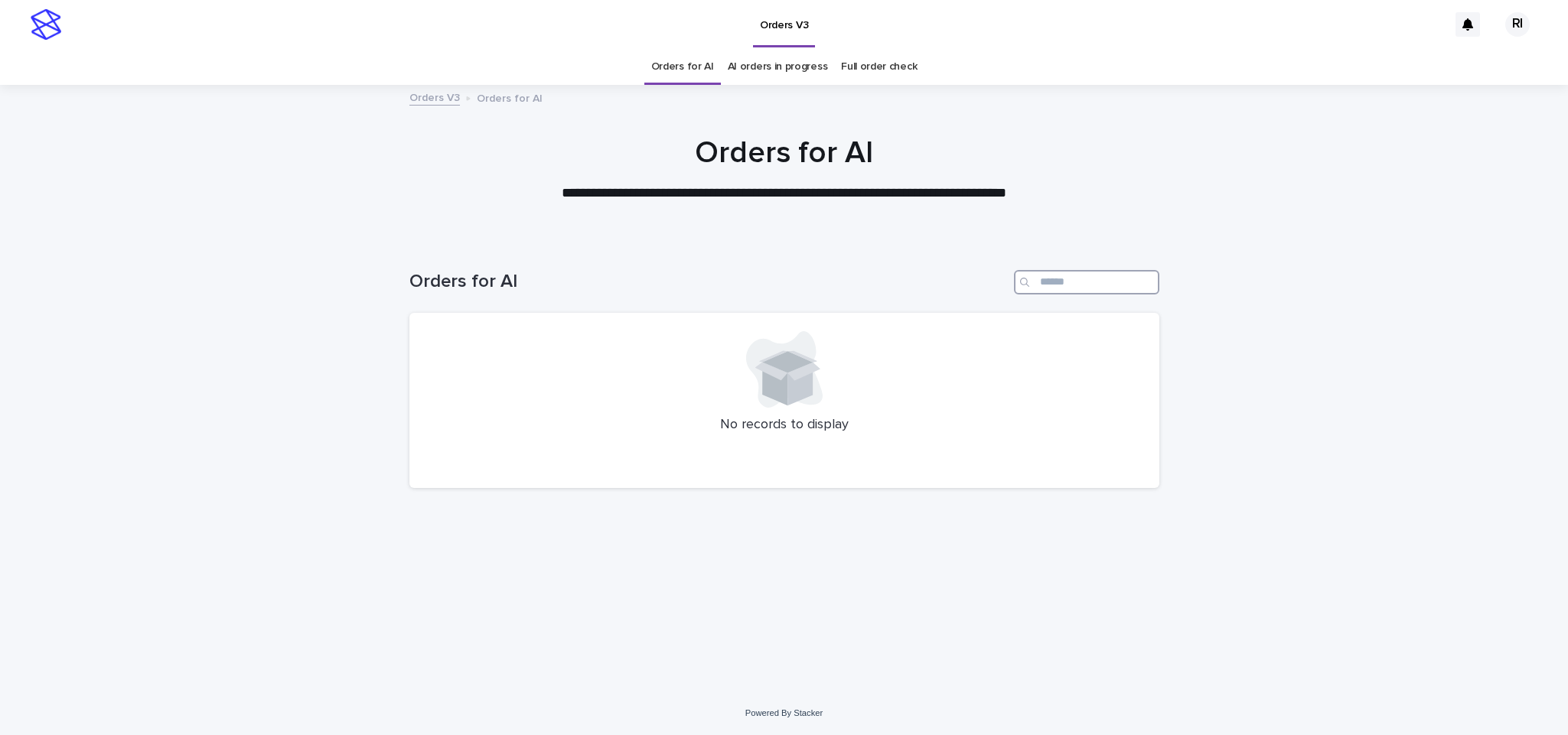
type input "****"
click at [705, 74] on link "Orders for AI" at bounding box center [683, 67] width 63 height 36
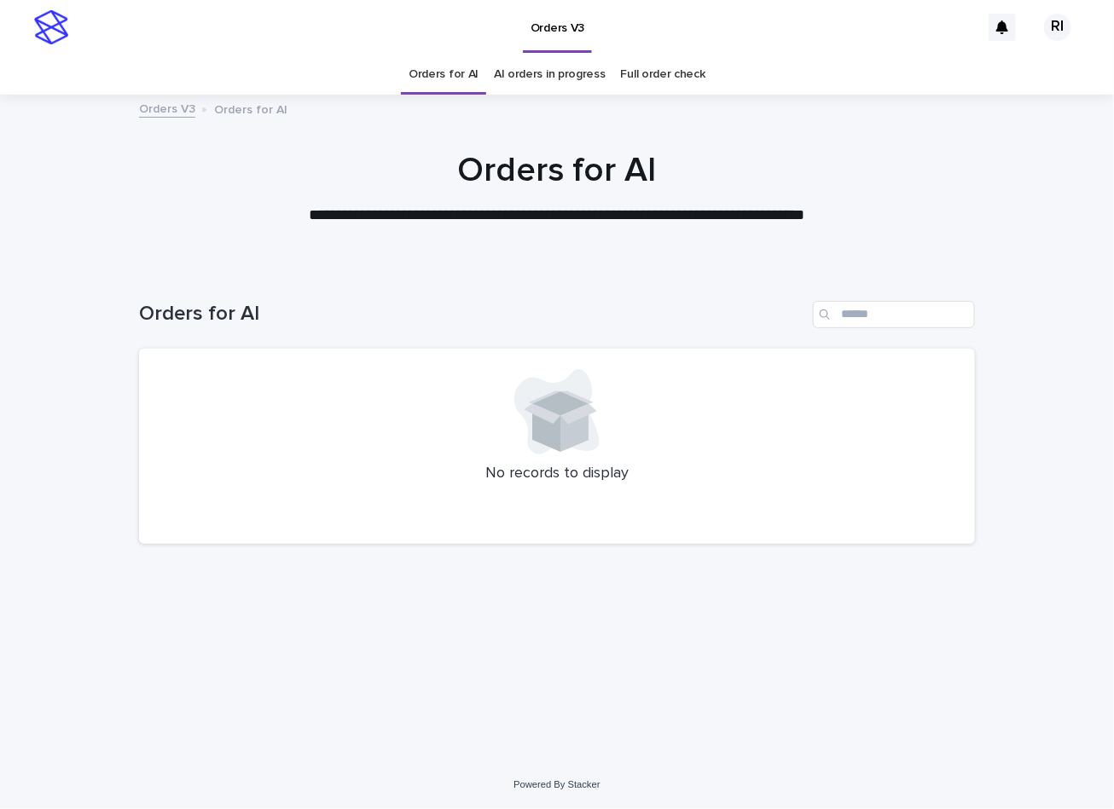
click at [611, 369] on div at bounding box center [556, 411] width 795 height 85
click at [520, 568] on div "Loading... Saving… Loading... Saving… Orders for AI No records to display" at bounding box center [556, 492] width 853 height 451
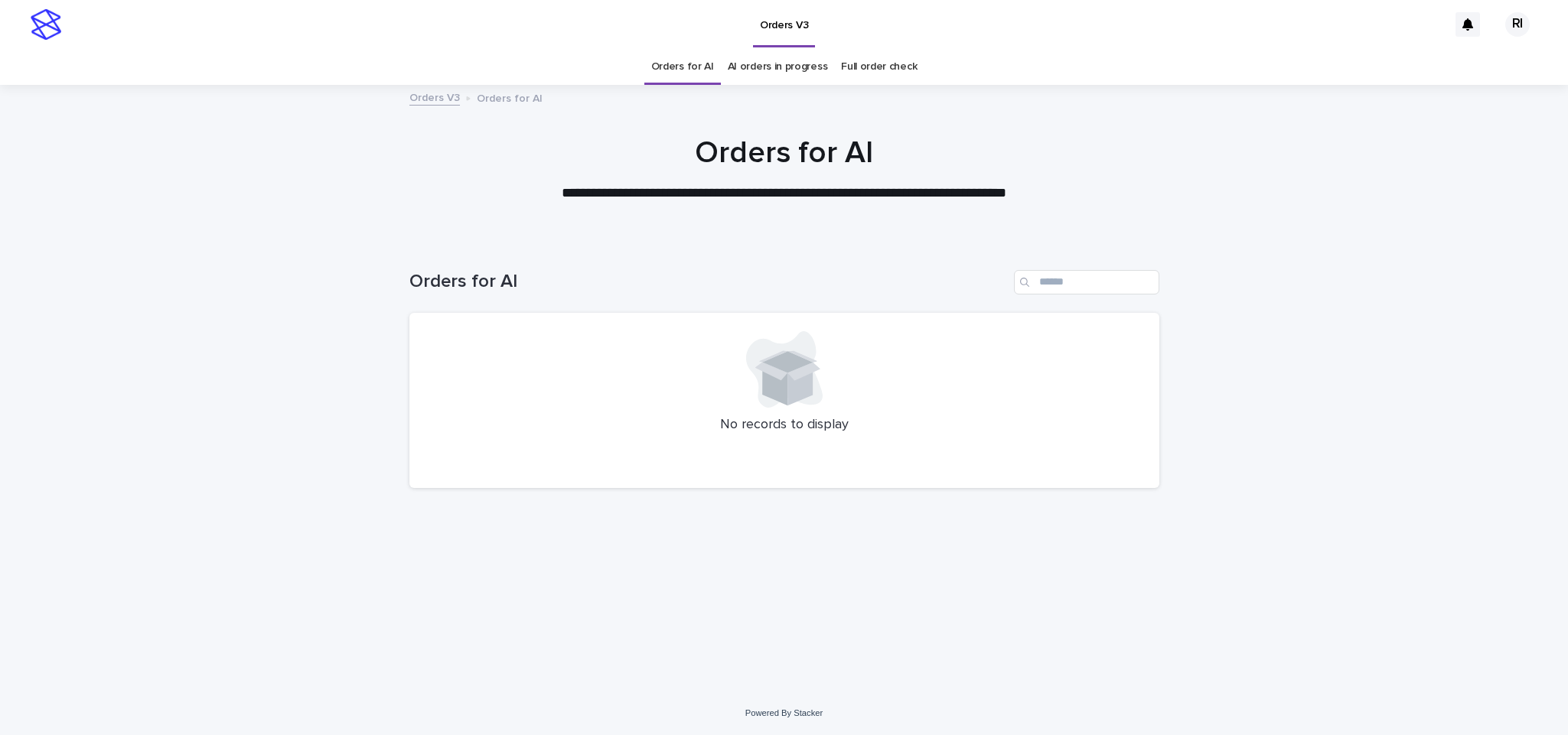
click at [662, 66] on link "Orders for AI" at bounding box center [683, 67] width 63 height 36
click at [1064, 284] on input "Search" at bounding box center [1087, 282] width 145 height 24
paste input "****"
type input "****"
click at [679, 65] on link "Orders for AI" at bounding box center [683, 67] width 63 height 36
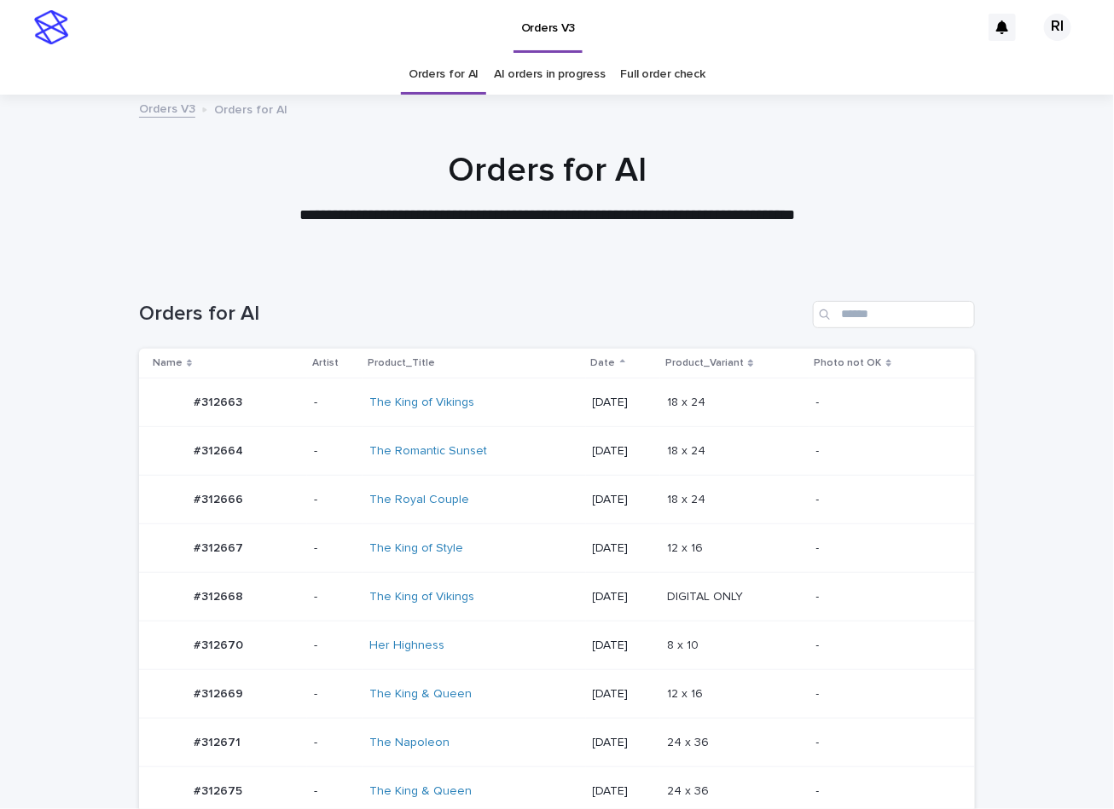
click at [153, 505] on div at bounding box center [170, 500] width 34 height 34
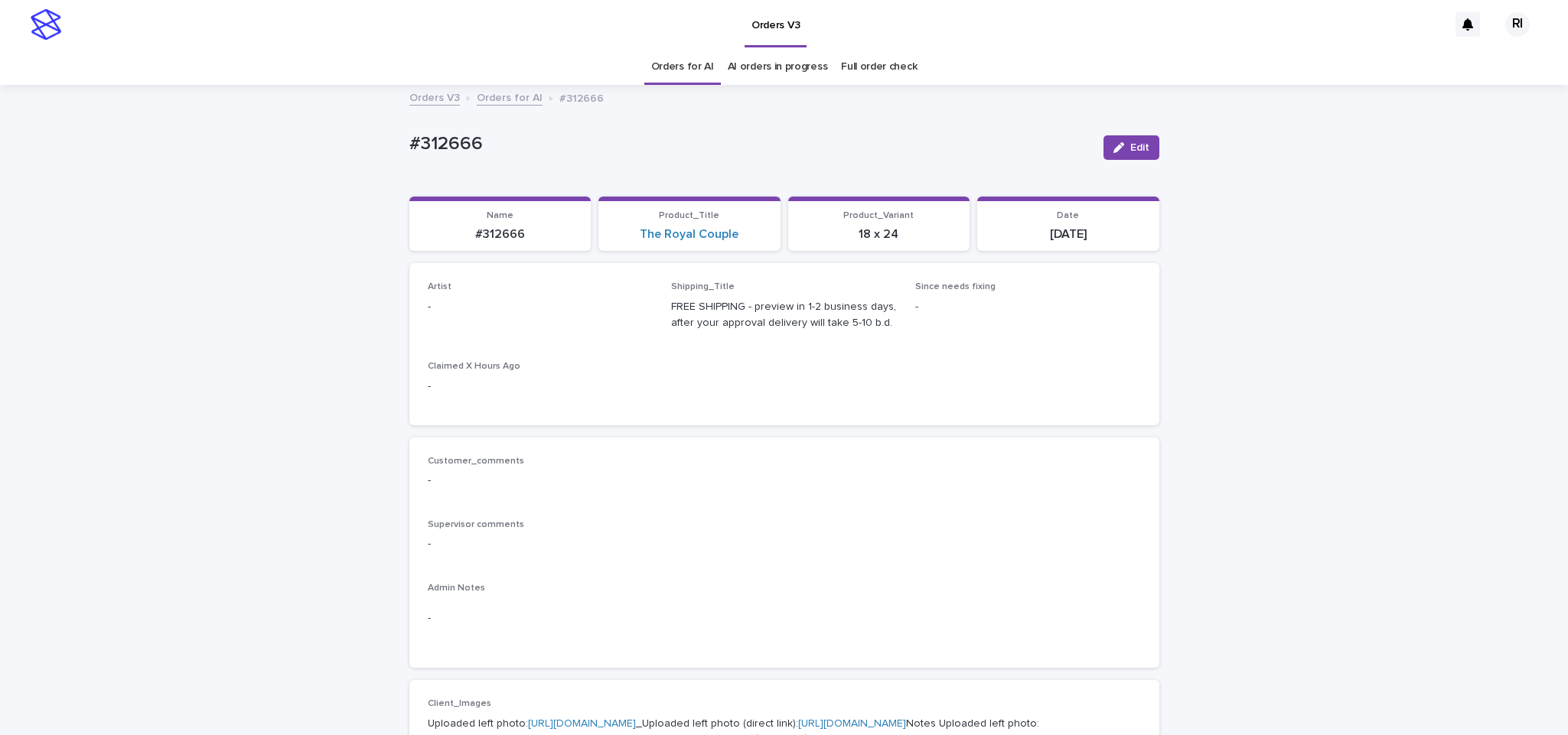
click at [999, 150] on span "Edit" at bounding box center [1139, 148] width 19 height 11
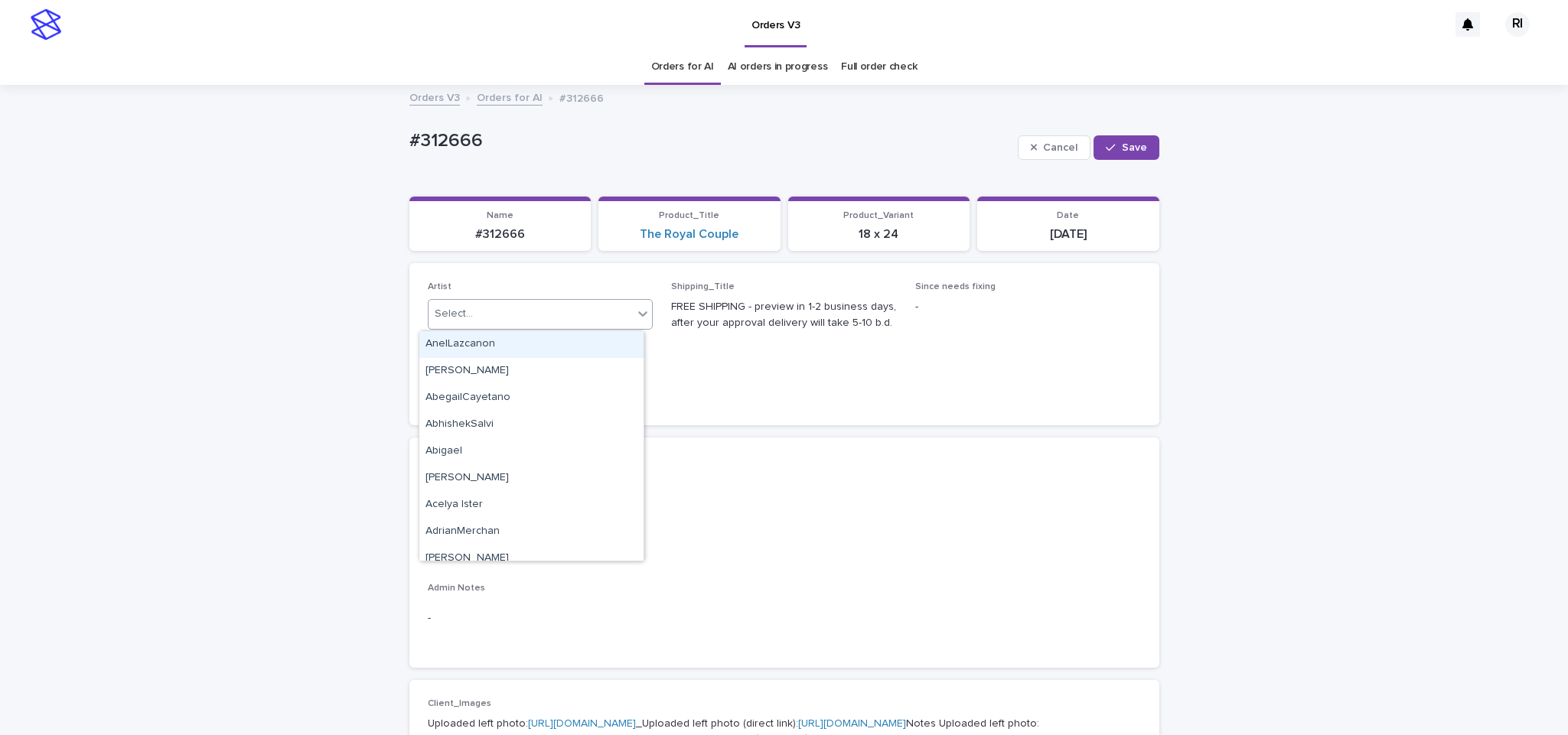
paste input "****"
type input "****"
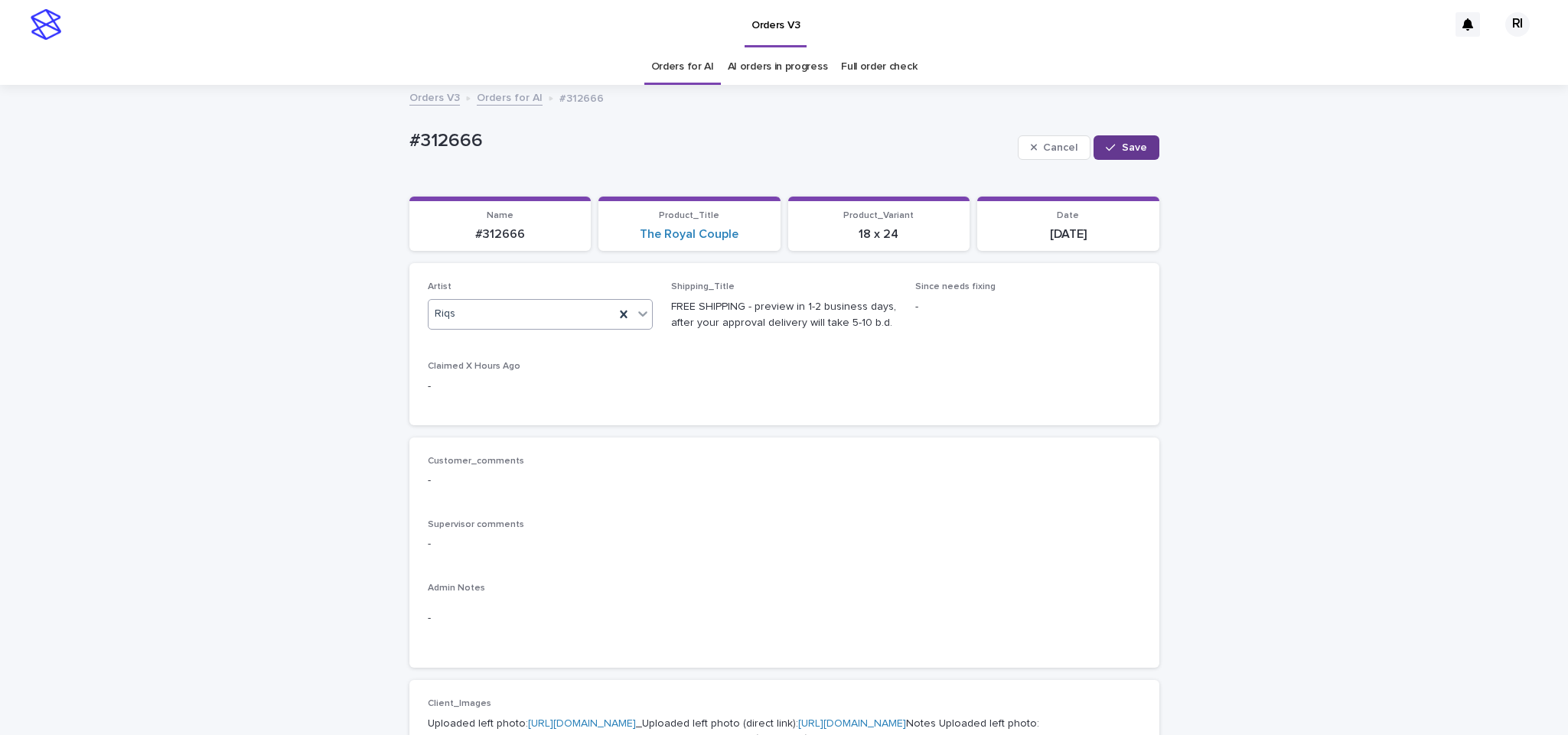
click at [999, 153] on button "Save" at bounding box center [1126, 147] width 65 height 24
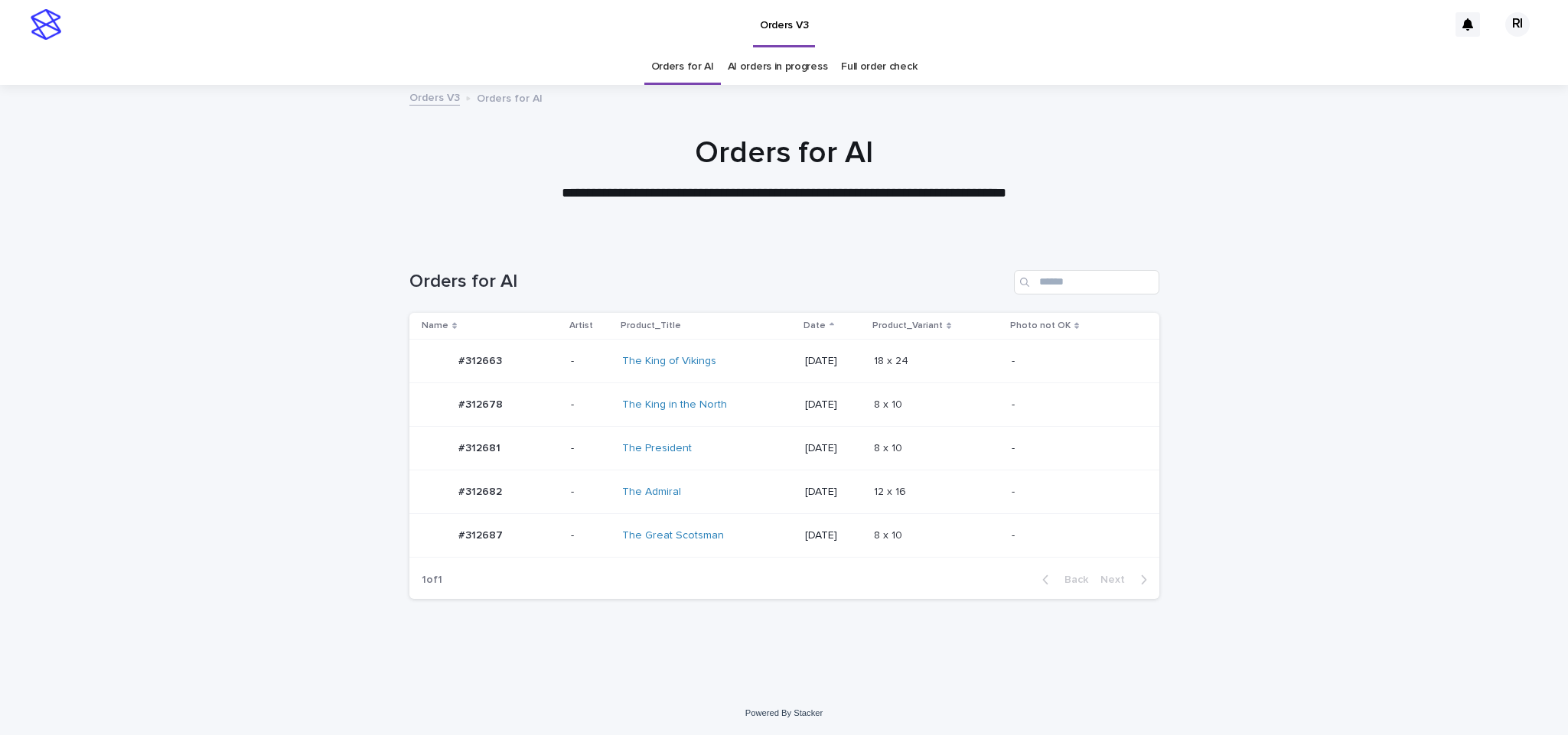
click at [1000, 530] on div "8 x 10 8 x 10" at bounding box center [937, 536] width 126 height 25
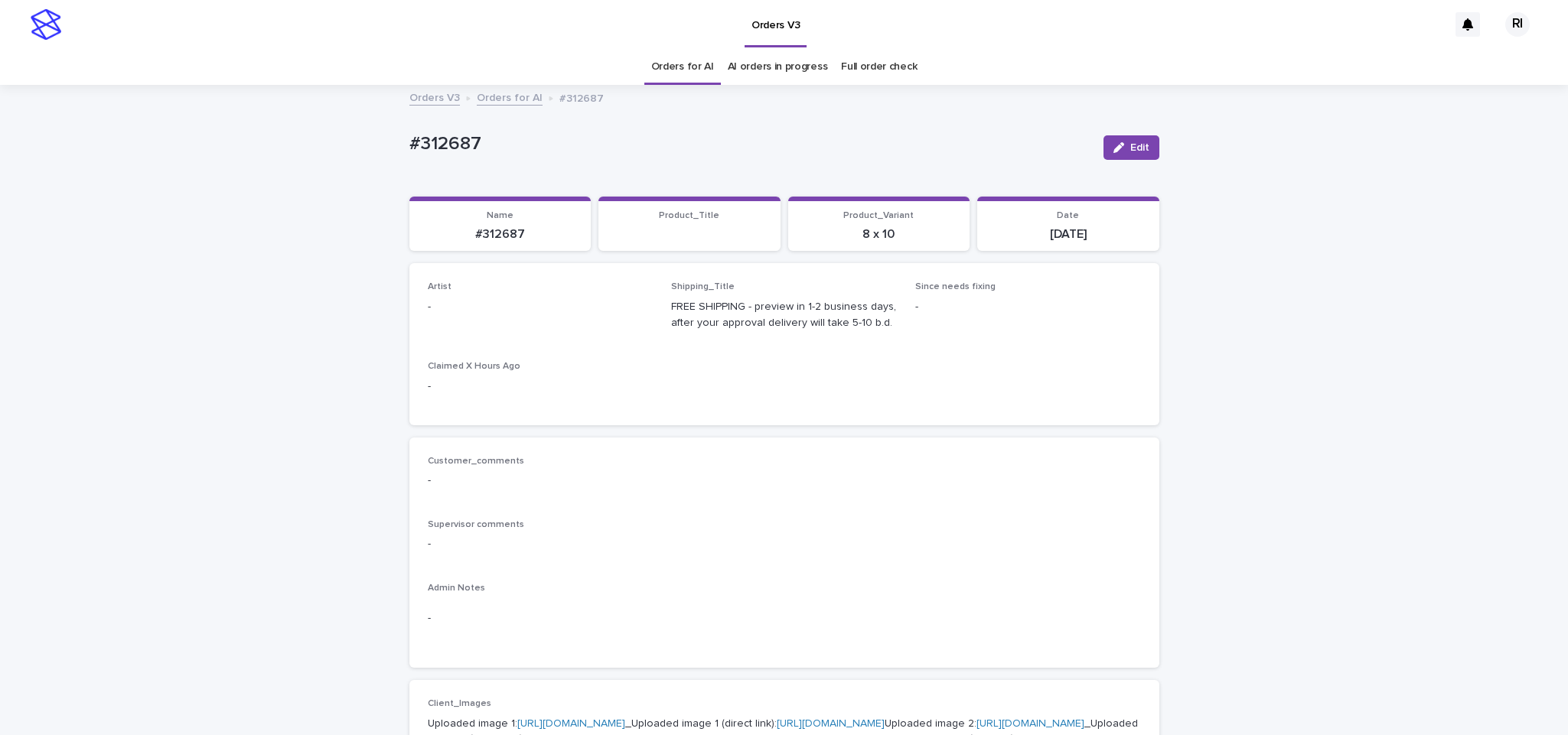
click at [1114, 149] on icon "button" at bounding box center [1119, 148] width 11 height 11
type input "****"
click at [1130, 153] on span "Save" at bounding box center [1134, 148] width 25 height 11
click at [1130, 143] on span "Edit" at bounding box center [1139, 148] width 19 height 11
type input "****"
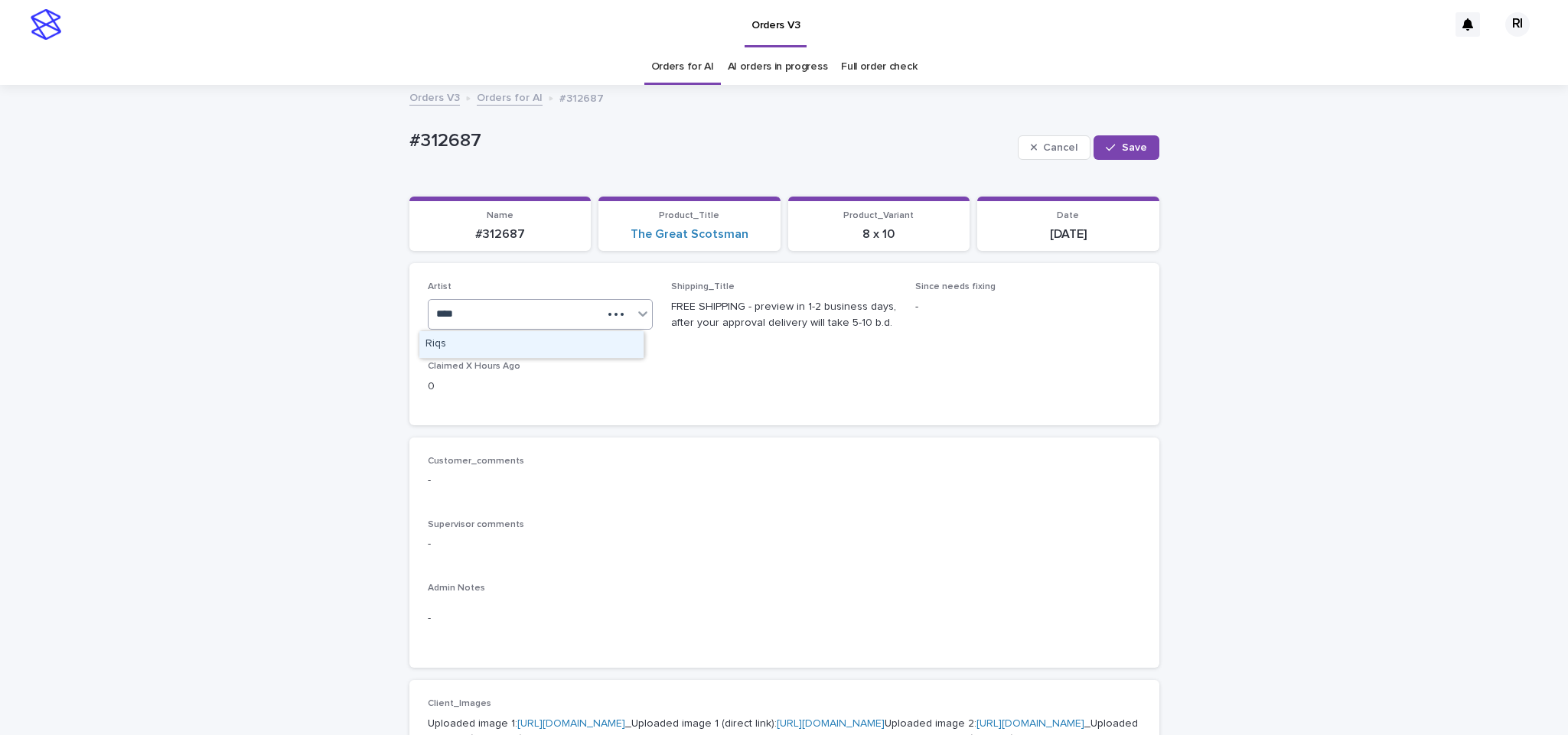
click at [527, 338] on div "Riqs" at bounding box center [531, 345] width 224 height 27
click at [1107, 150] on icon "button" at bounding box center [1110, 148] width 9 height 11
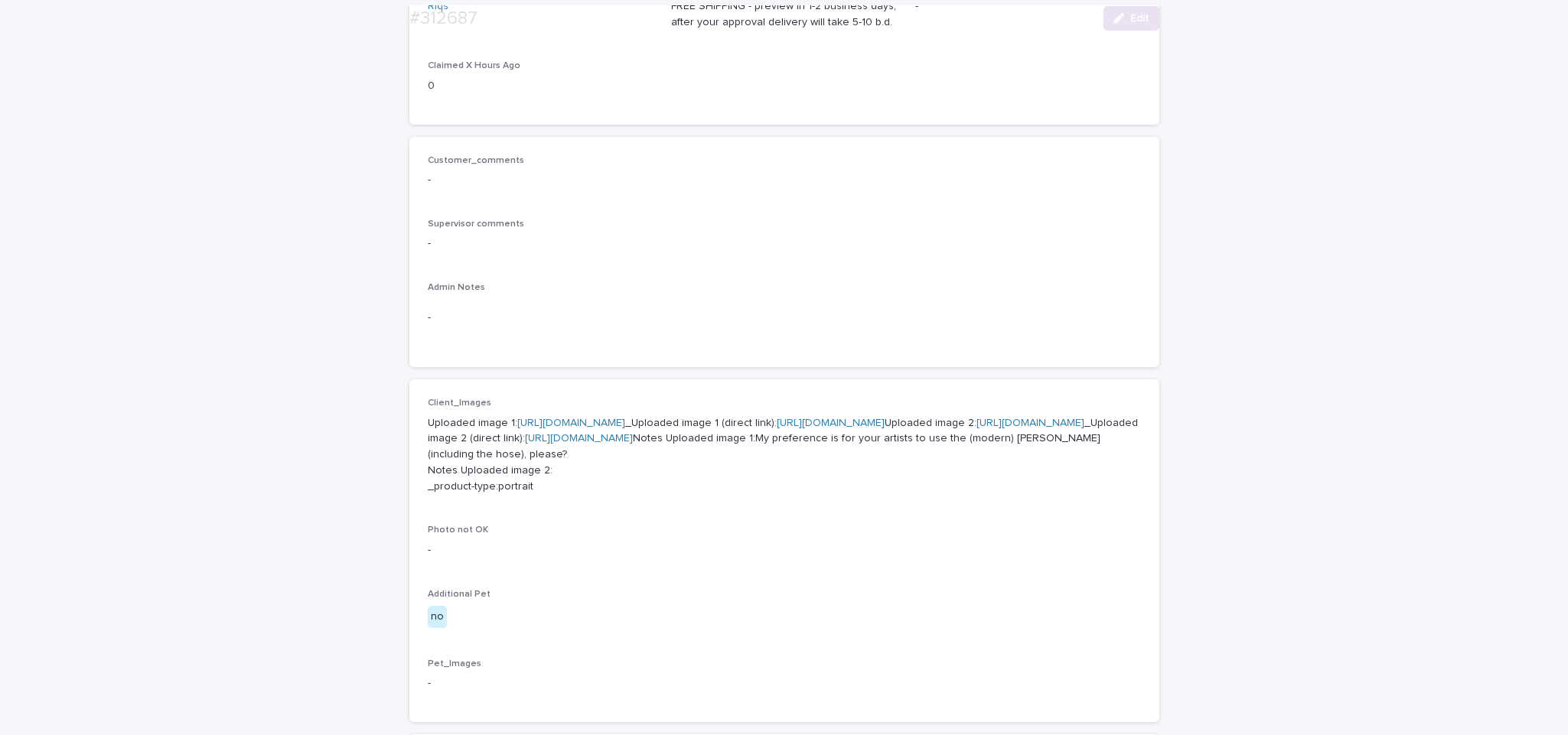
scroll to position [358, 0]
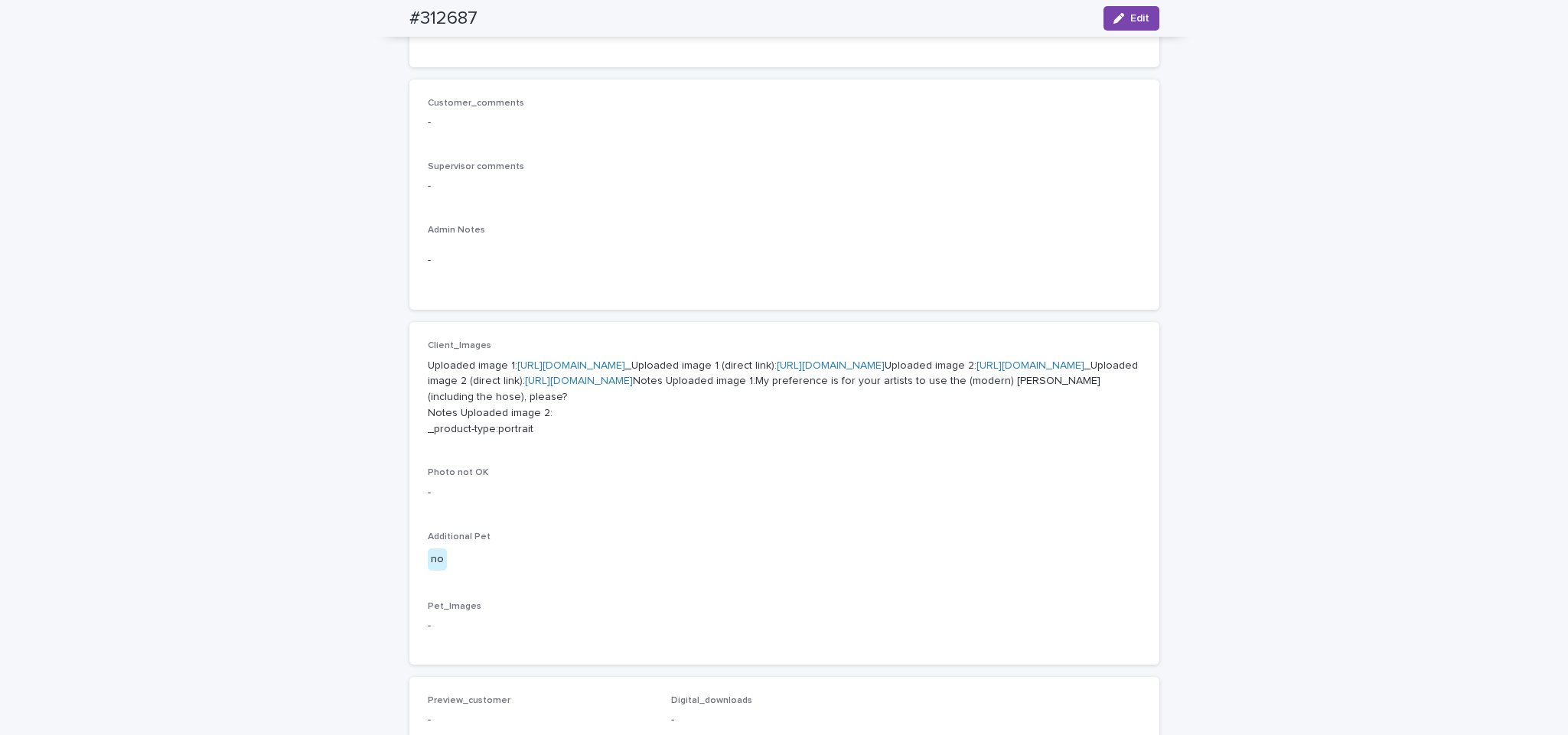
click at [977, 372] on link "https://cdn.shopify.com-uploadkit.app/s/files/1/0033/4807/0511/files/download.h…" at bounding box center [1030, 366] width 108 height 11
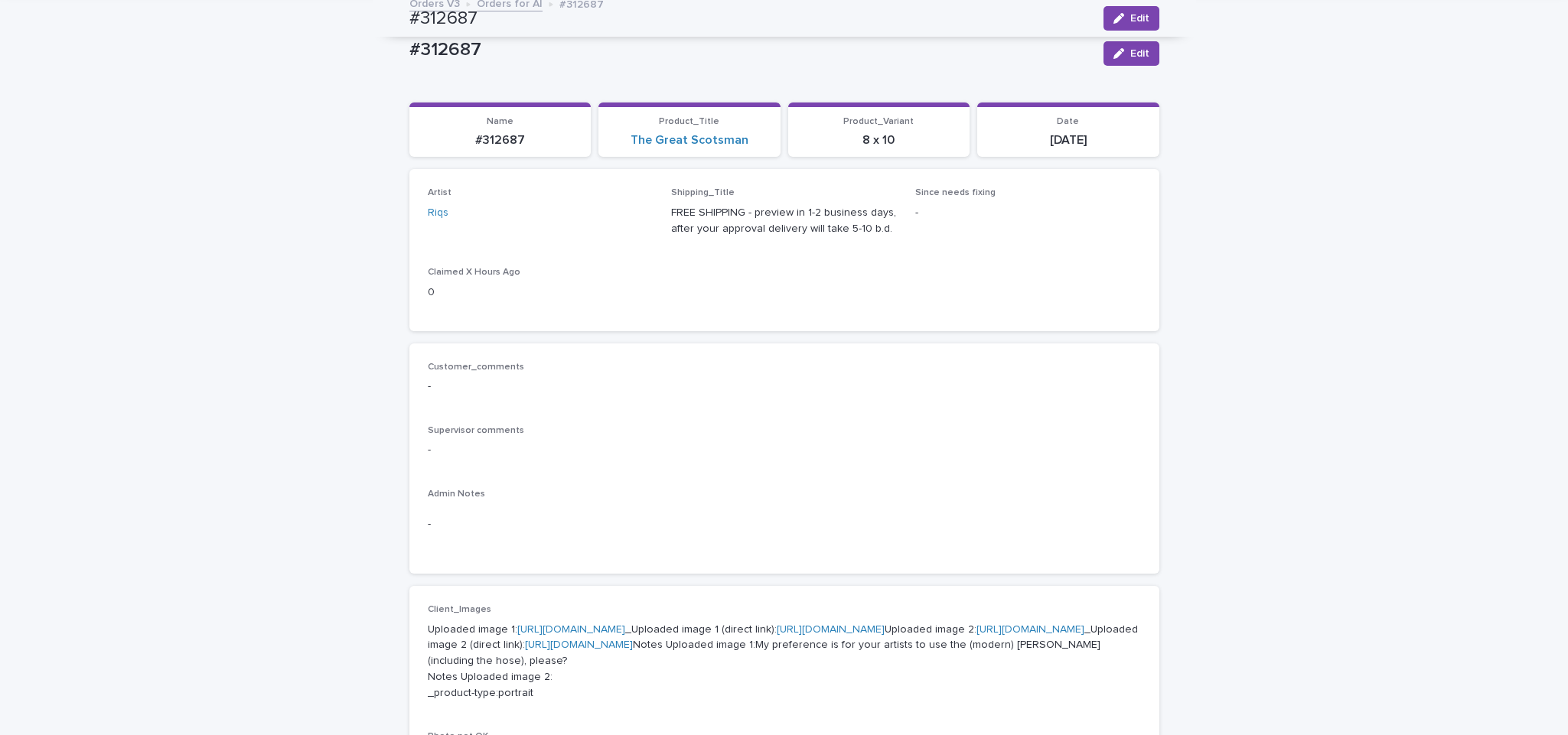
scroll to position [0, 0]
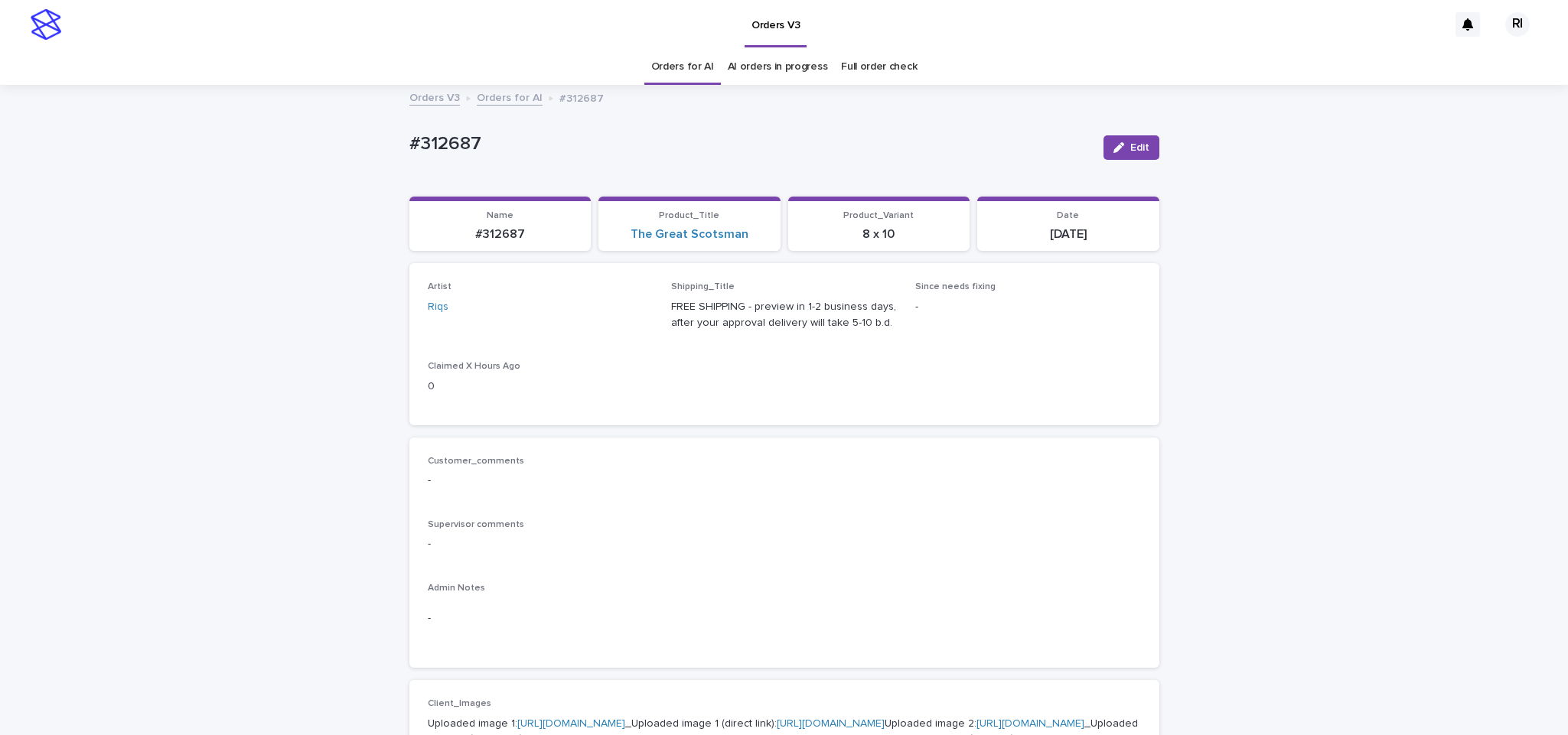
click at [522, 96] on link "Orders for AI" at bounding box center [509, 97] width 66 height 18
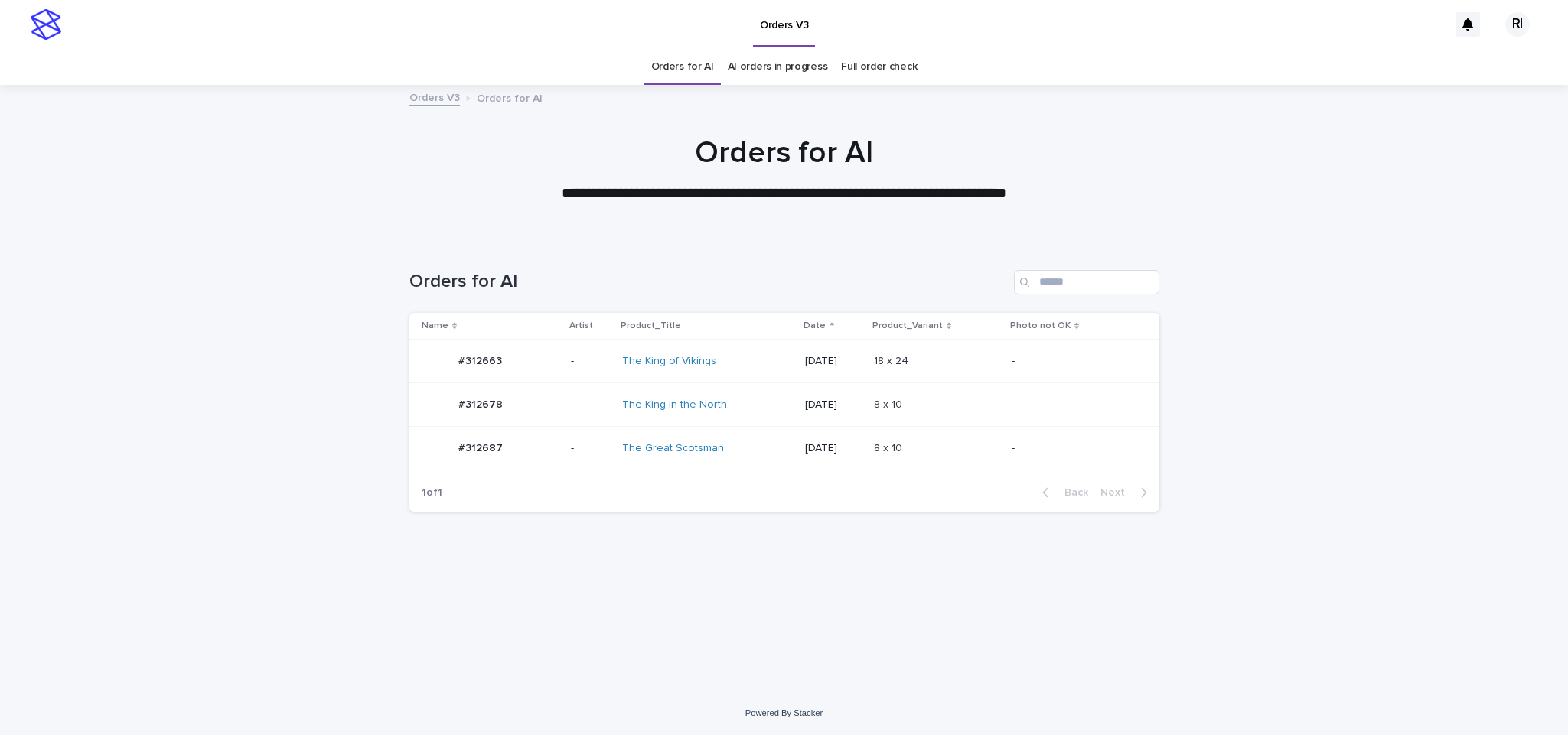
click at [1031, 363] on p "-" at bounding box center [1073, 362] width 122 height 13
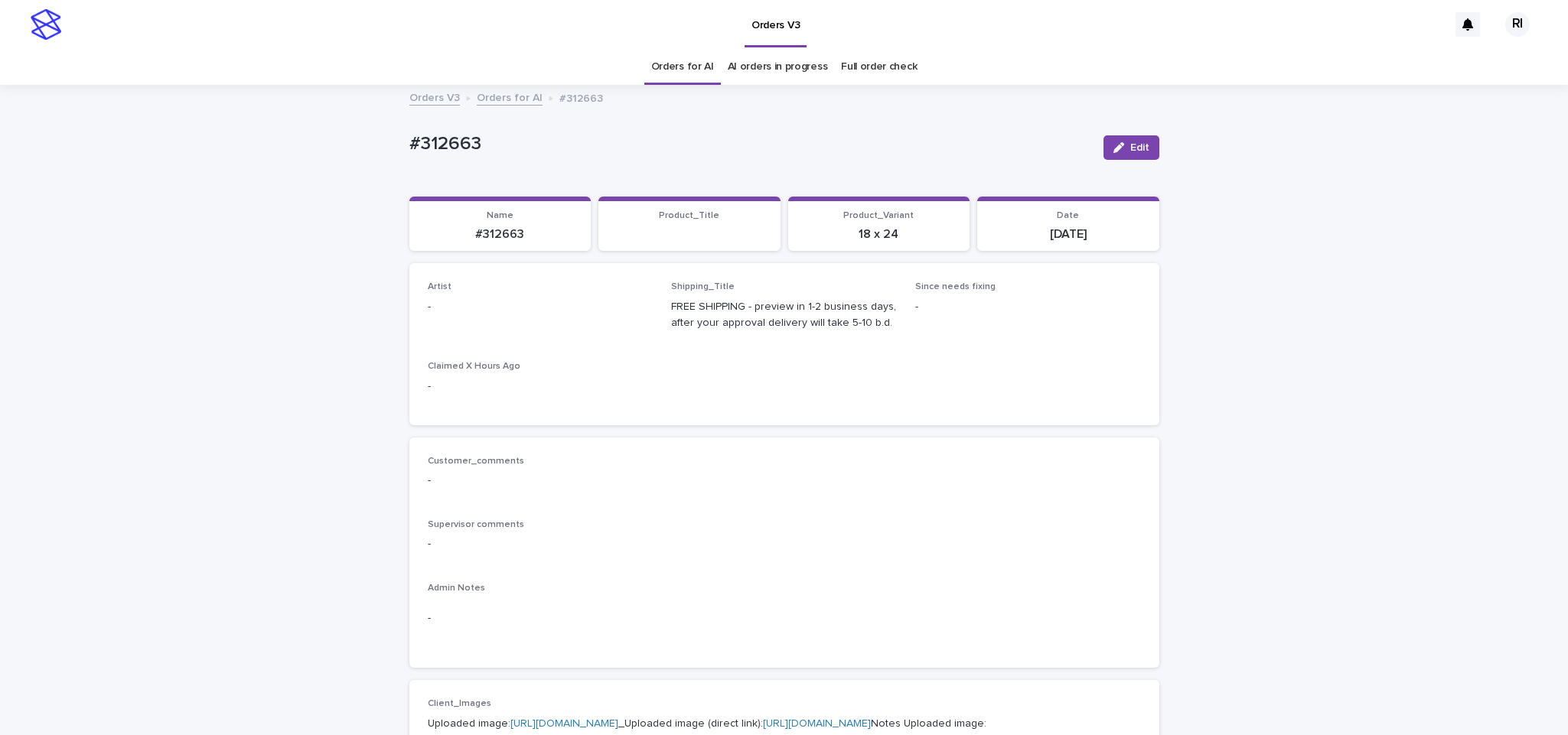
click at [1116, 154] on button "Edit" at bounding box center [1132, 147] width 56 height 24
click at [480, 311] on div "Select..." at bounding box center [516, 314] width 174 height 25
paste input "****"
type input "****"
click at [1139, 153] on button "Save" at bounding box center [1126, 147] width 65 height 24
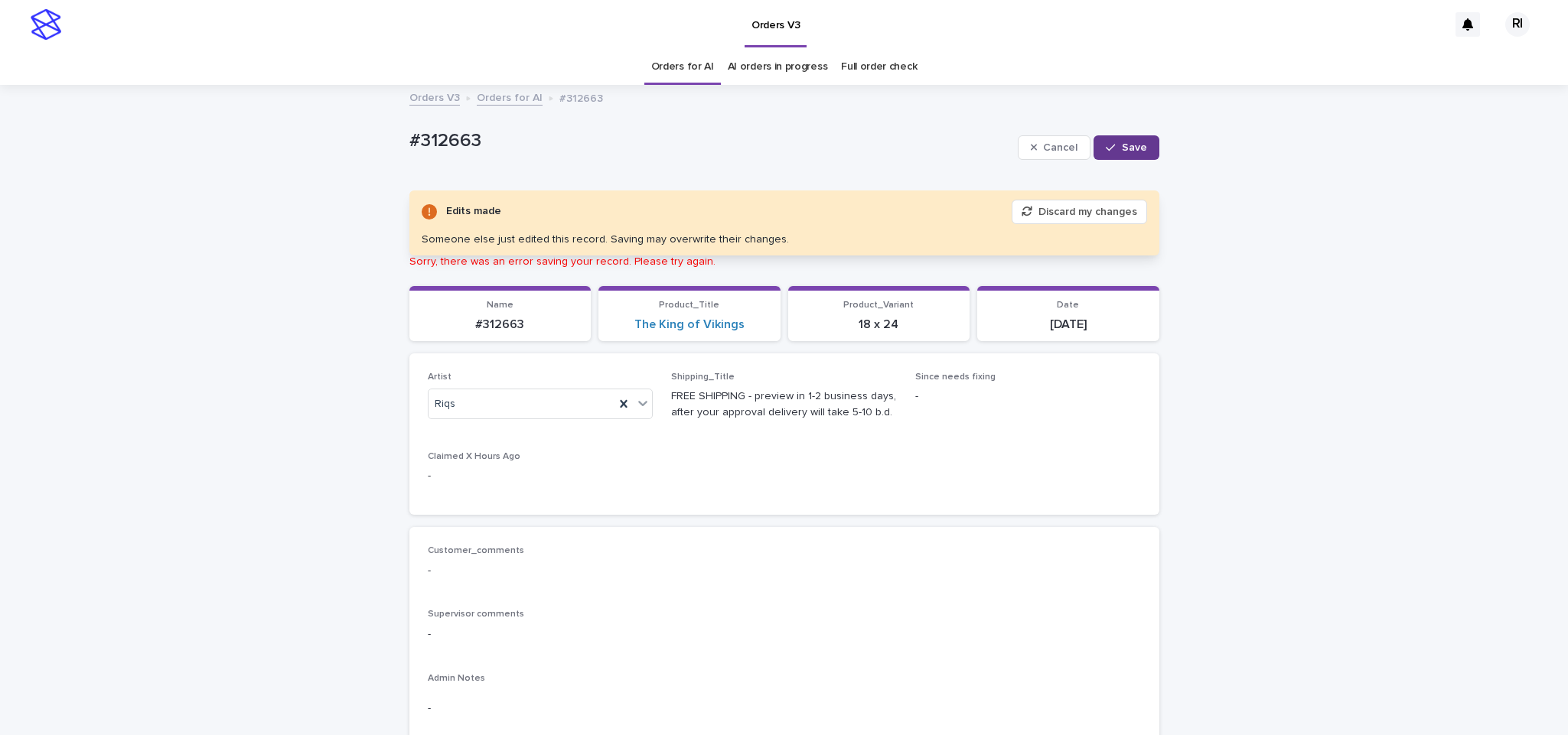
click at [1122, 148] on span "Save" at bounding box center [1134, 148] width 25 height 11
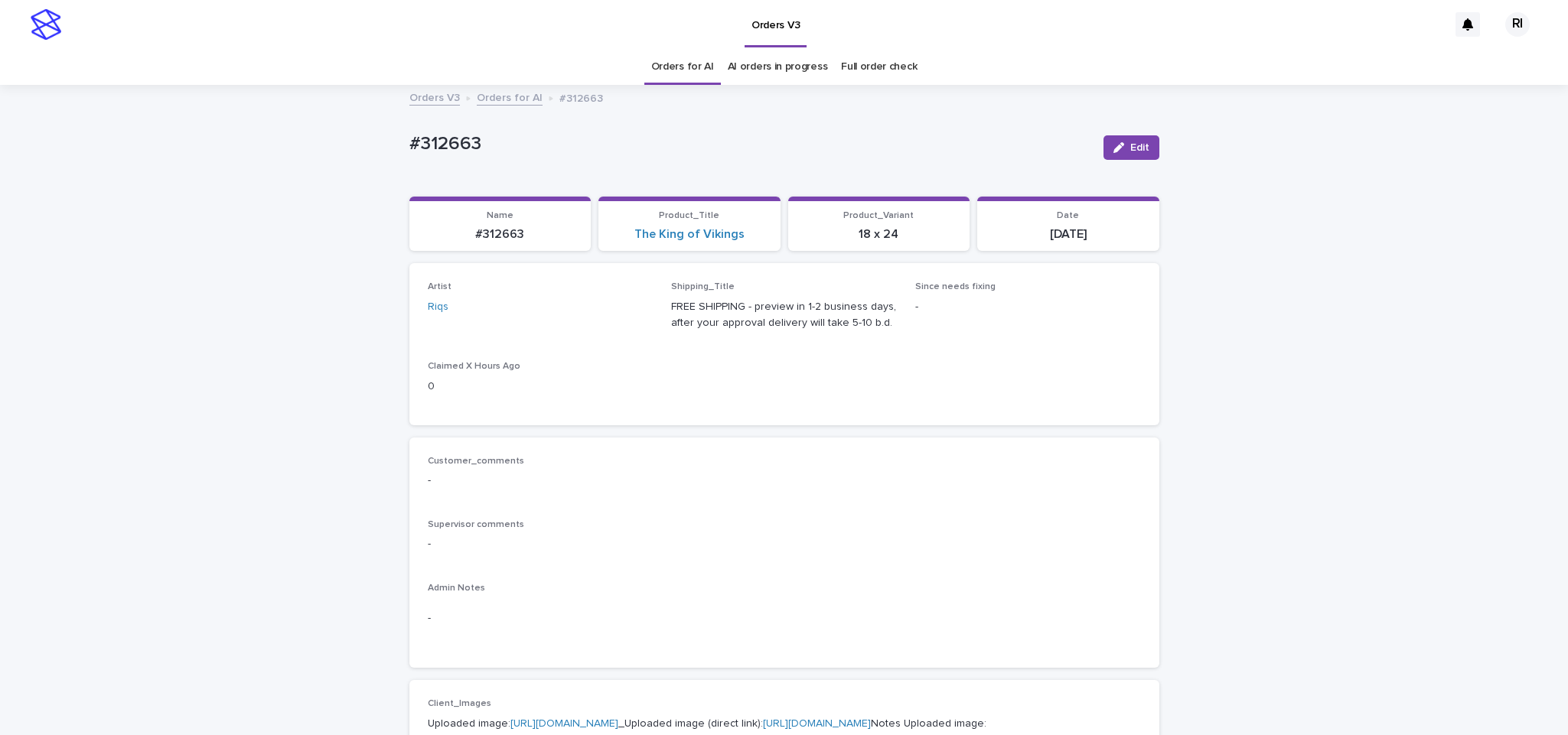
click at [1130, 153] on span "Edit" at bounding box center [1139, 148] width 19 height 11
type input "****"
click at [538, 367] on div "EmersonHernandez" at bounding box center [531, 372] width 224 height 27
click at [1127, 149] on span "Save" at bounding box center [1134, 148] width 25 height 11
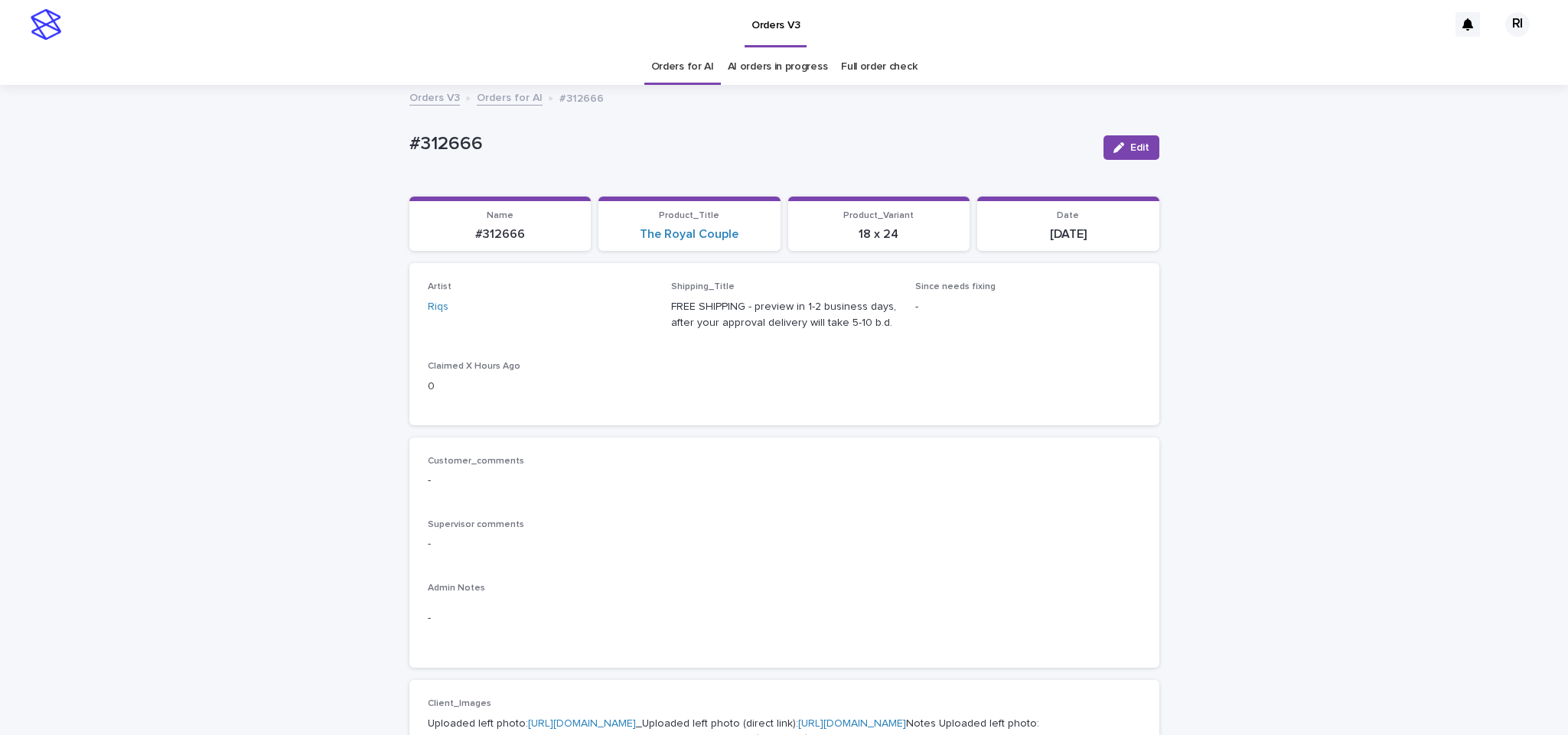
scroll to position [259, 0]
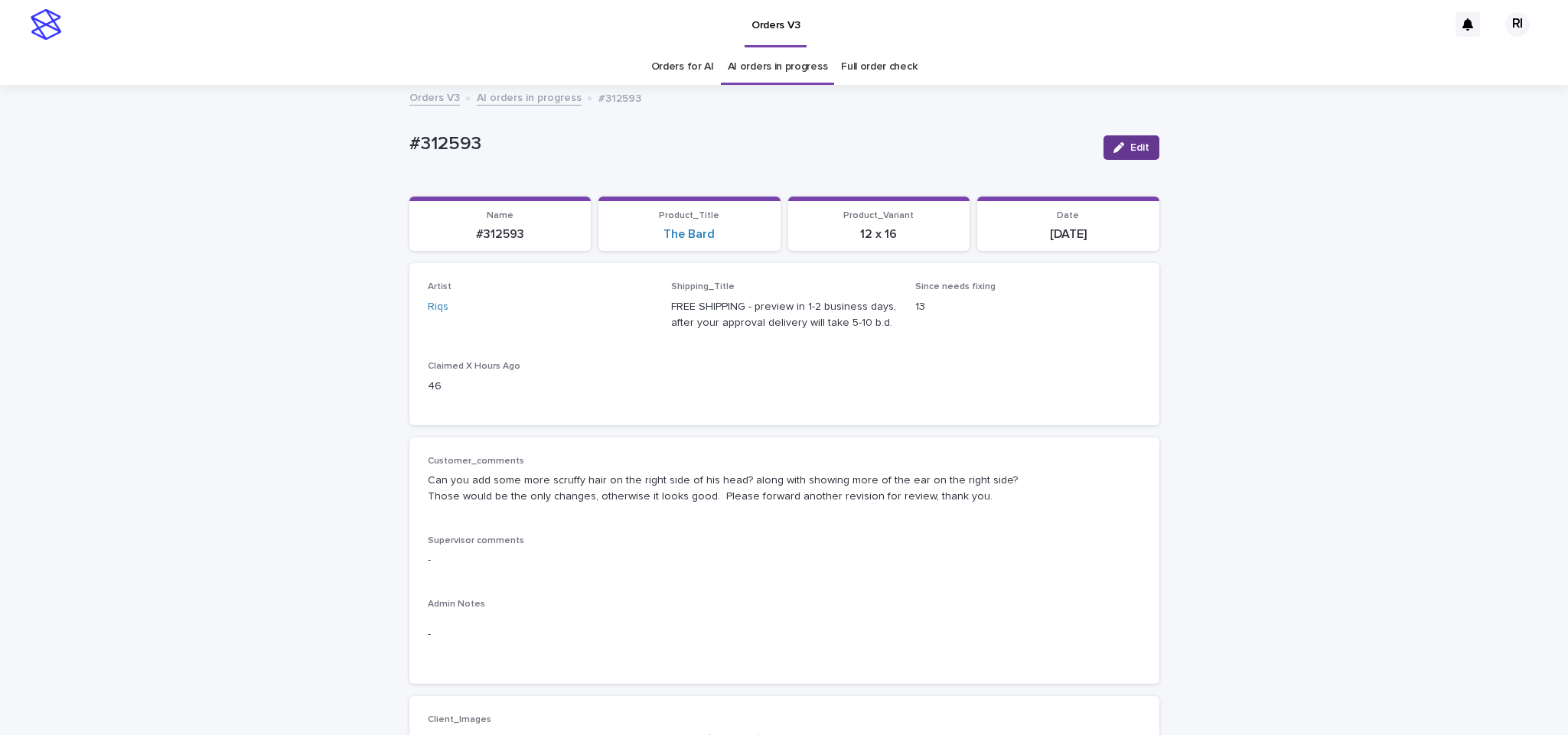
click at [1119, 144] on div "button" at bounding box center [1122, 148] width 17 height 11
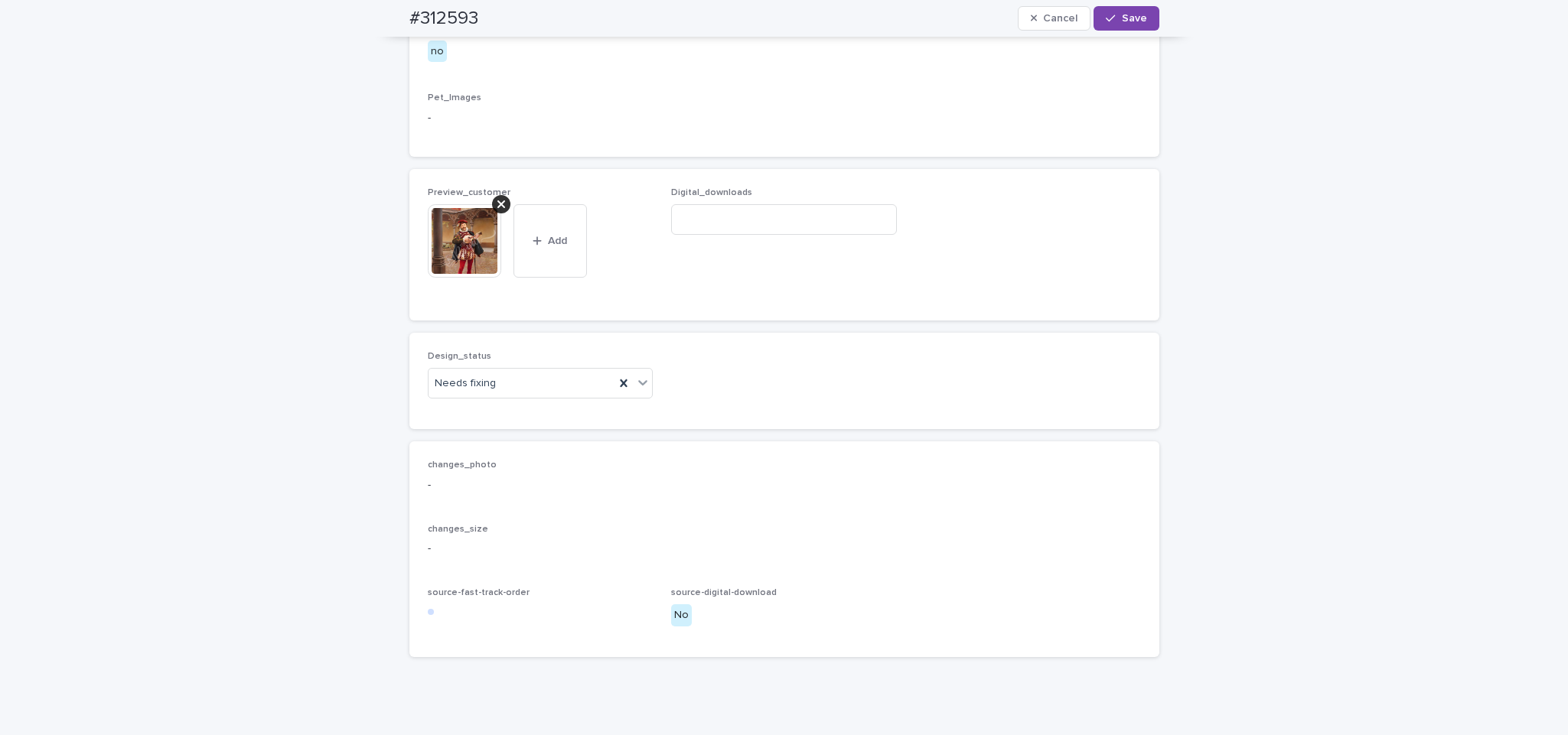
scroll to position [861, 0]
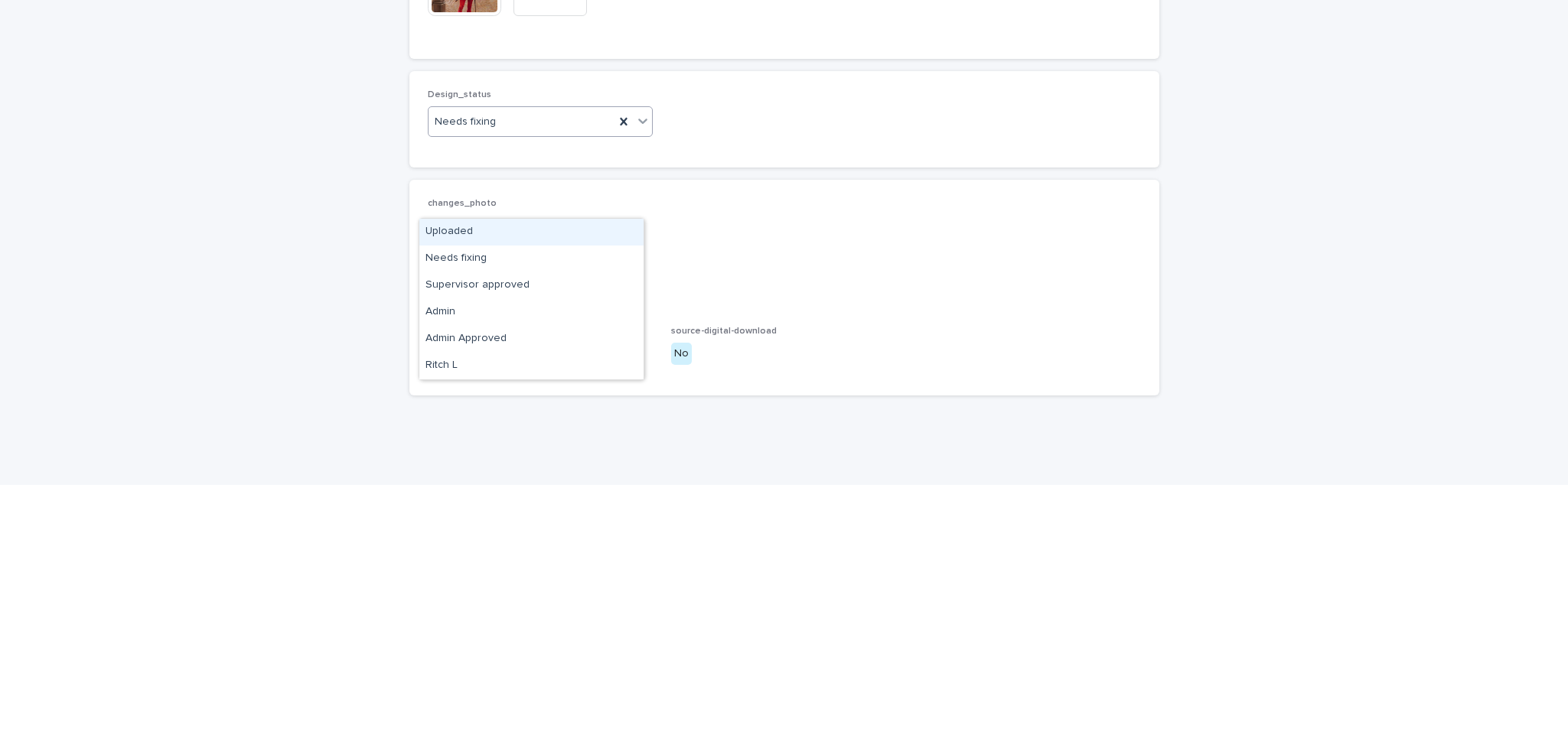
click at [528, 486] on div "Uploaded" at bounding box center [531, 483] width 224 height 27
click at [497, 197] on icon at bounding box center [501, 193] width 8 height 8
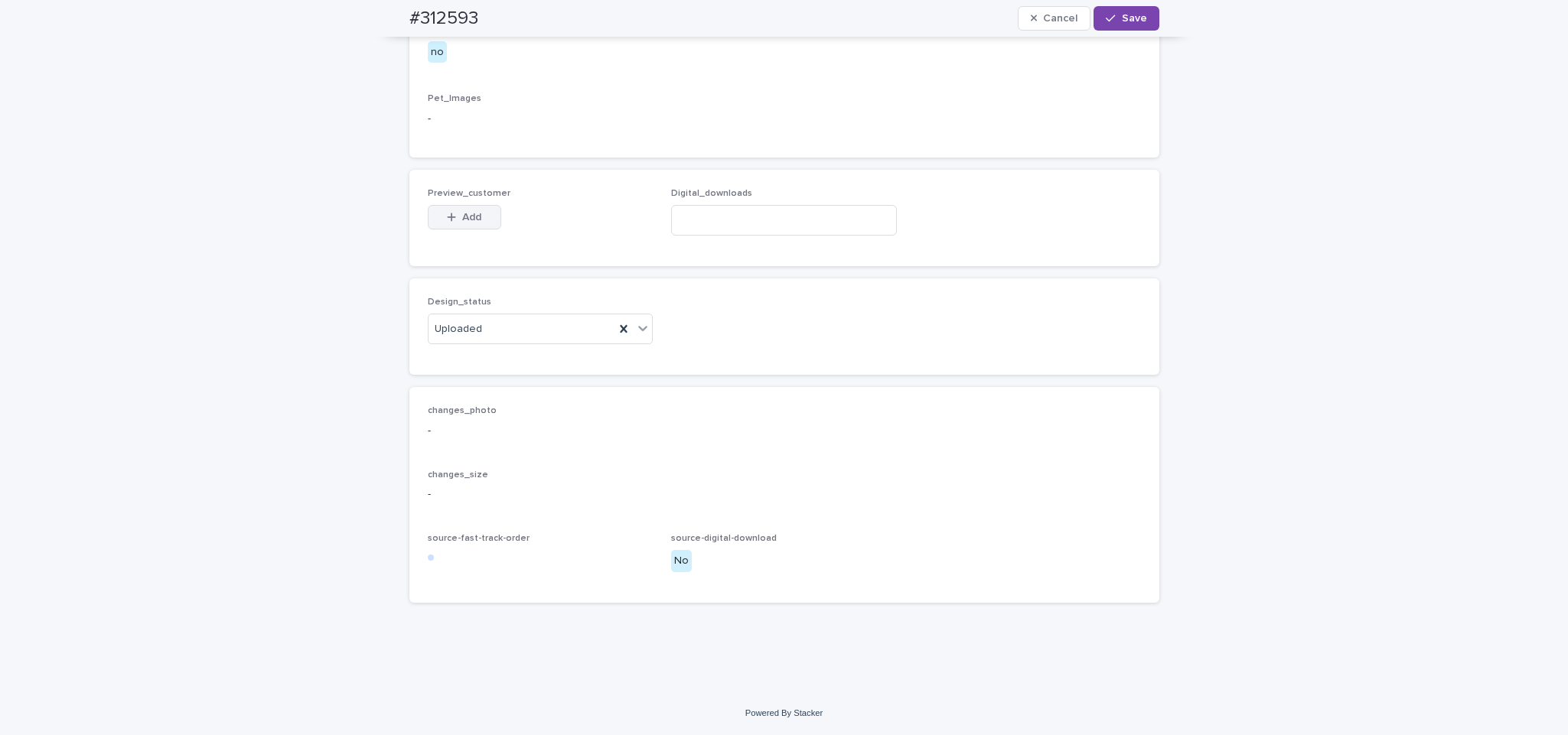
click at [451, 223] on div "button" at bounding box center [454, 217] width 15 height 11
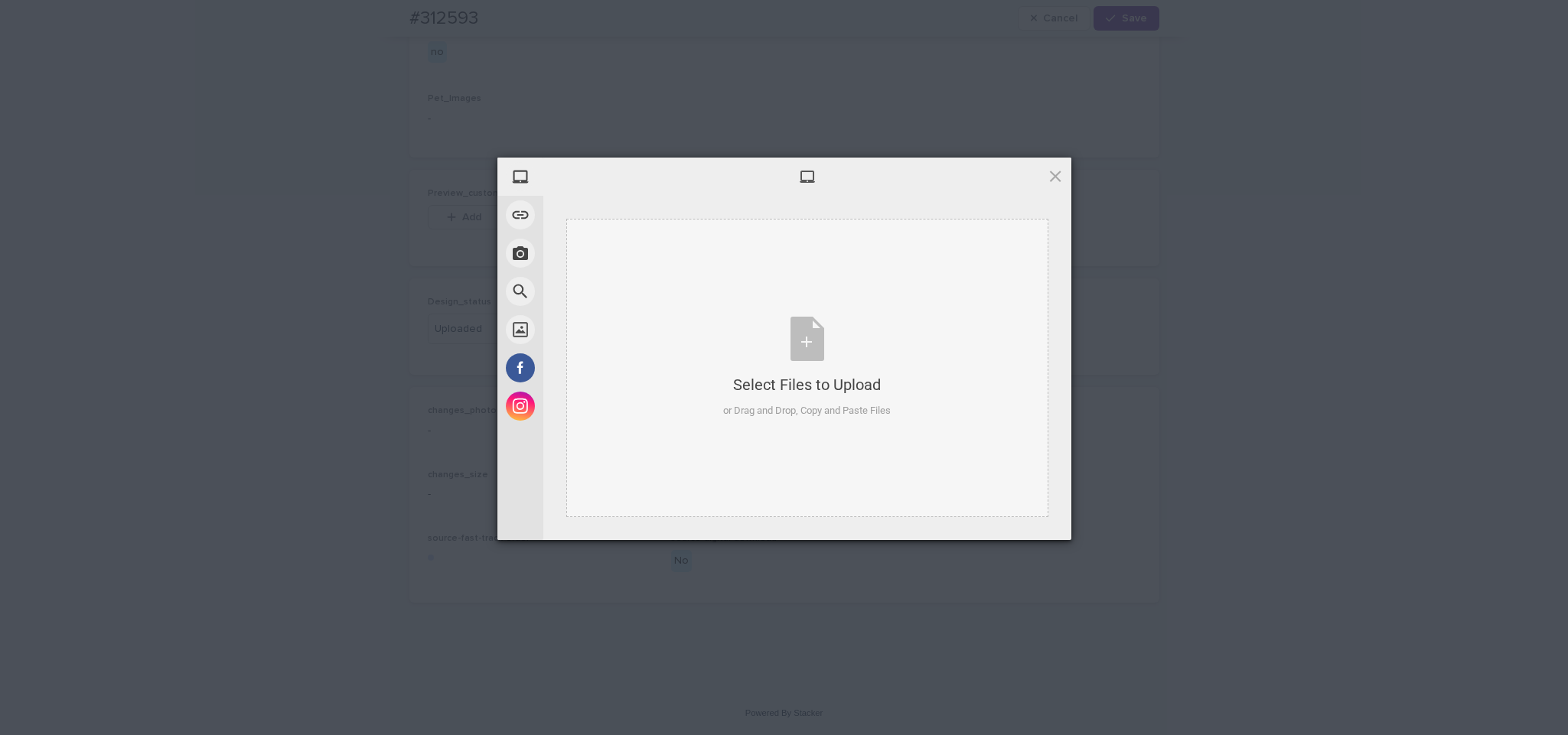
click at [682, 253] on div "Select Files to Upload or Drag and Drop, Copy and Paste Files" at bounding box center [807, 368] width 482 height 299
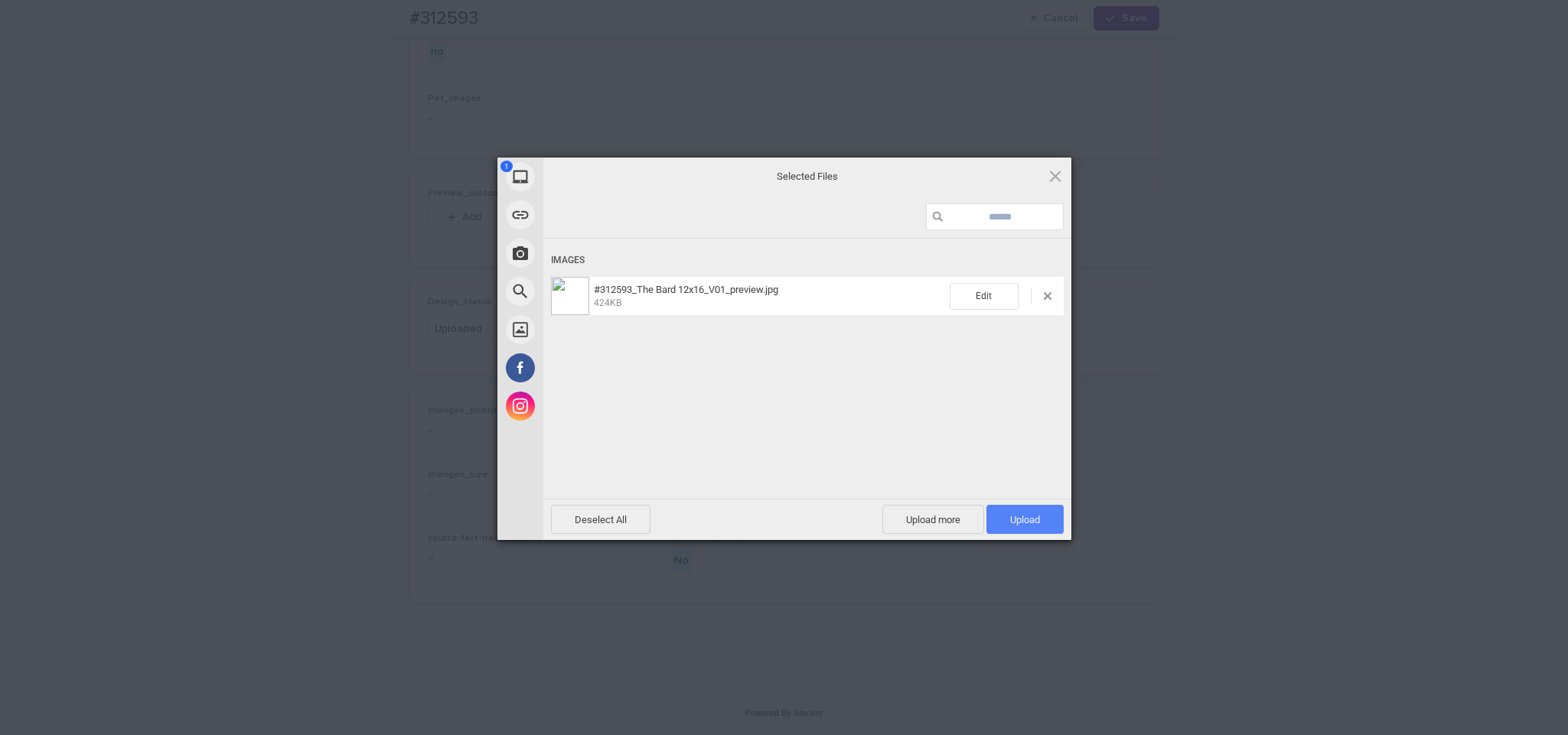
click at [1034, 524] on span "Upload 1" at bounding box center [1025, 520] width 30 height 12
click at [1157, 432] on div "My Device Link (URL) Take Photo Web Search Unsplash Facebook Instagram Uploaded…" at bounding box center [784, 367] width 1568 height 735
click at [1117, 21] on div "My Device Link (URL) Take Photo Web Search Unsplash Facebook Instagram Uploaded…" at bounding box center [784, 367] width 1568 height 735
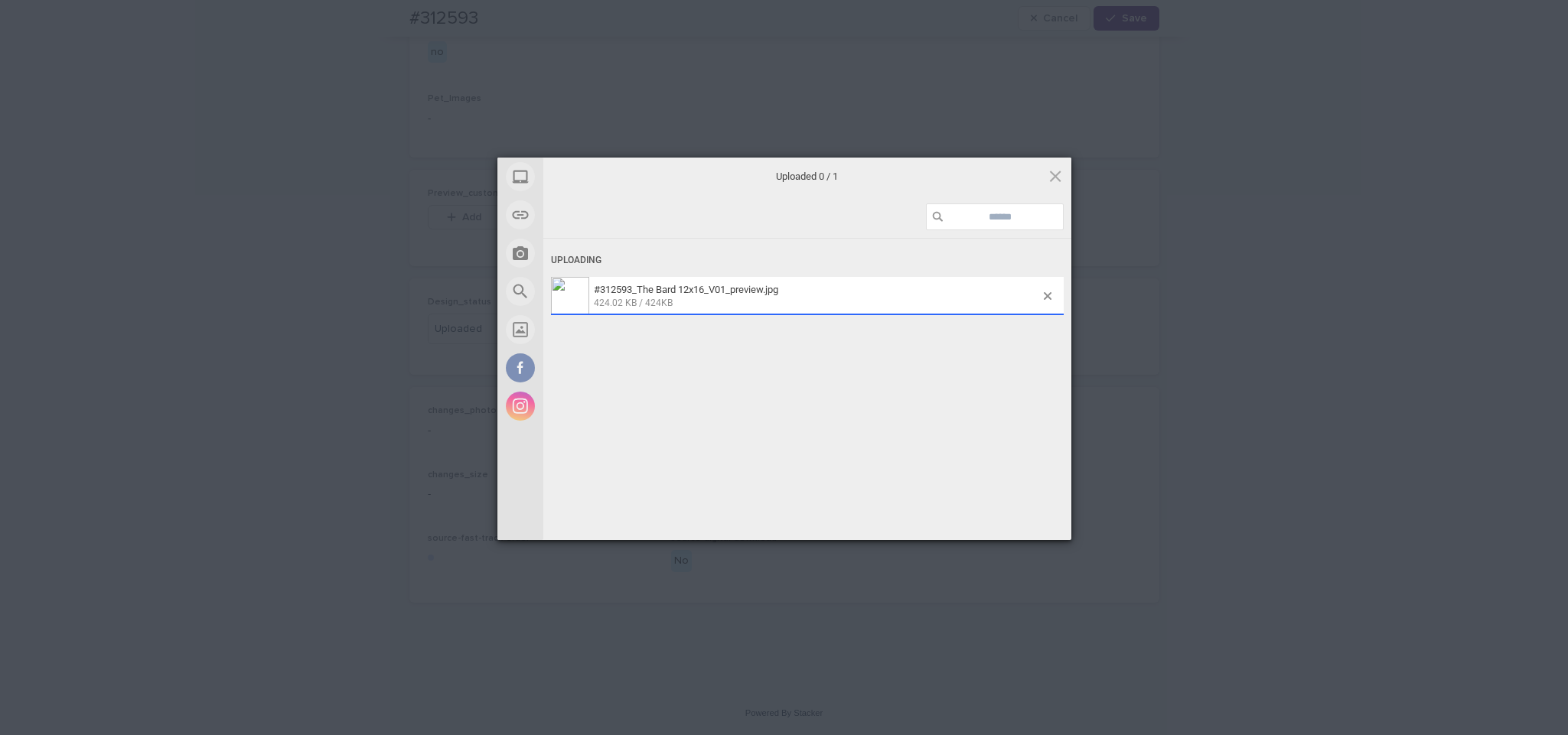
click at [1124, 25] on button "Save" at bounding box center [1126, 18] width 65 height 24
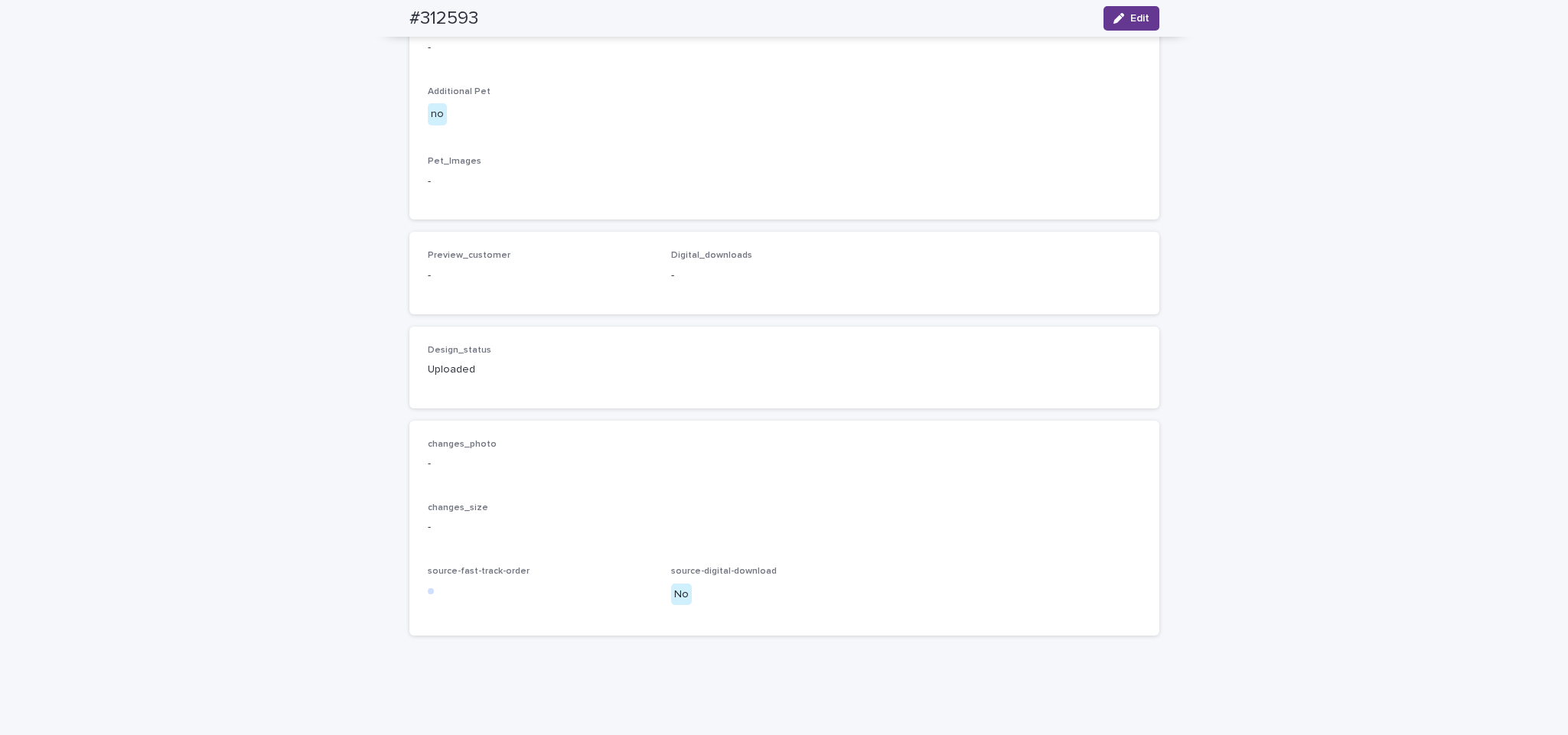
click at [1118, 17] on div "button" at bounding box center [1122, 18] width 17 height 11
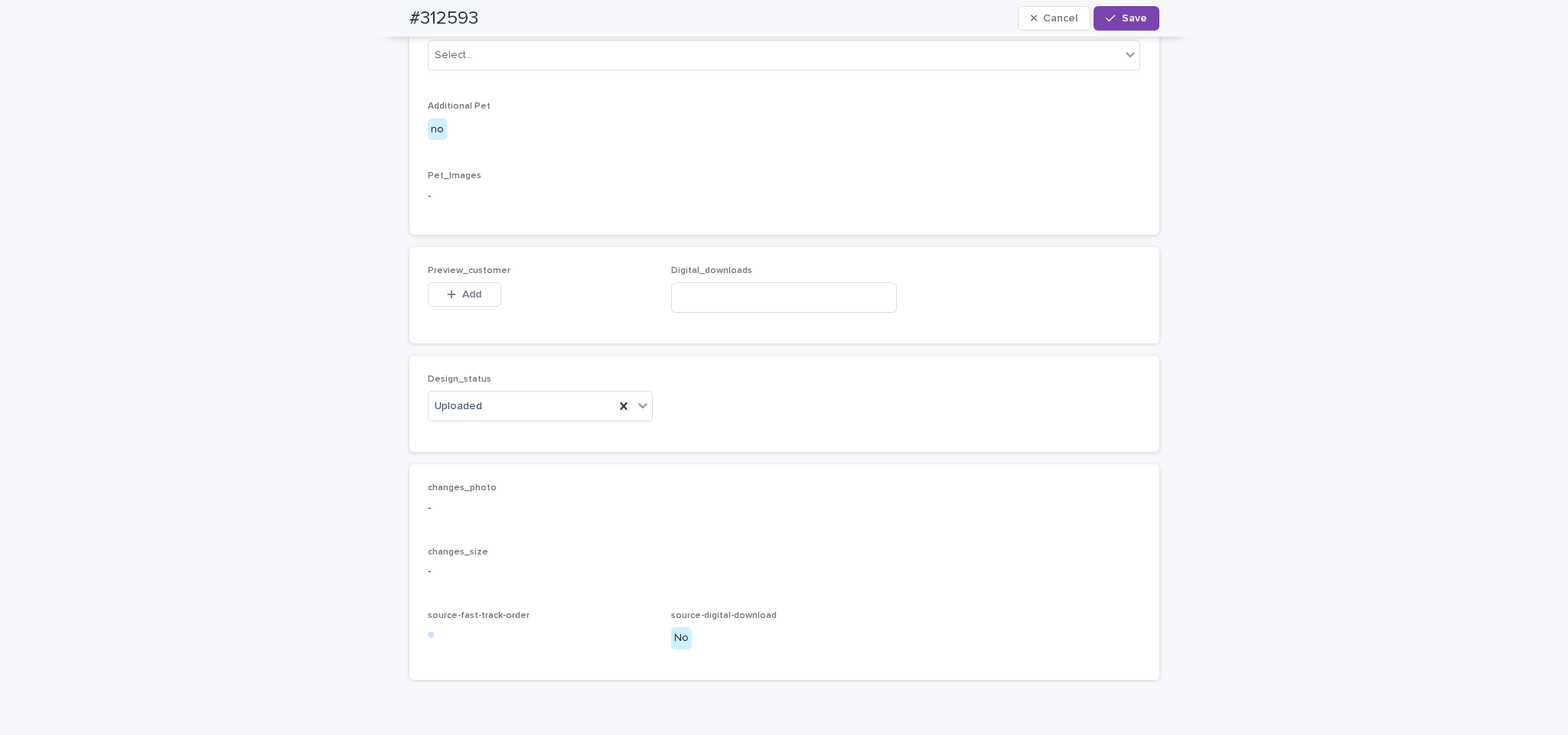
scroll to position [794, 0]
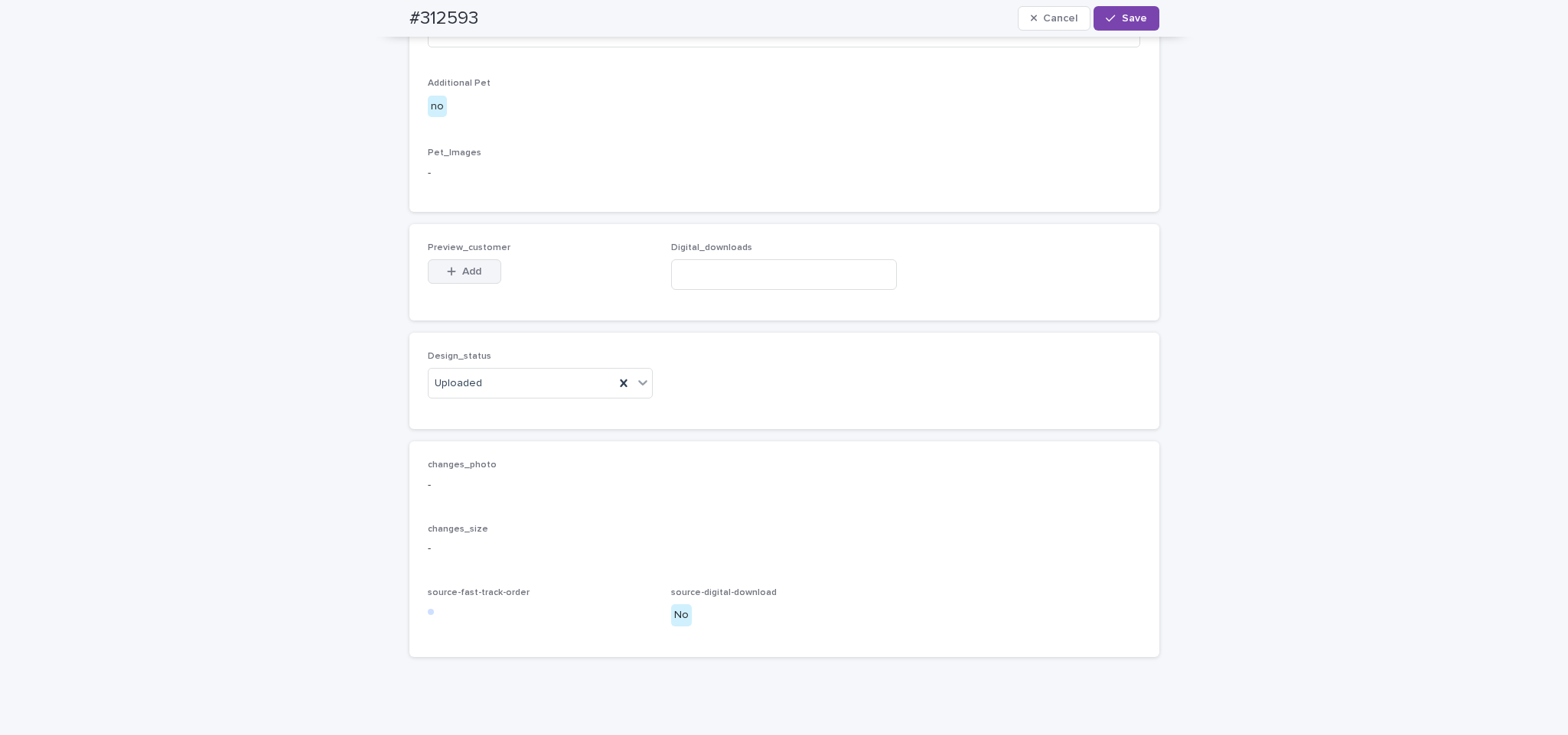
click at [467, 277] on span "Add" at bounding box center [471, 272] width 19 height 11
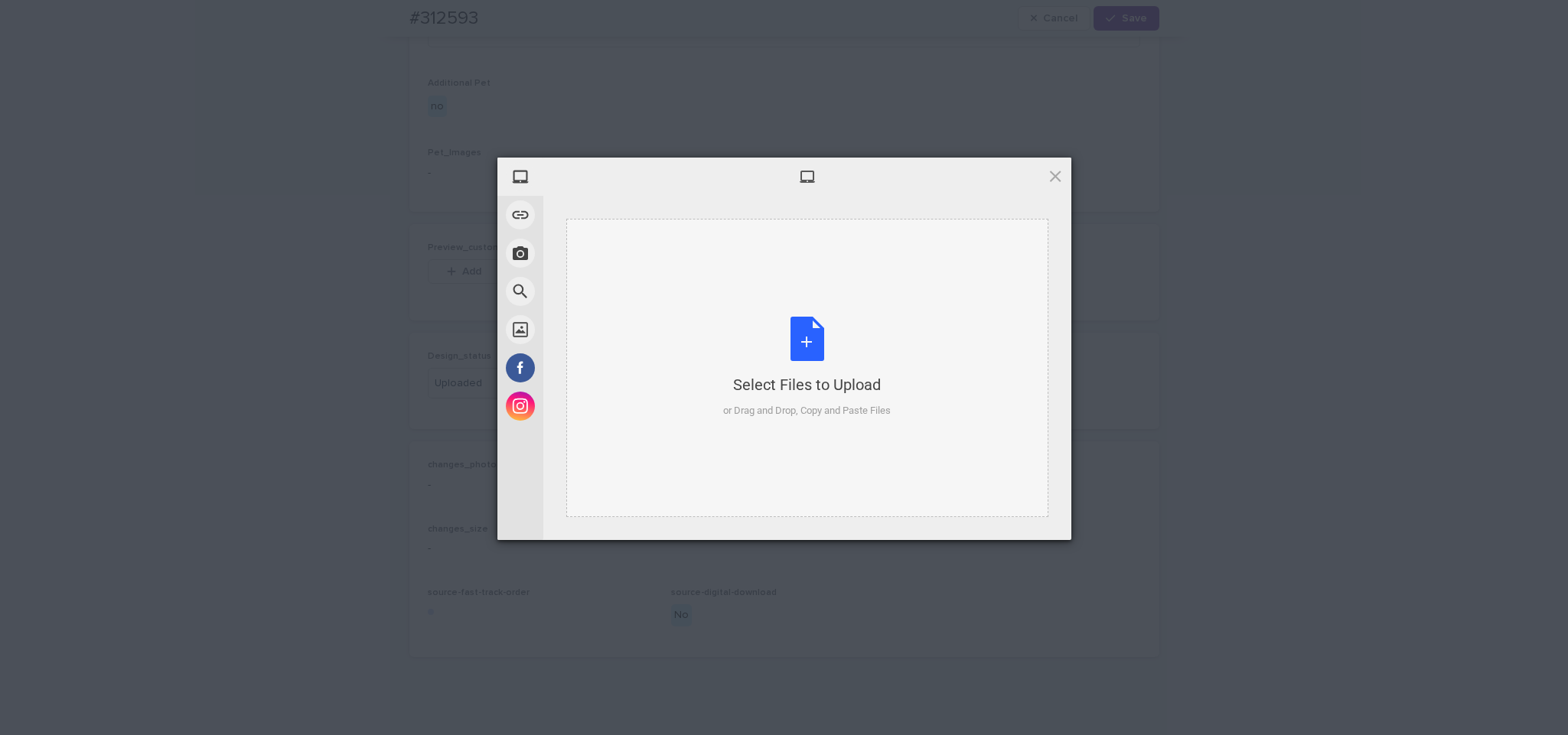
click at [679, 340] on div "Select Files to Upload or Drag and Drop, Copy and Paste Files" at bounding box center [807, 368] width 482 height 299
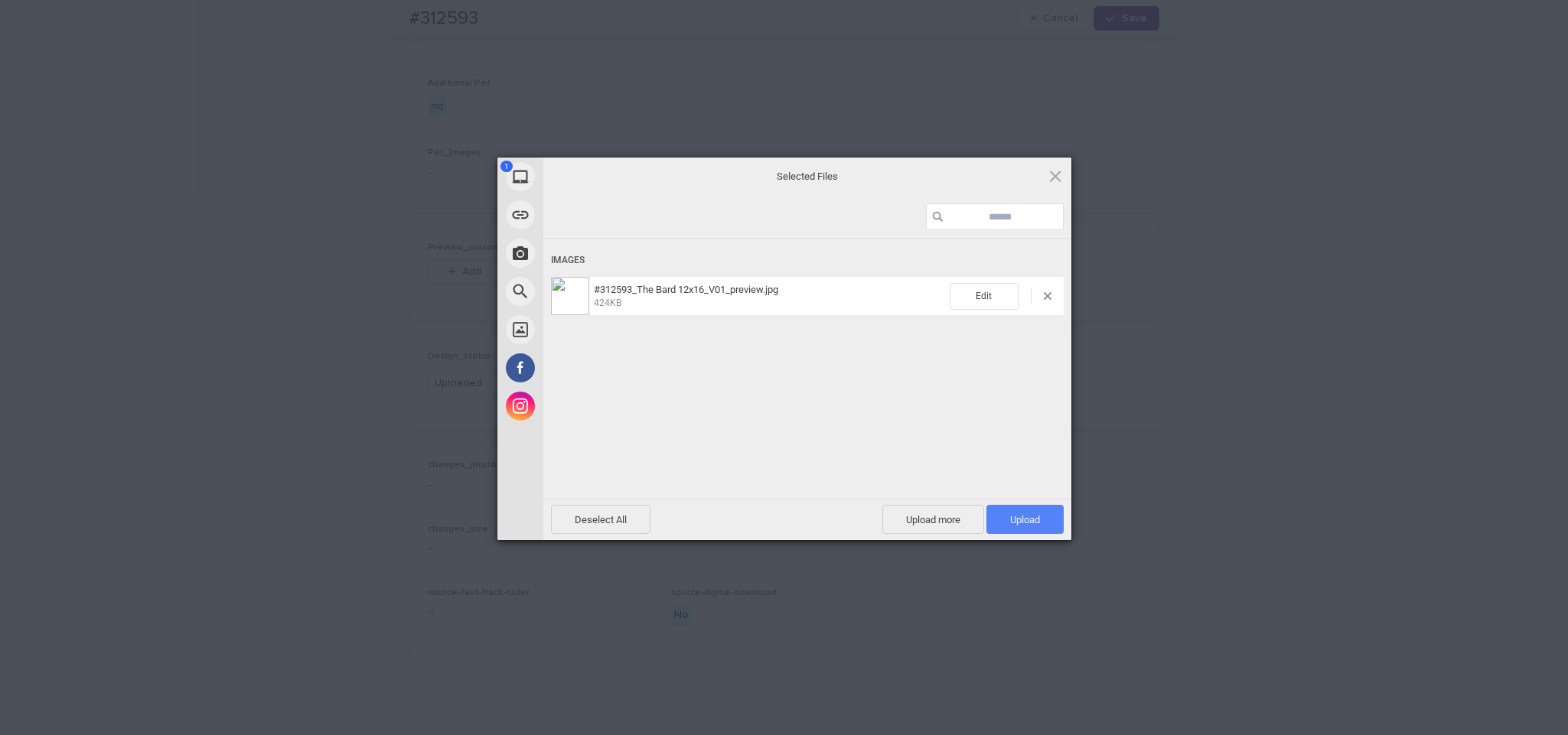
click at [1031, 524] on span "Upload 1" at bounding box center [1025, 520] width 30 height 12
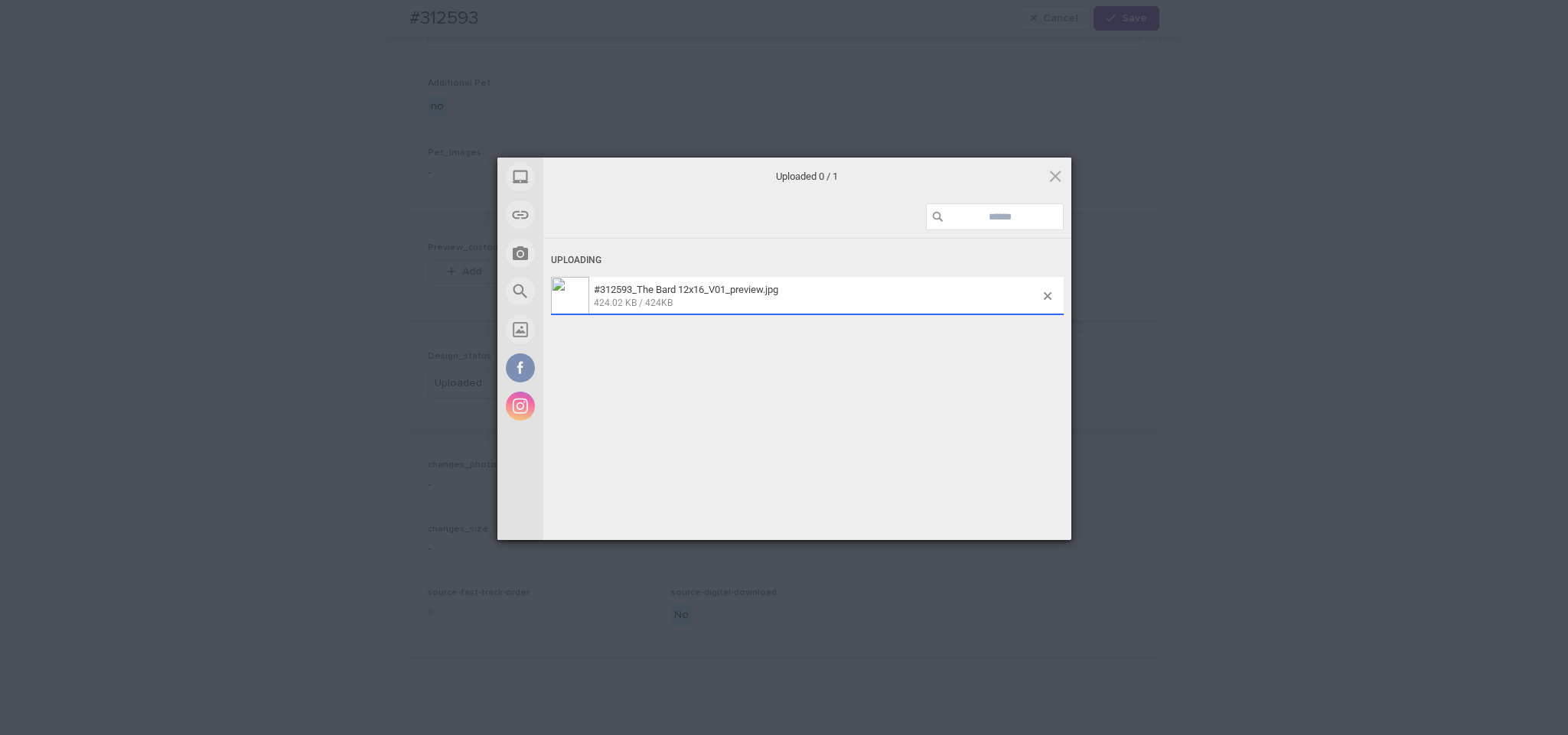
scroll to position [822, 0]
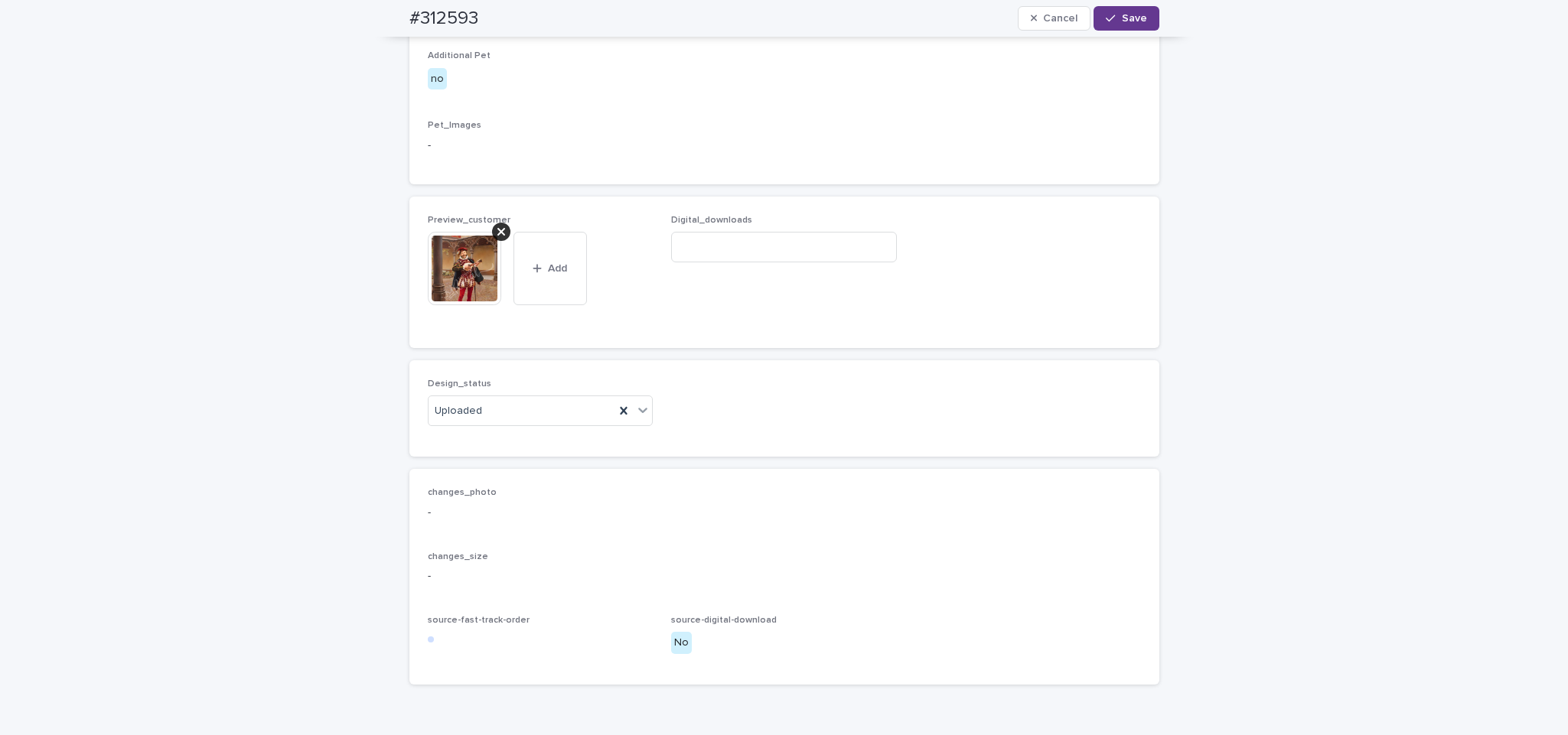
click at [1122, 21] on span "Save" at bounding box center [1134, 18] width 25 height 11
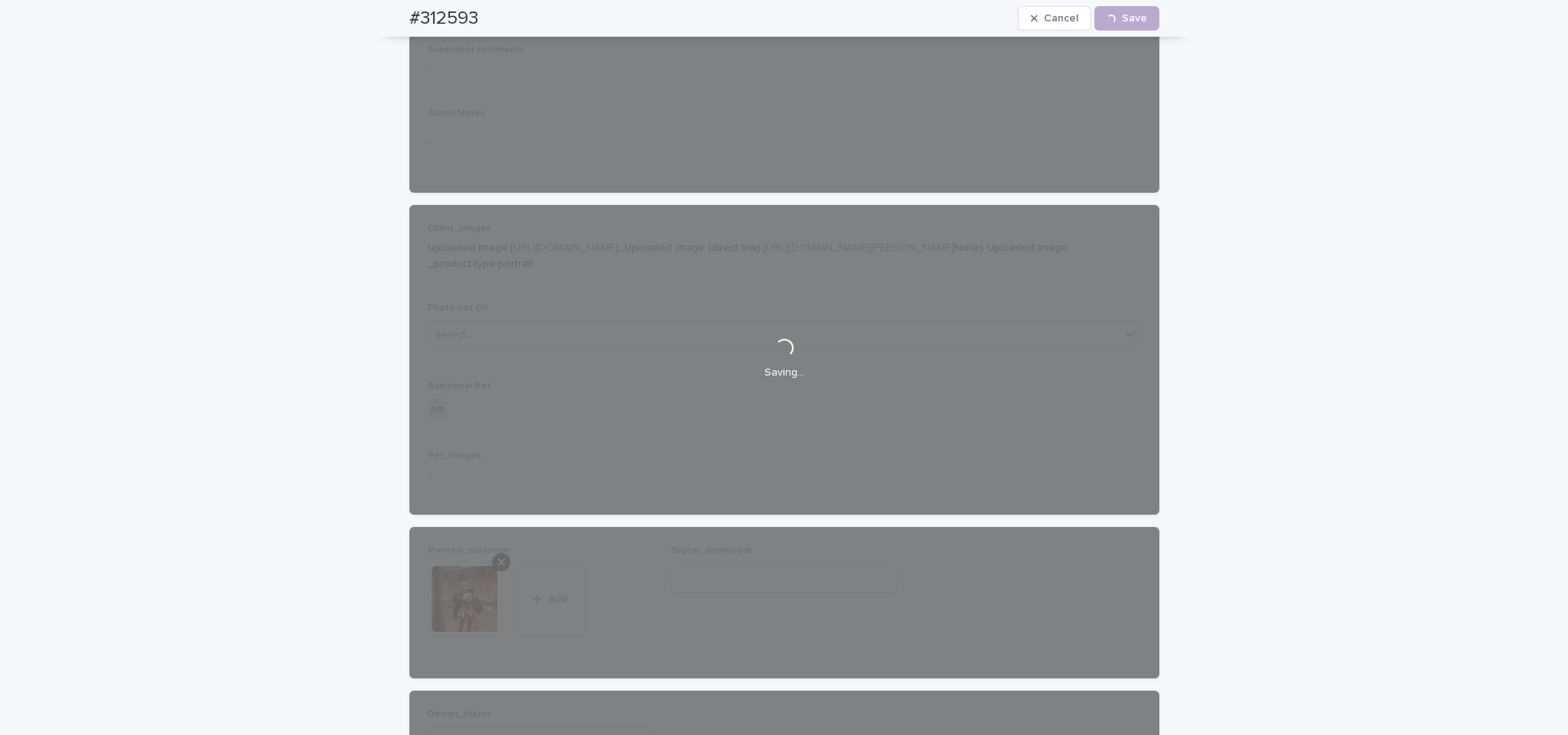
scroll to position [0, 0]
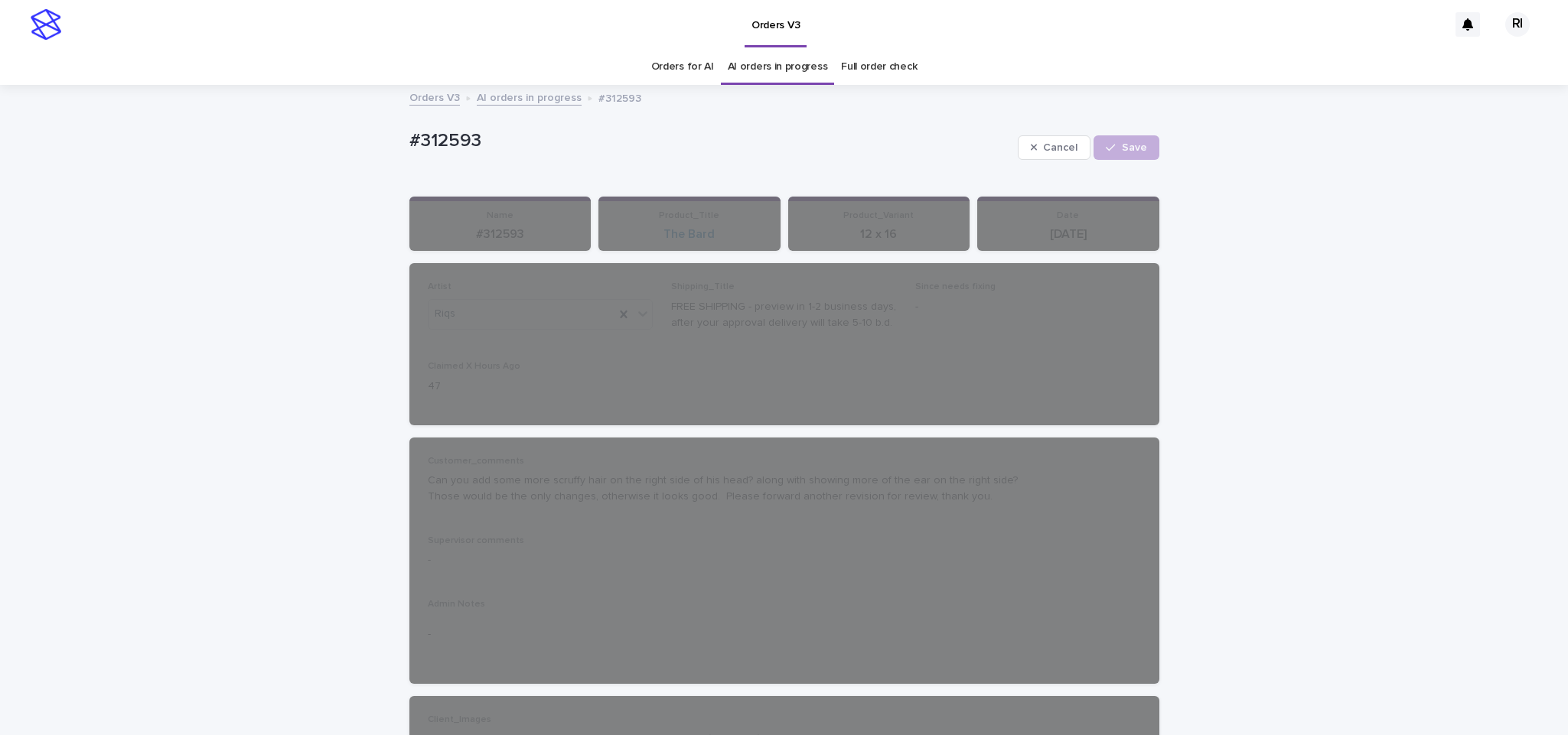
click at [536, 103] on link "AI orders in progress" at bounding box center [529, 97] width 105 height 18
